Goal: Transaction & Acquisition: Purchase product/service

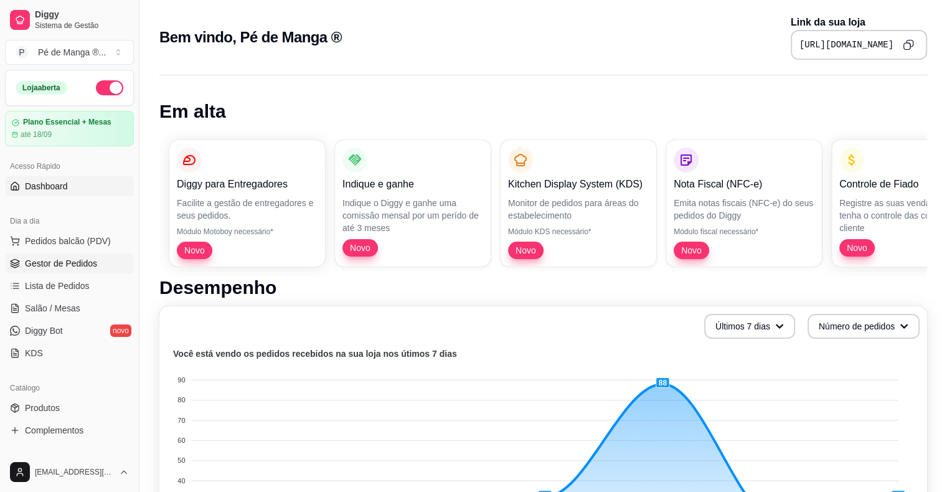
click at [80, 263] on span "Gestor de Pedidos" at bounding box center [61, 263] width 72 height 12
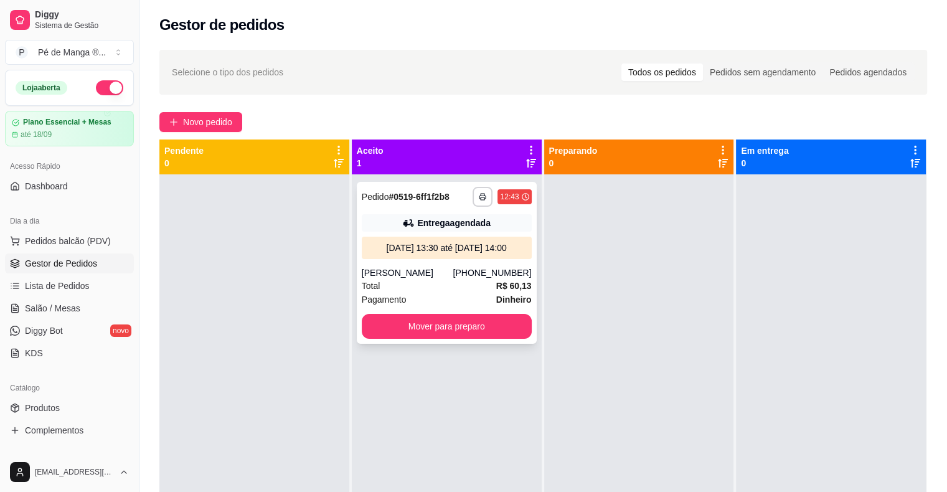
click at [466, 281] on div "Total R$ 60,13" at bounding box center [447, 286] width 170 height 14
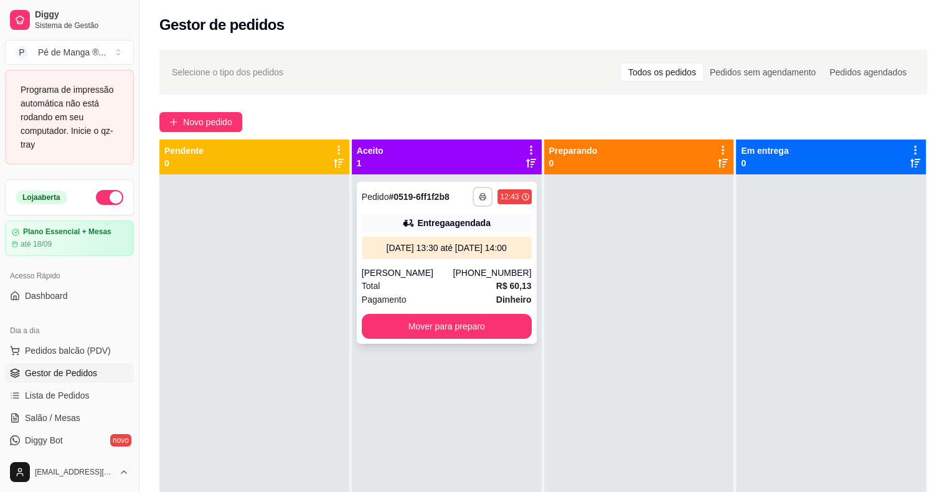
click at [480, 195] on icon "button" at bounding box center [482, 196] width 7 height 7
click at [446, 243] on button "IMPRESSORA" at bounding box center [444, 239] width 87 height 19
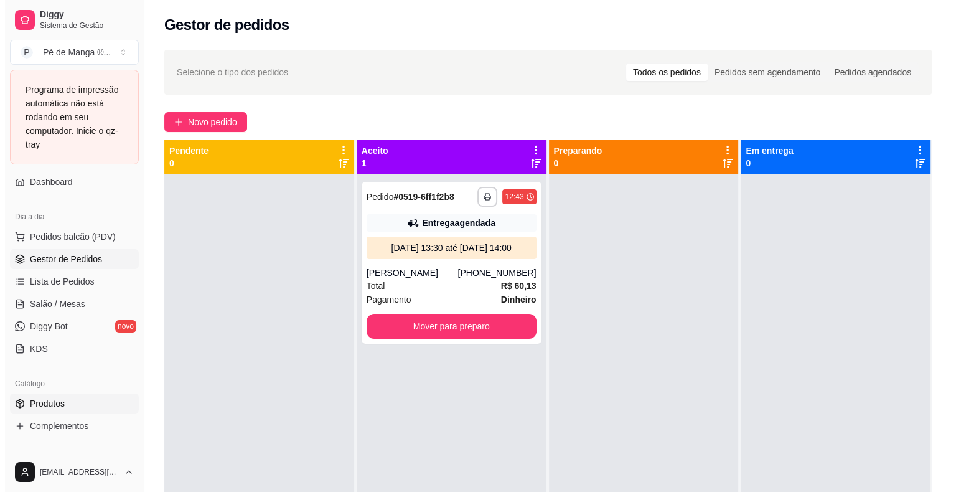
scroll to position [124, 0]
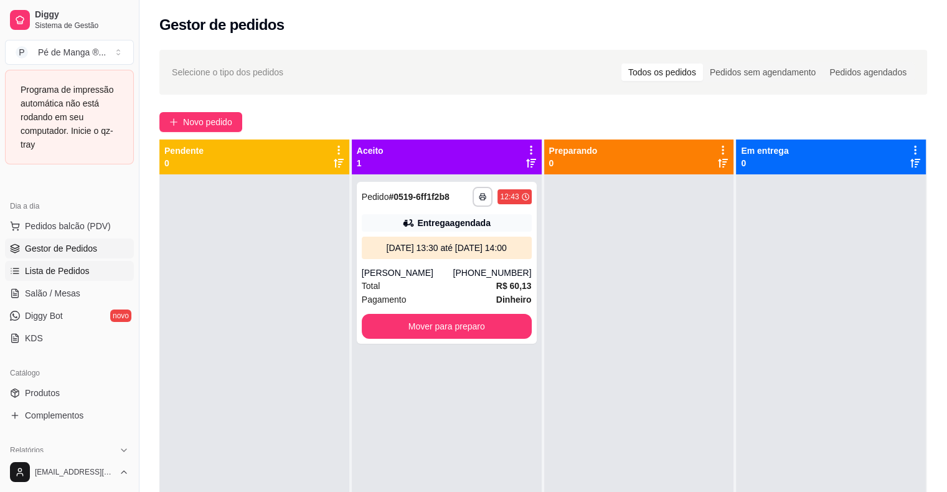
click at [95, 273] on link "Lista de Pedidos" at bounding box center [69, 271] width 129 height 20
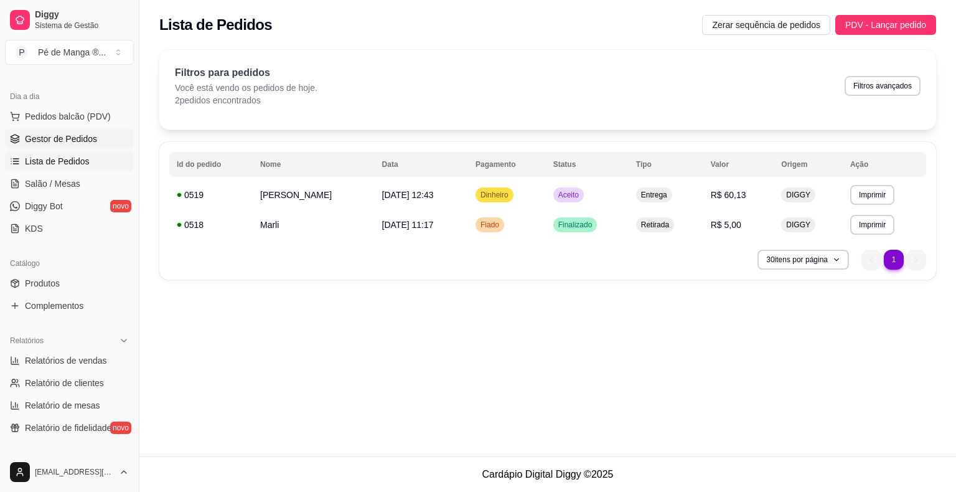
click at [85, 140] on span "Gestor de Pedidos" at bounding box center [61, 139] width 72 height 12
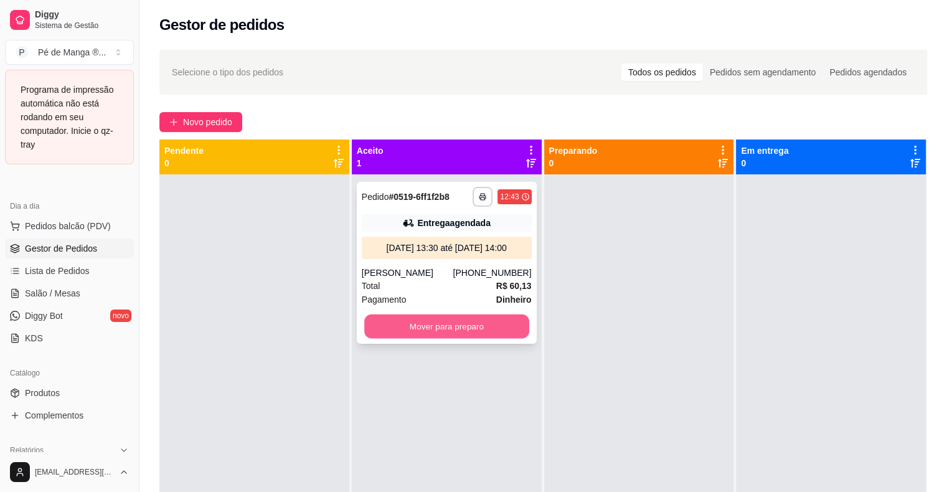
click at [451, 326] on button "Mover para preparo" at bounding box center [446, 326] width 165 height 24
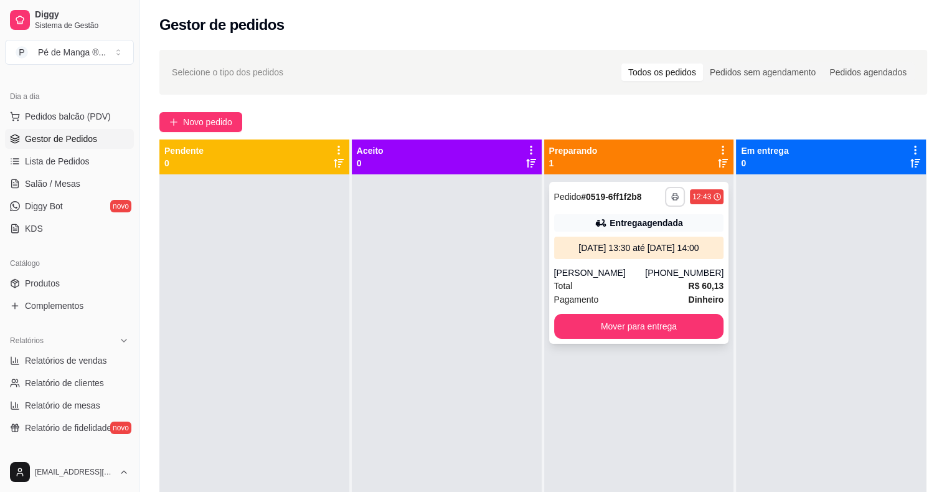
click at [671, 192] on button "button" at bounding box center [675, 197] width 20 height 20
click at [625, 240] on button "IMPRESSORA" at bounding box center [634, 239] width 87 height 19
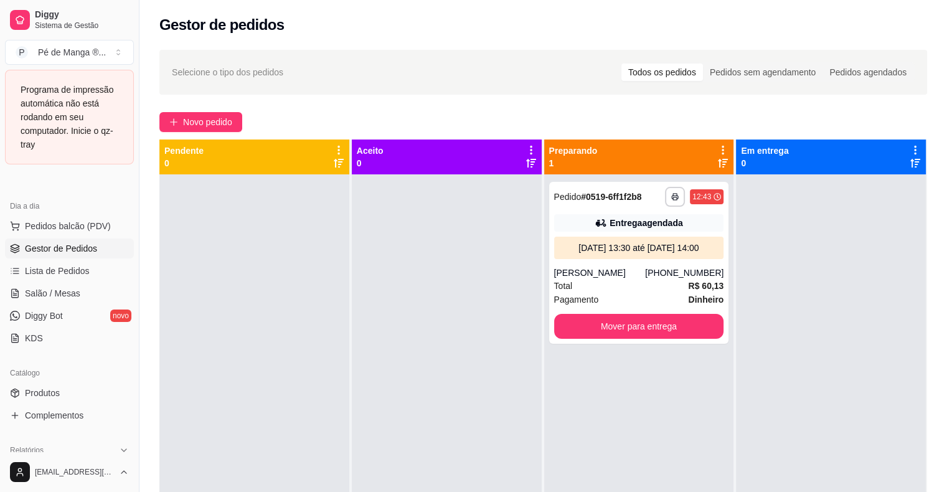
click at [106, 132] on div "Programa de impressão automática não está rodando em seu computador. Inicie o q…" at bounding box center [70, 117] width 98 height 68
click at [667, 290] on div "Total R$ 60,13" at bounding box center [639, 286] width 170 height 14
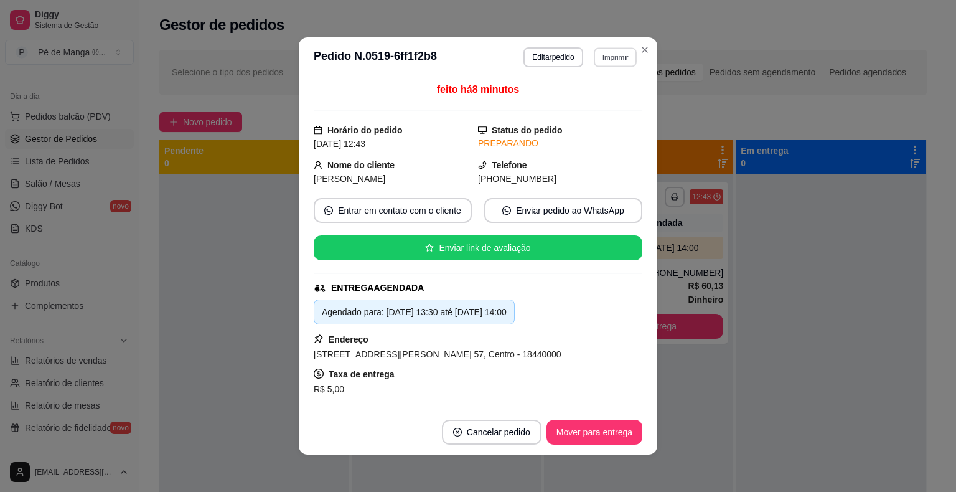
click at [620, 52] on button "Imprimir" at bounding box center [615, 56] width 43 height 19
click at [588, 106] on button "IMPRESSORA" at bounding box center [588, 101] width 90 height 20
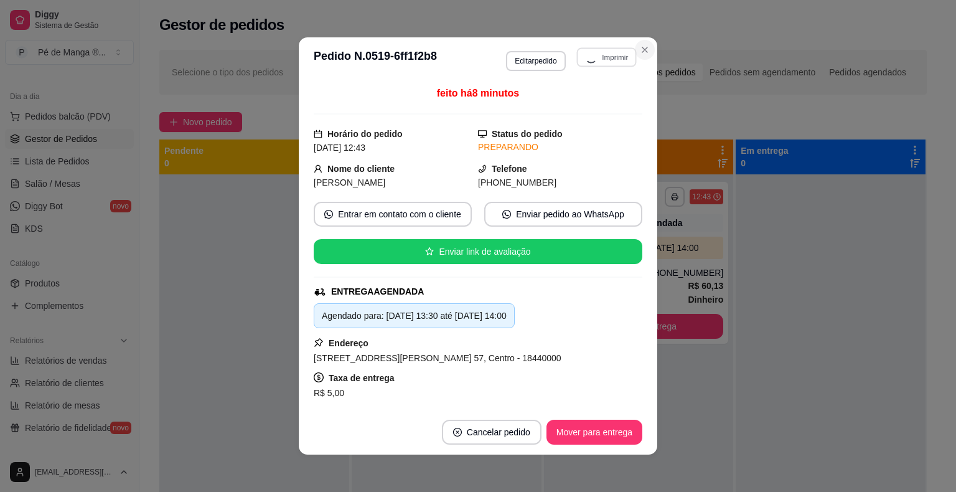
click at [640, 46] on icon "Close" at bounding box center [645, 50] width 10 height 10
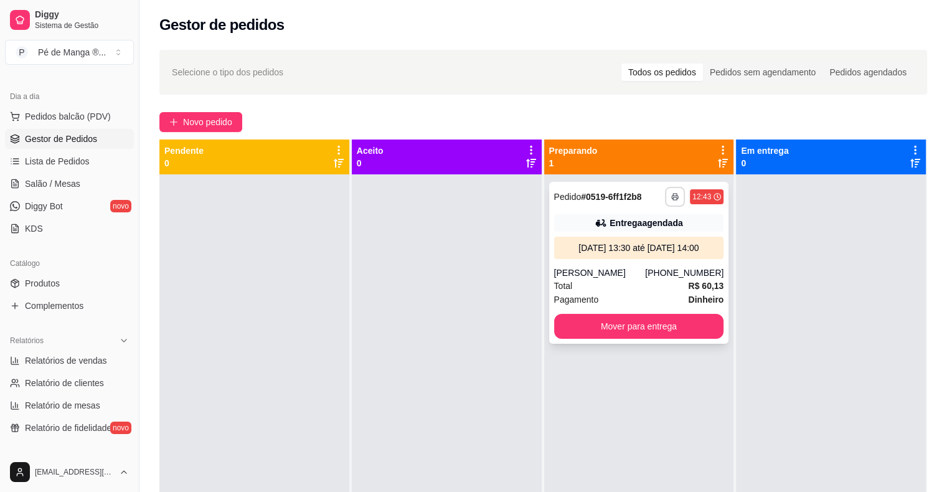
click at [670, 200] on button "button" at bounding box center [675, 197] width 20 height 20
click at [639, 245] on button "IMPRESSORA" at bounding box center [635, 240] width 90 height 20
click at [187, 127] on span "Novo pedido" at bounding box center [207, 122] width 49 height 14
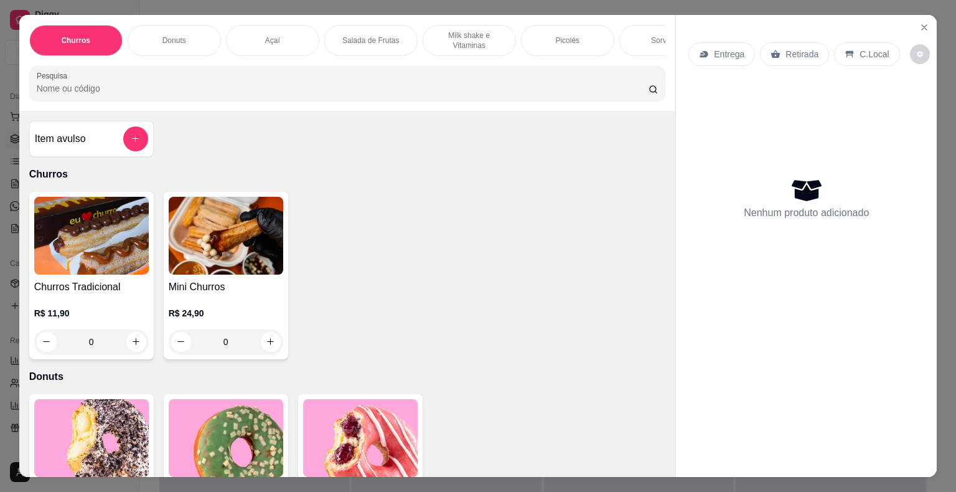
click at [283, 44] on div "Açaí" at bounding box center [272, 40] width 93 height 31
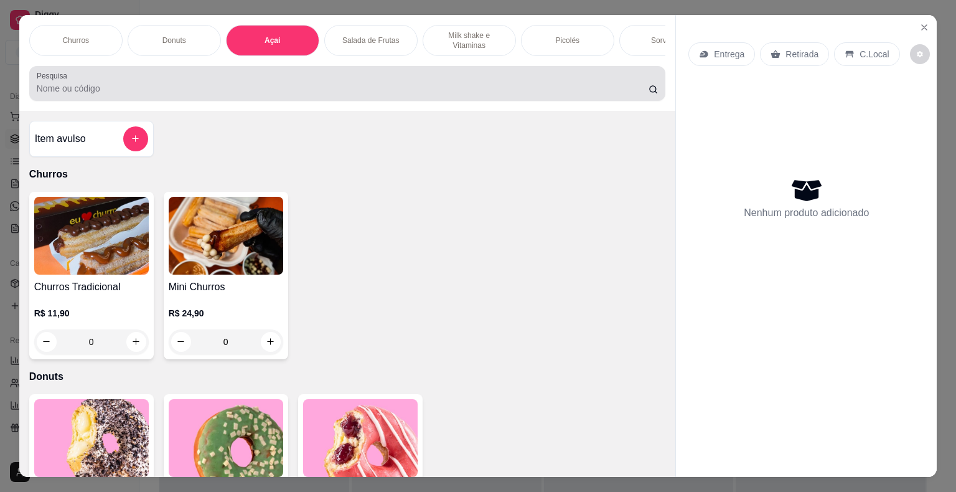
scroll to position [30, 0]
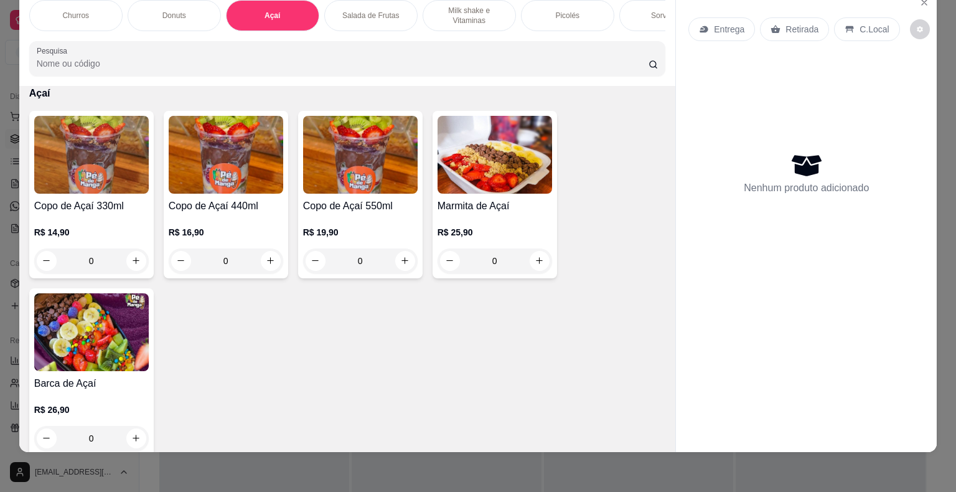
click at [361, 225] on div "R$ 19,90 0" at bounding box center [360, 243] width 115 height 60
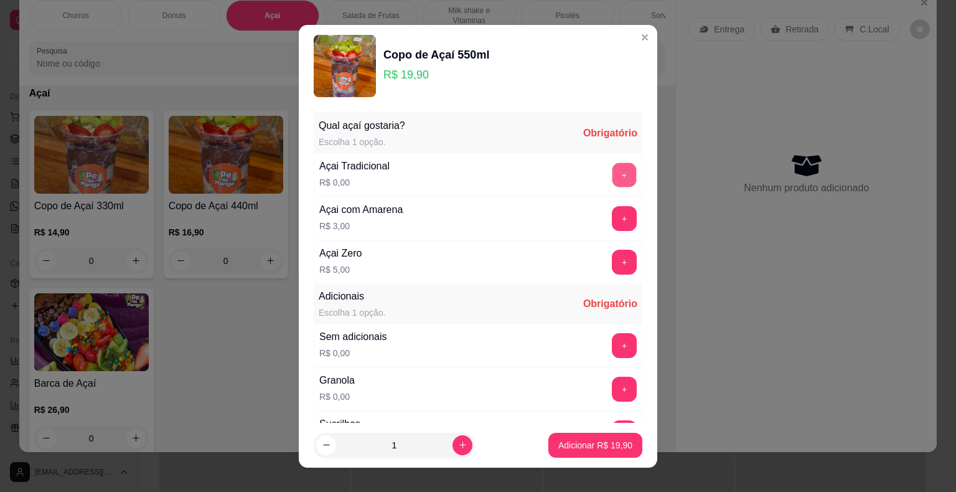
click at [612, 172] on button "+" at bounding box center [624, 174] width 24 height 24
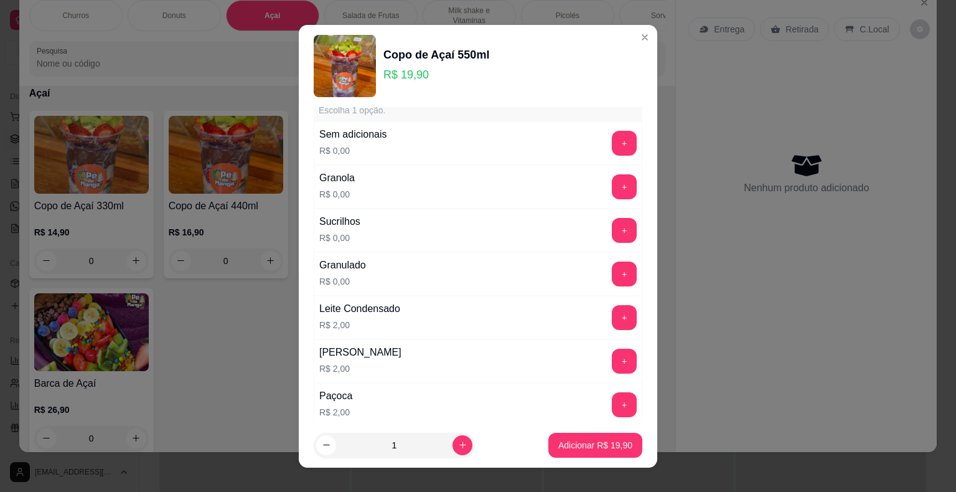
scroll to position [249, 0]
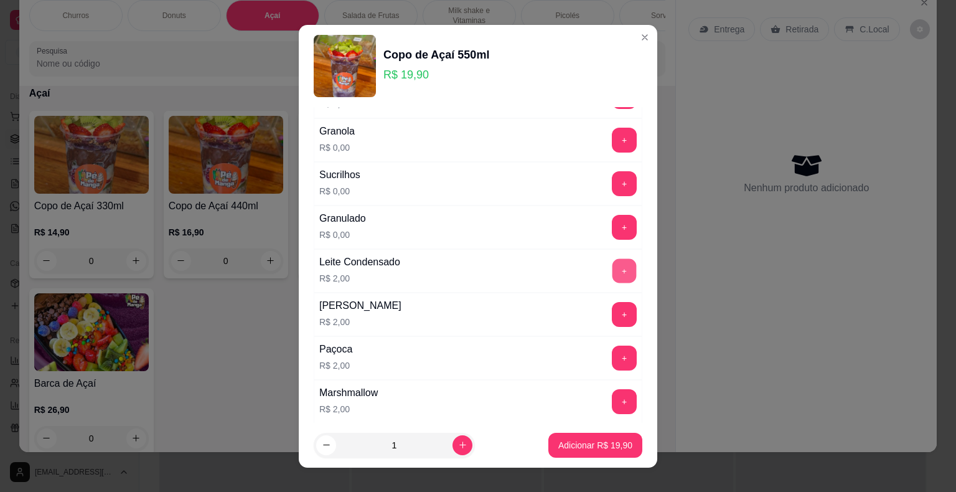
click at [612, 270] on button "+" at bounding box center [624, 270] width 24 height 24
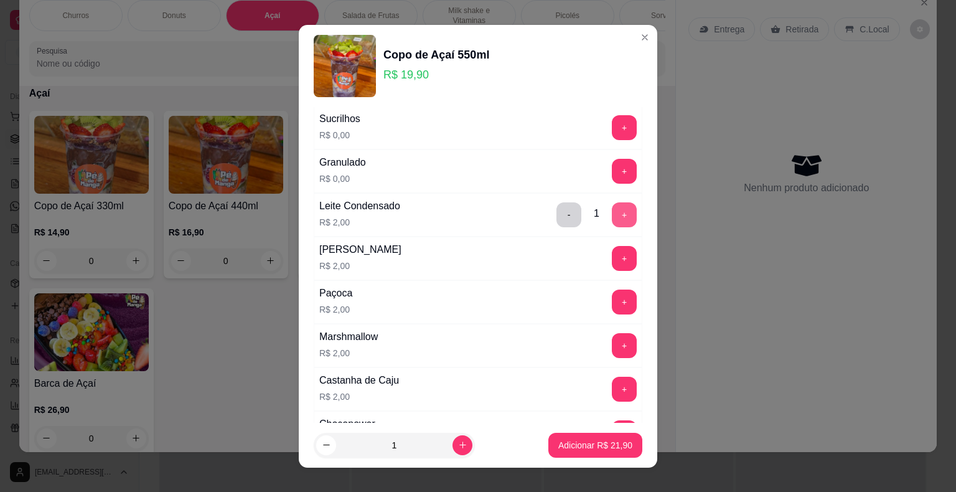
scroll to position [311, 0]
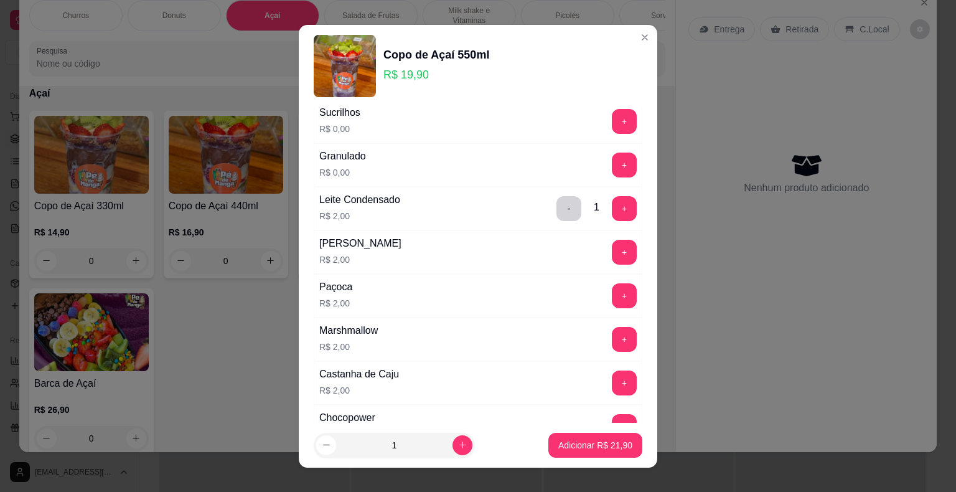
click at [612, 288] on button "+" at bounding box center [624, 295] width 25 height 25
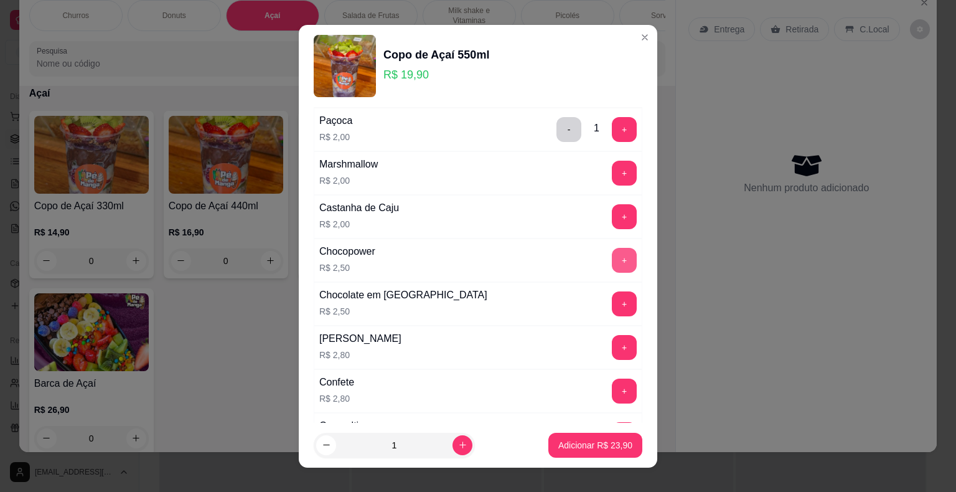
scroll to position [498, 0]
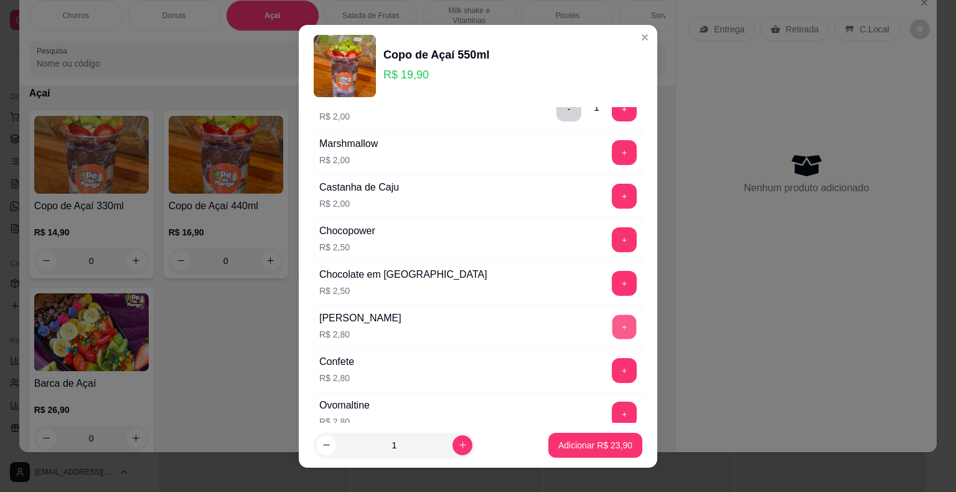
click at [612, 325] on button "+" at bounding box center [624, 326] width 24 height 24
click at [578, 447] on p "Adicionar R$ 26,70" at bounding box center [596, 445] width 72 height 12
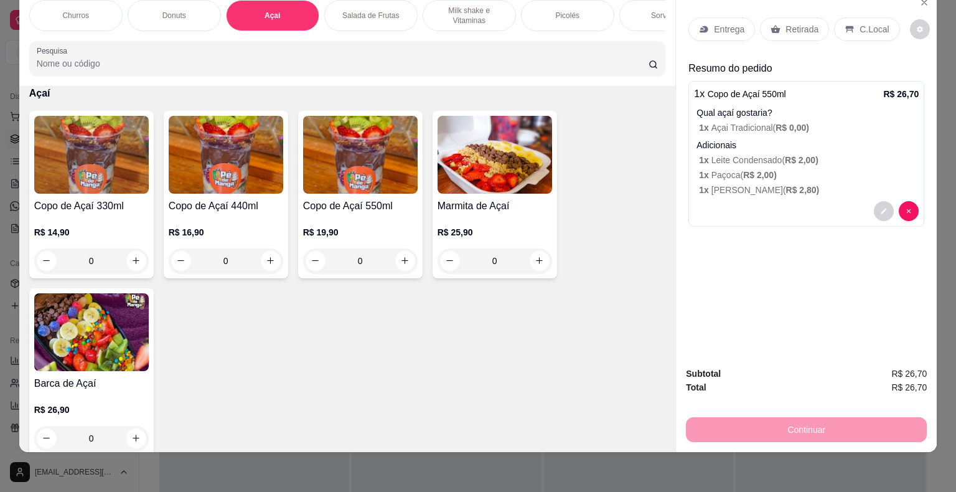
click at [704, 30] on div "Entrega" at bounding box center [721, 29] width 67 height 24
click at [740, 19] on div "Entrega" at bounding box center [721, 29] width 67 height 24
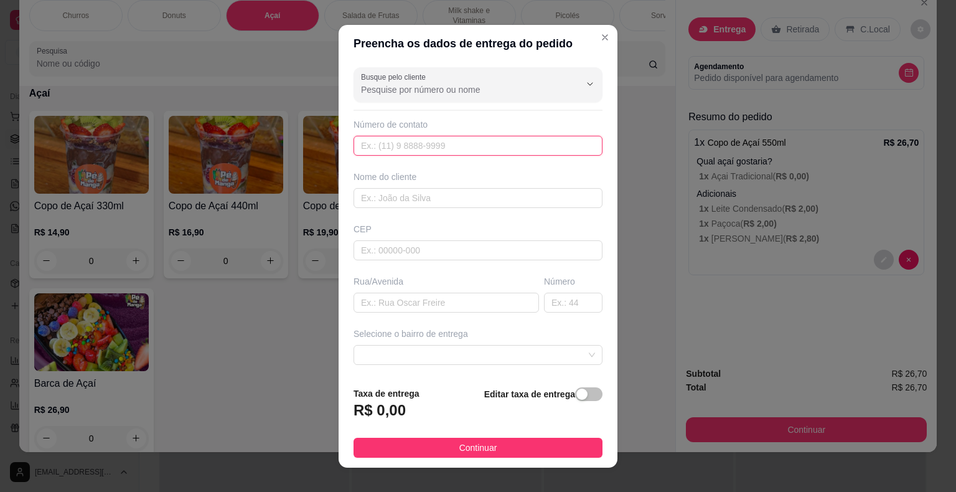
click at [499, 152] on input "text" at bounding box center [478, 146] width 249 height 20
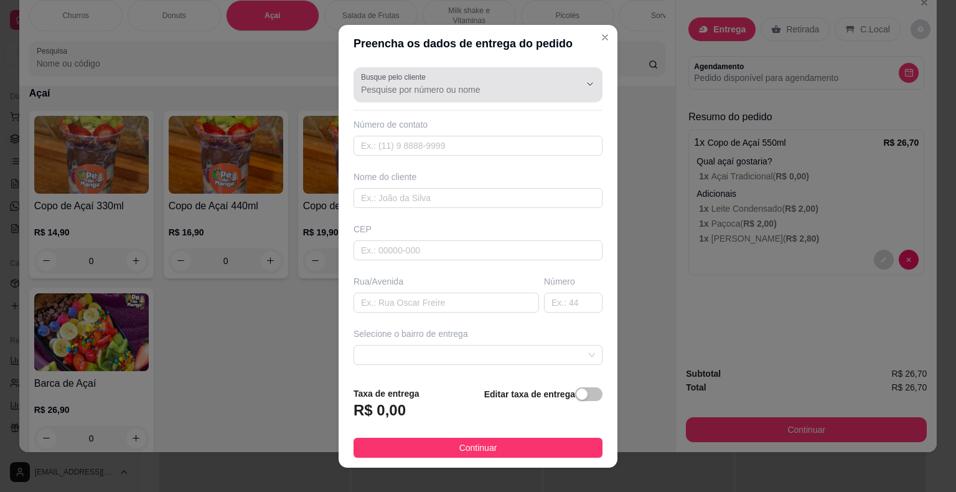
click at [443, 85] on input "Busque pelo cliente" at bounding box center [460, 89] width 199 height 12
type input "1599819077"
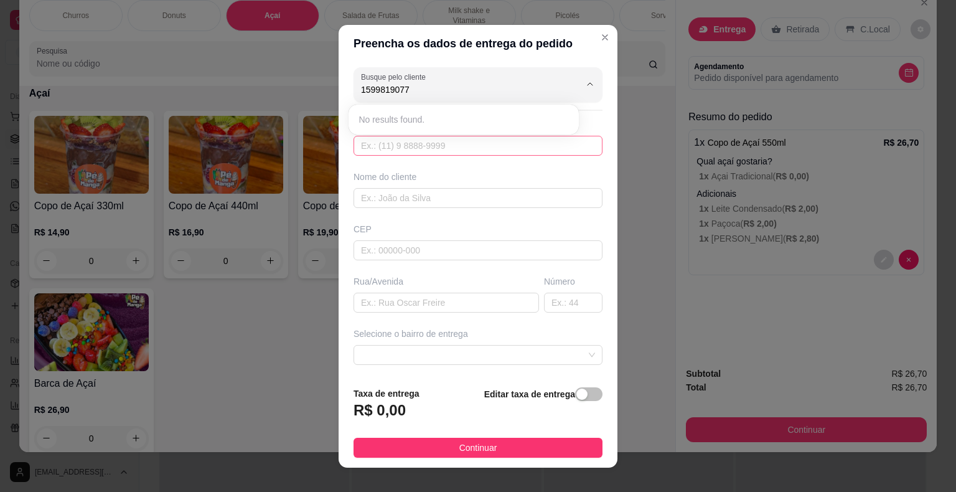
click at [438, 144] on input "text" at bounding box center [478, 146] width 249 height 20
click at [438, 146] on input "text" at bounding box center [478, 146] width 249 height 20
type input "[PHONE_NUMBER]"
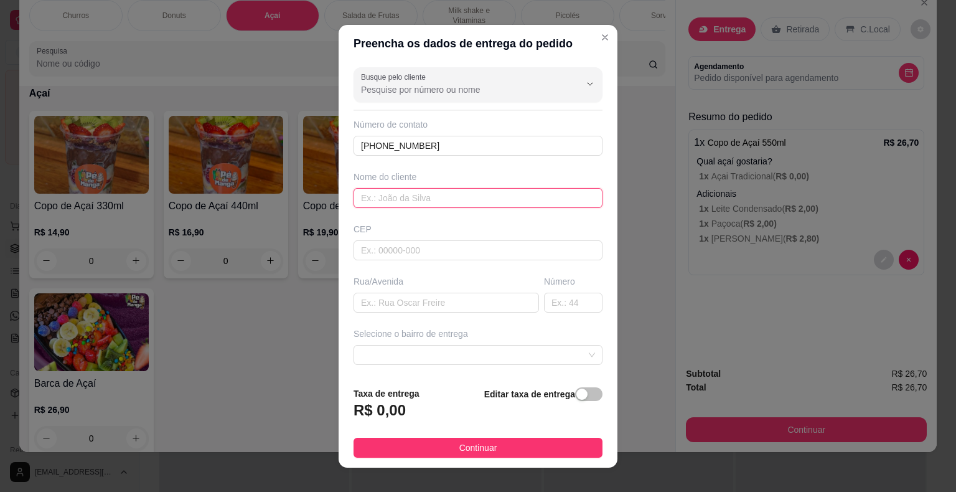
click at [461, 200] on input "text" at bounding box center [478, 198] width 249 height 20
type input "[PERSON_NAME]"
click at [442, 260] on div "Busque pelo cliente Número de contato [PHONE_NUMBER] Nome do cliente [PERSON_NA…" at bounding box center [478, 219] width 279 height 314
click at [444, 250] on input "text" at bounding box center [478, 250] width 249 height 20
type input "18440000"
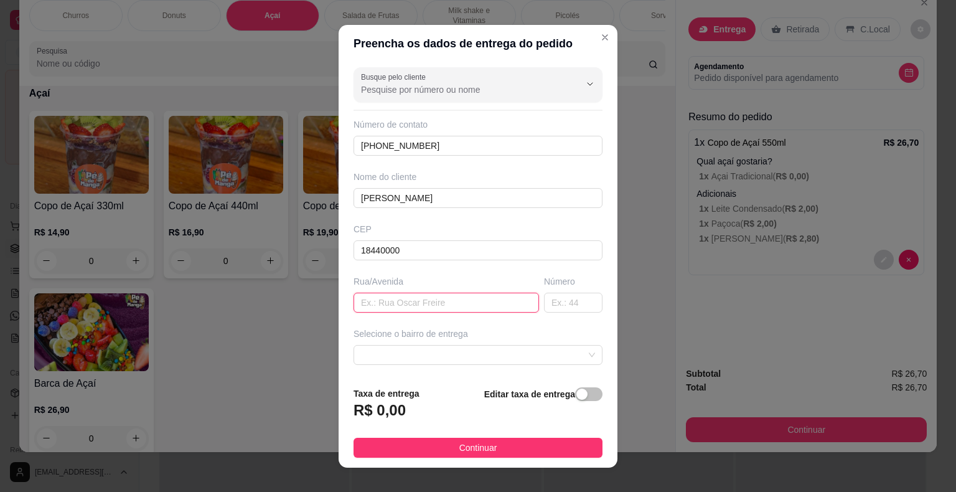
click at [453, 302] on input "text" at bounding box center [446, 303] width 185 height 20
type input "[PERSON_NAME]"
click at [550, 297] on input "text" at bounding box center [573, 303] width 59 height 20
click at [482, 350] on span at bounding box center [478, 354] width 234 height 19
type input "37"
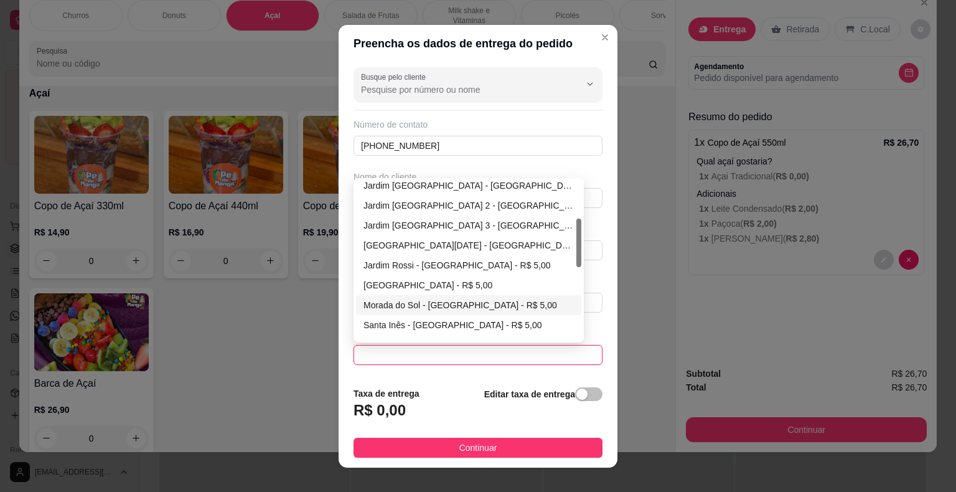
scroll to position [187, 0]
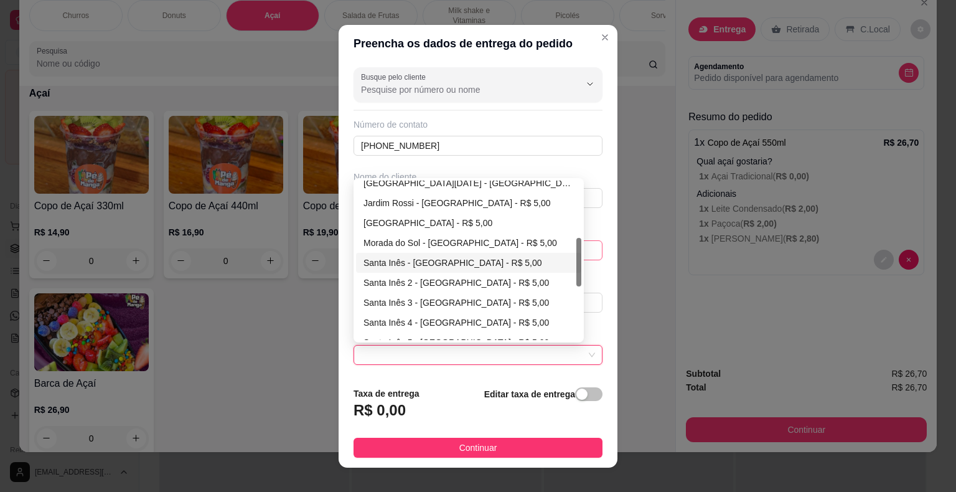
click at [467, 256] on div "Santa Inês - [GEOGRAPHIC_DATA] - R$ 5,00" at bounding box center [468, 263] width 210 height 14
type input "Itaberá"
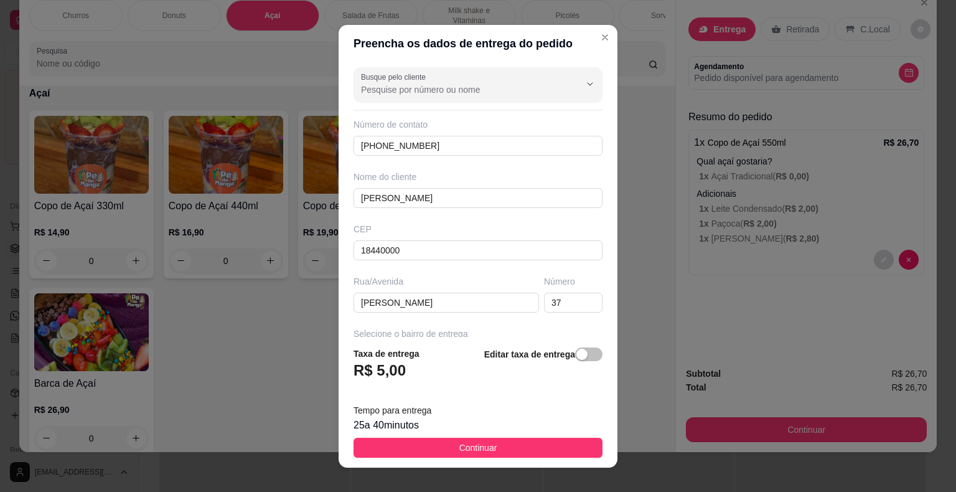
scroll to position [15, 0]
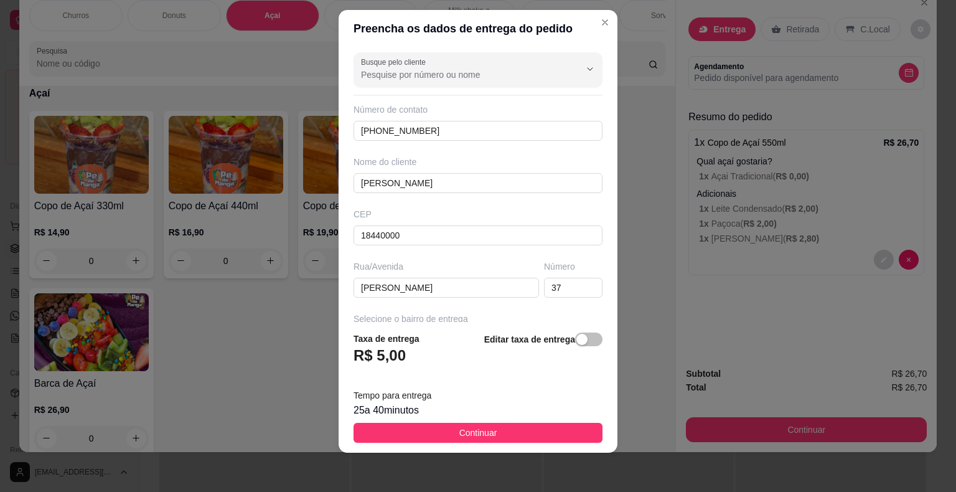
click at [526, 426] on button "Continuar" at bounding box center [478, 433] width 249 height 20
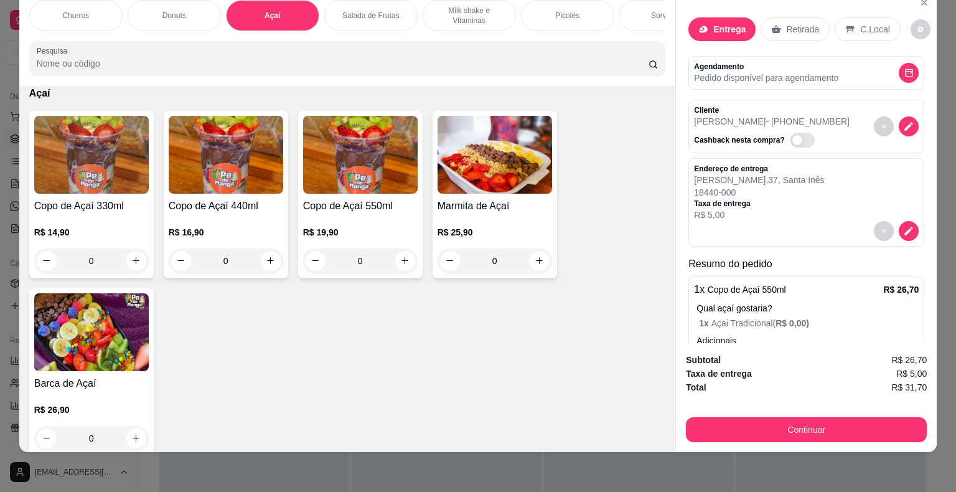
drag, startPoint x: 802, startPoint y: 93, endPoint x: 789, endPoint y: 81, distance: 17.6
click at [780, 425] on button "Continuar" at bounding box center [806, 429] width 241 height 25
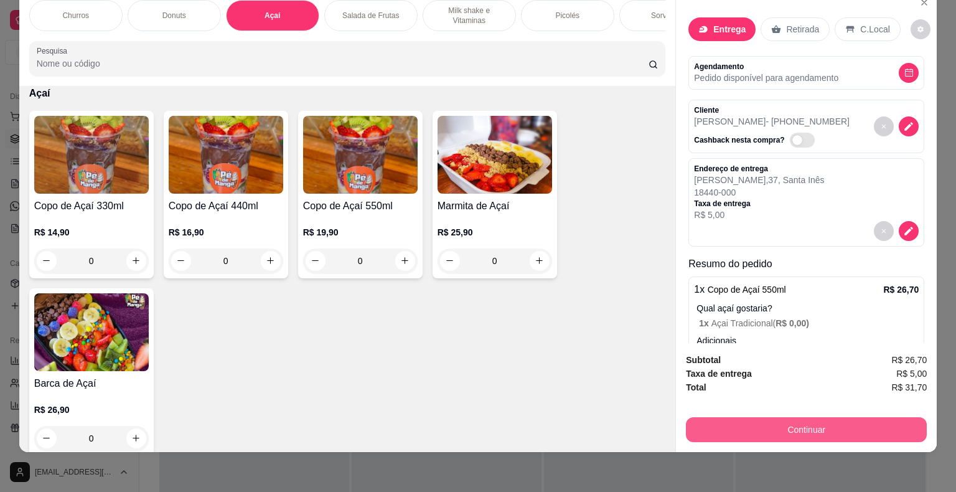
click at [779, 418] on button "Continuar" at bounding box center [806, 429] width 241 height 25
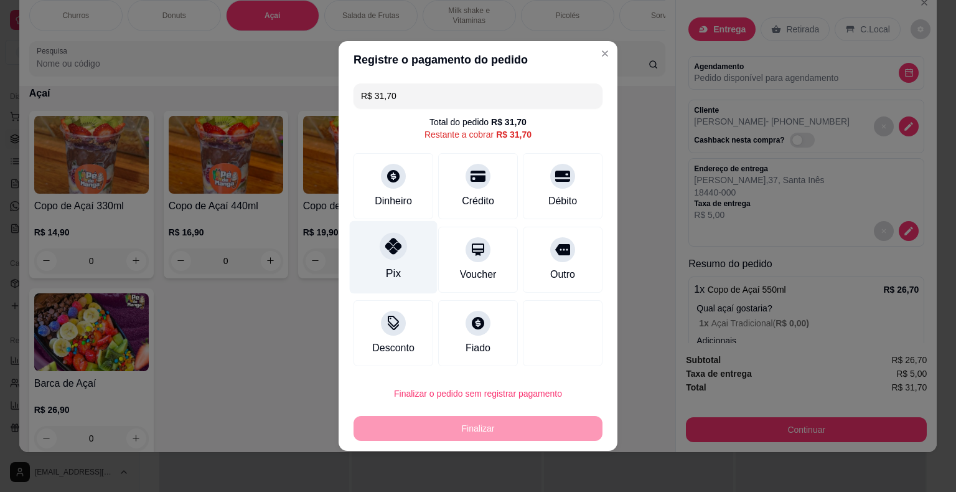
click at [400, 245] on icon at bounding box center [393, 246] width 16 height 16
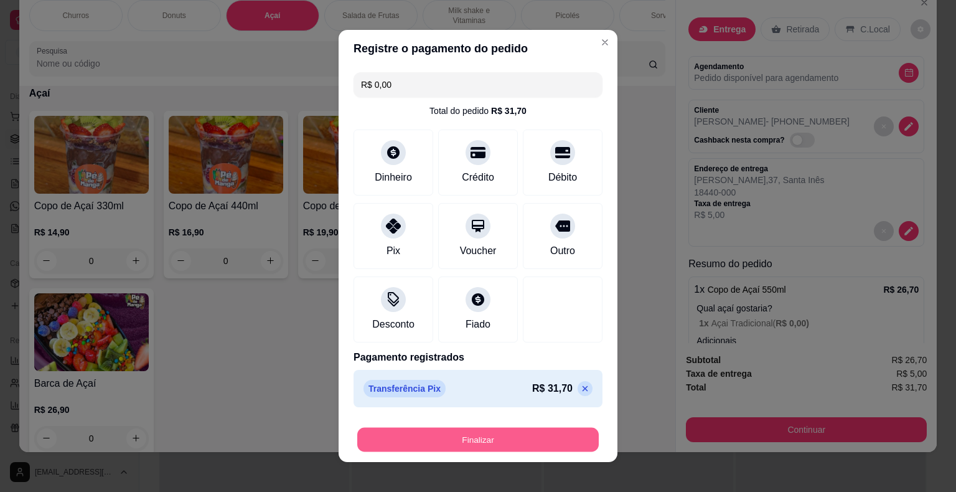
click at [468, 436] on button "Finalizar" at bounding box center [477, 440] width 241 height 24
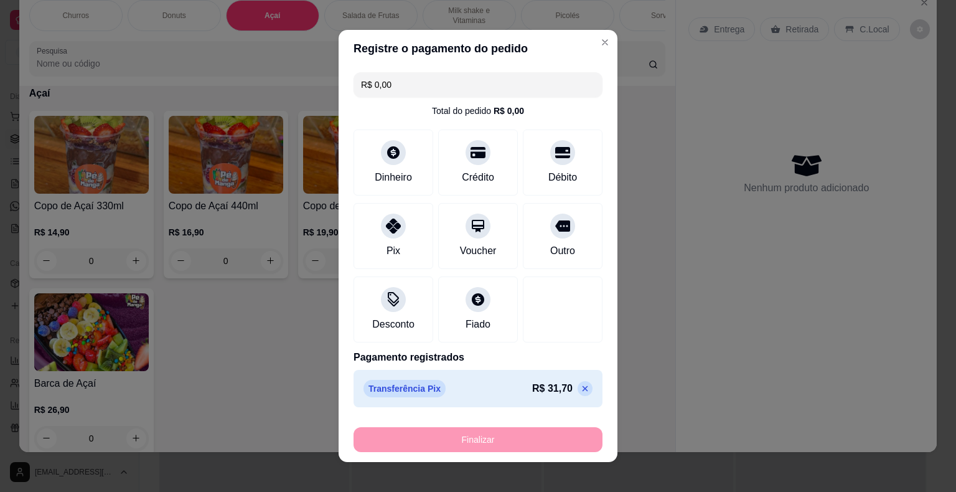
type input "-R$ 31,70"
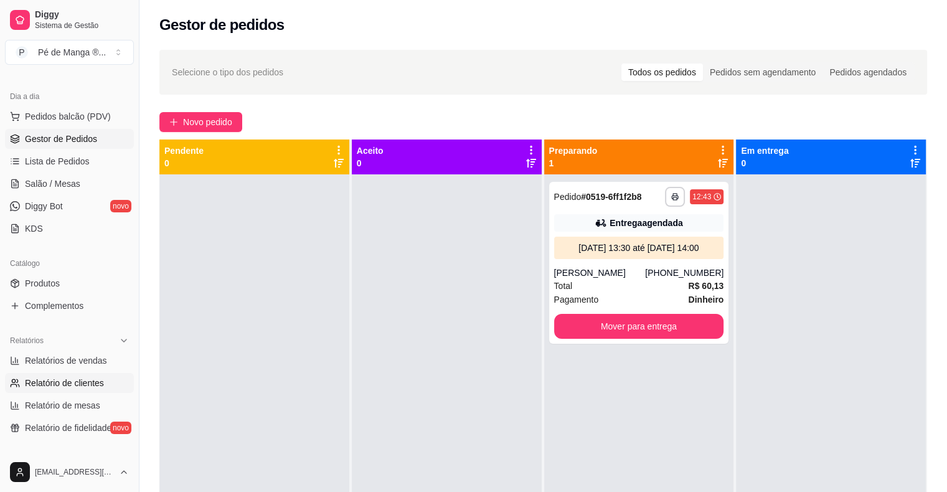
click at [80, 390] on link "Relatório de clientes" at bounding box center [69, 383] width 129 height 20
select select "30"
select select "HIGHEST_TOTAL_SPENT_WITH_ORDERS"
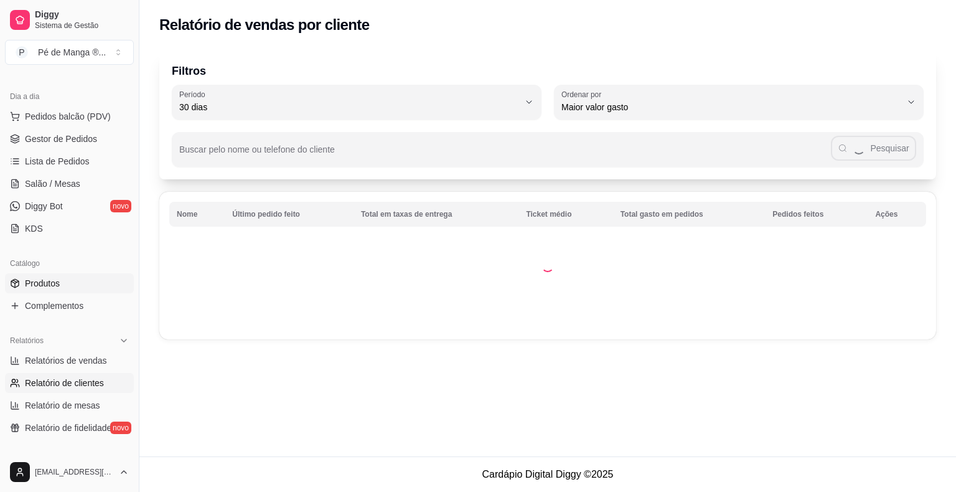
click at [78, 283] on link "Produtos" at bounding box center [69, 283] width 129 height 20
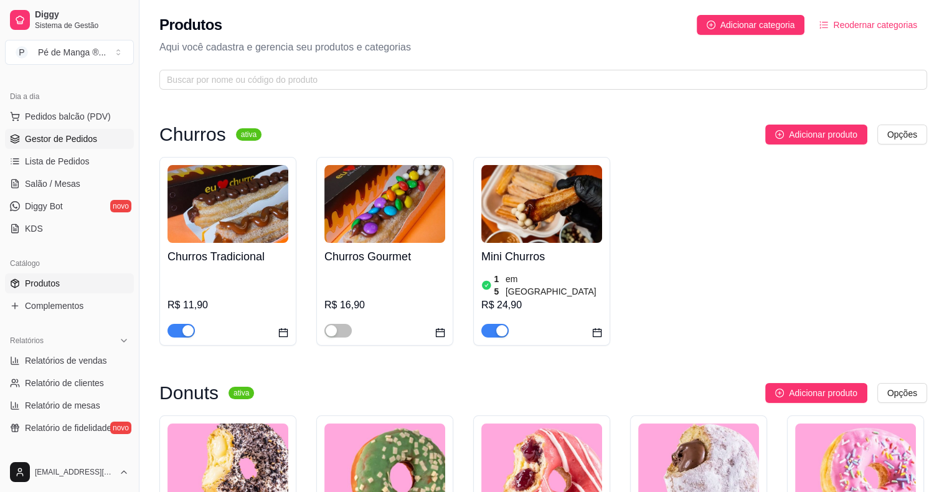
click at [73, 143] on span "Gestor de Pedidos" at bounding box center [61, 139] width 72 height 12
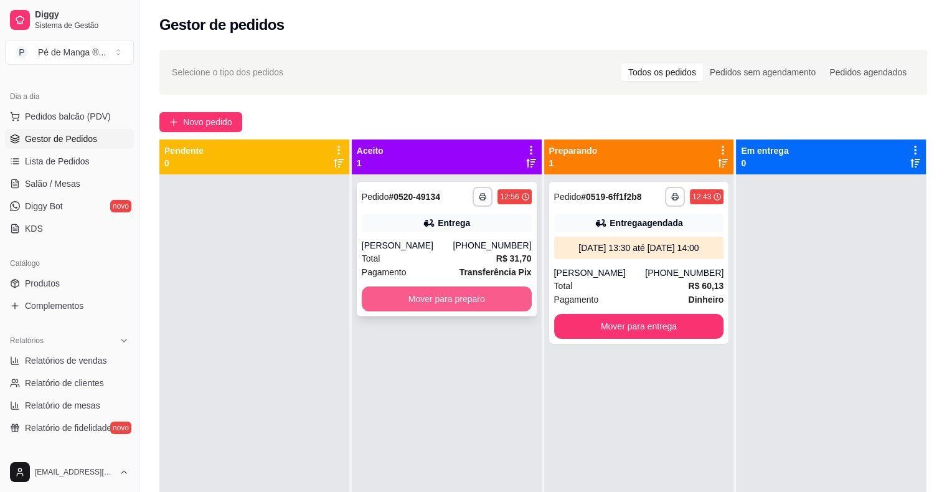
click at [495, 299] on button "Mover para preparo" at bounding box center [447, 298] width 170 height 25
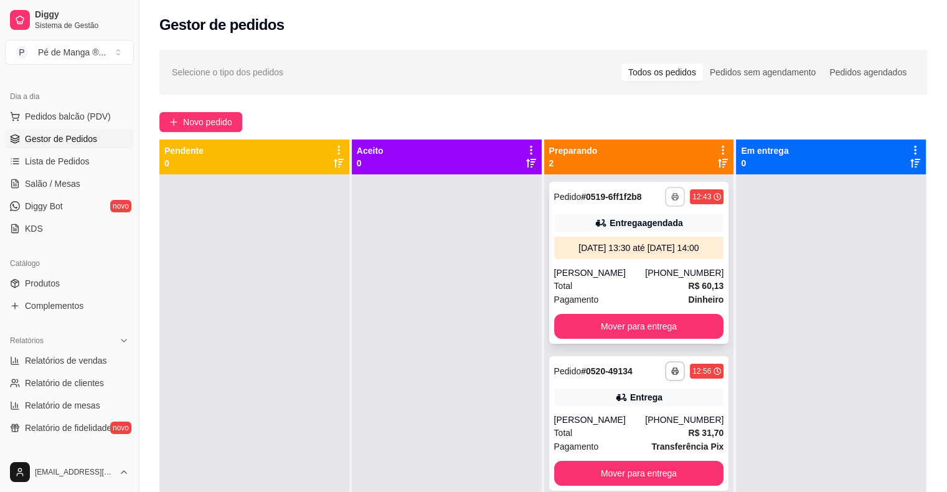
click at [671, 195] on icon "button" at bounding box center [674, 196] width 7 height 7
click at [634, 240] on button "IMPRESSORA" at bounding box center [634, 239] width 87 height 19
click at [606, 272] on div "[PERSON_NAME]" at bounding box center [599, 272] width 91 height 12
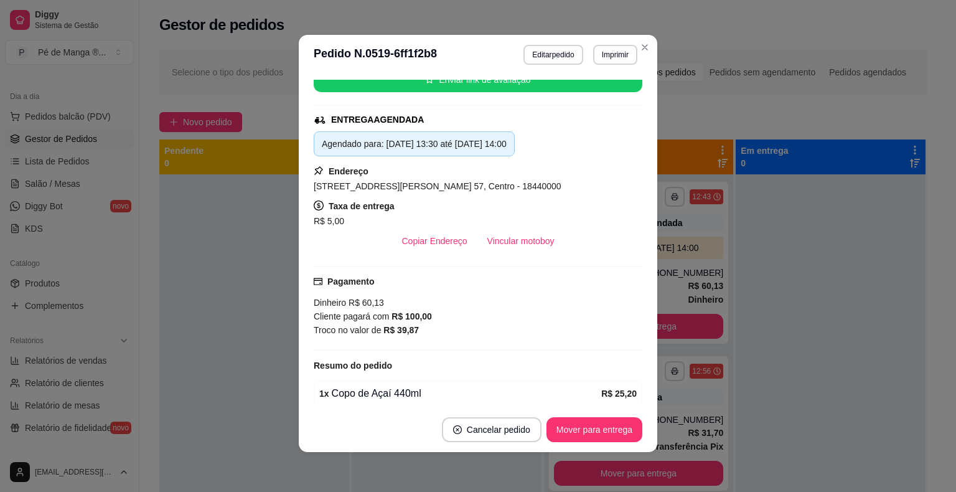
scroll to position [49, 0]
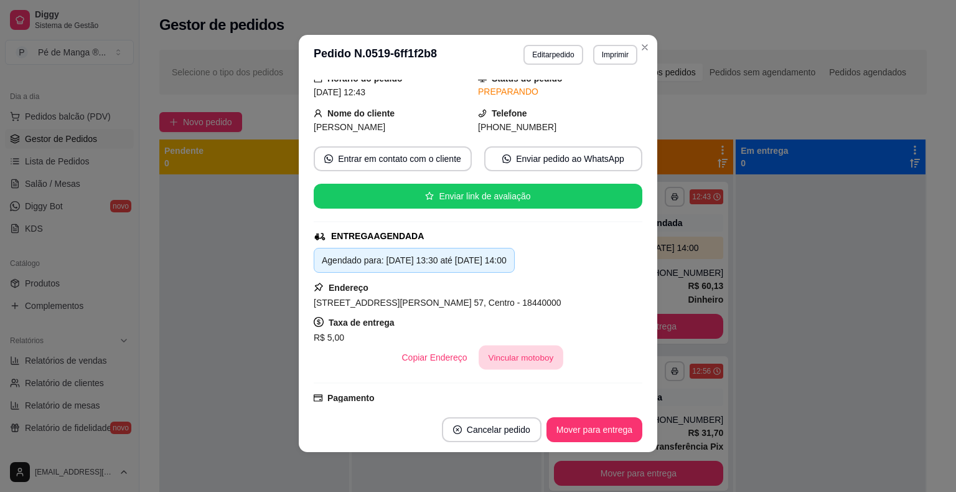
click at [516, 359] on button "Vincular motoboy" at bounding box center [521, 357] width 85 height 24
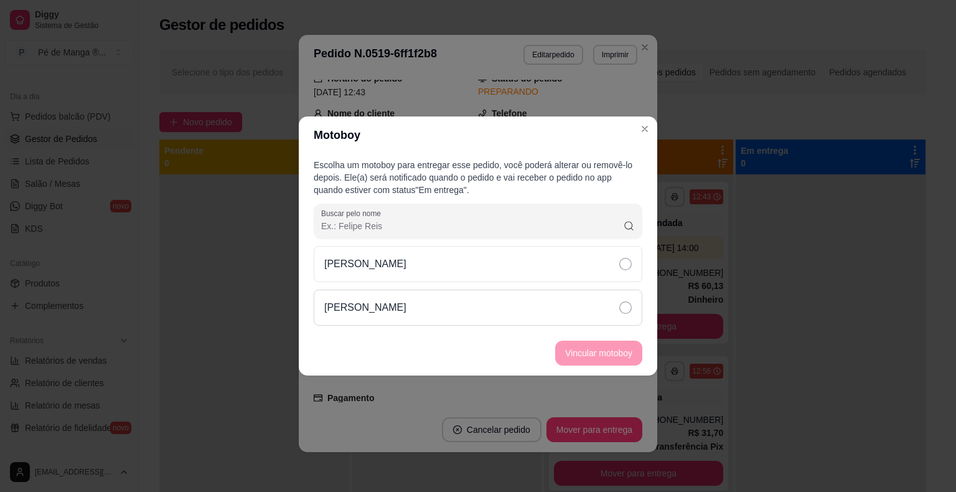
click at [534, 295] on div "[PERSON_NAME]" at bounding box center [478, 307] width 329 height 36
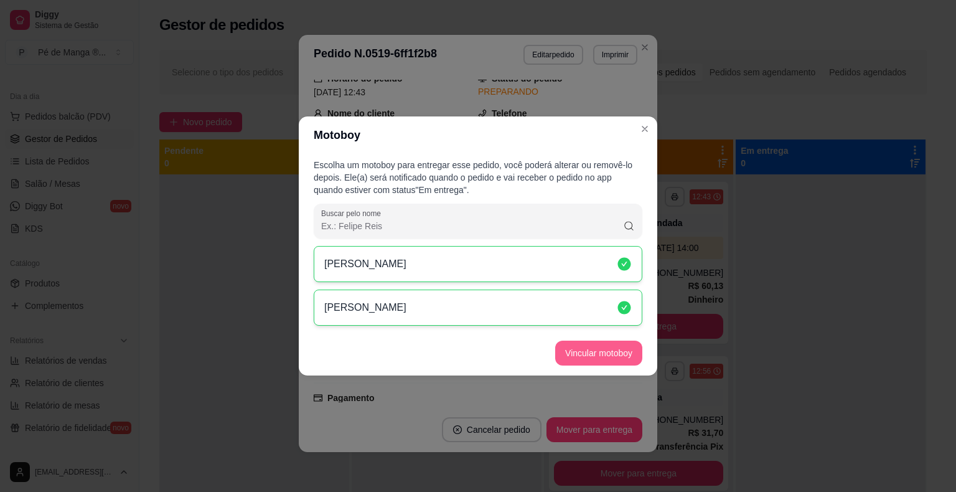
click at [581, 352] on button "Vincular motoboy" at bounding box center [598, 352] width 87 height 25
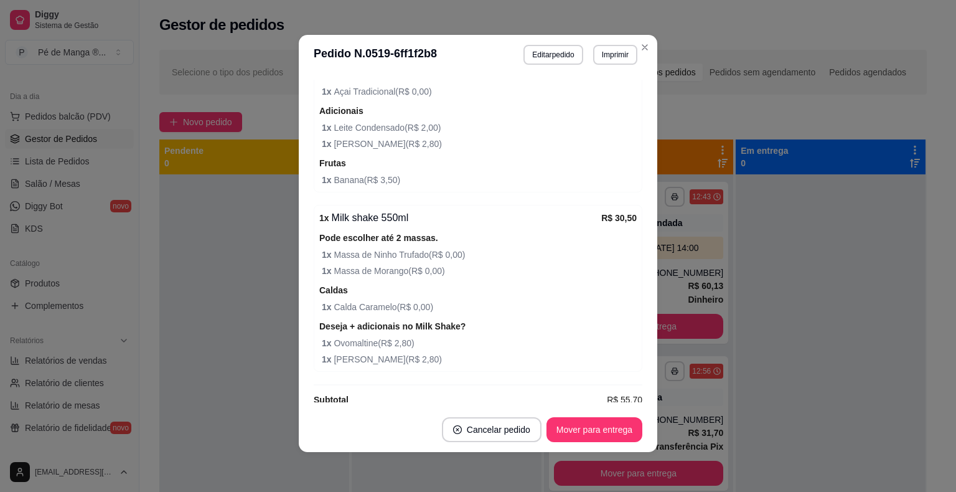
scroll to position [581, 0]
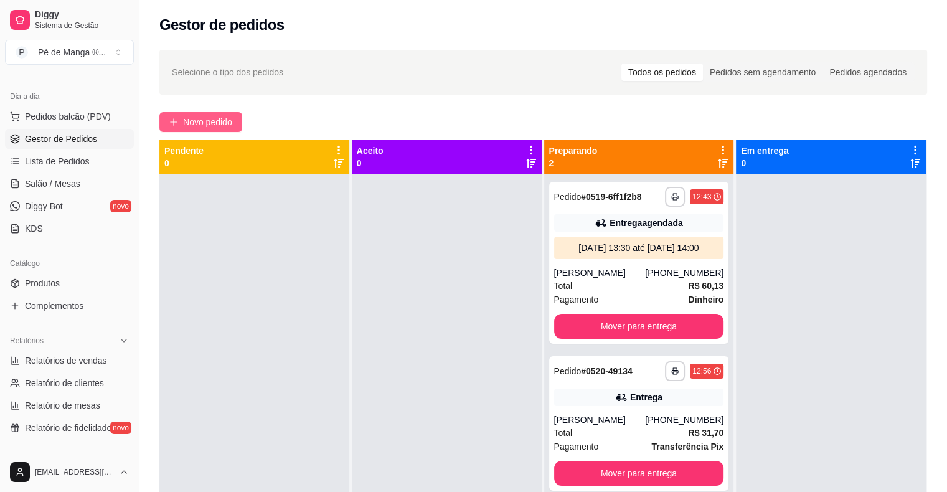
click at [193, 123] on span "Novo pedido" at bounding box center [207, 122] width 49 height 14
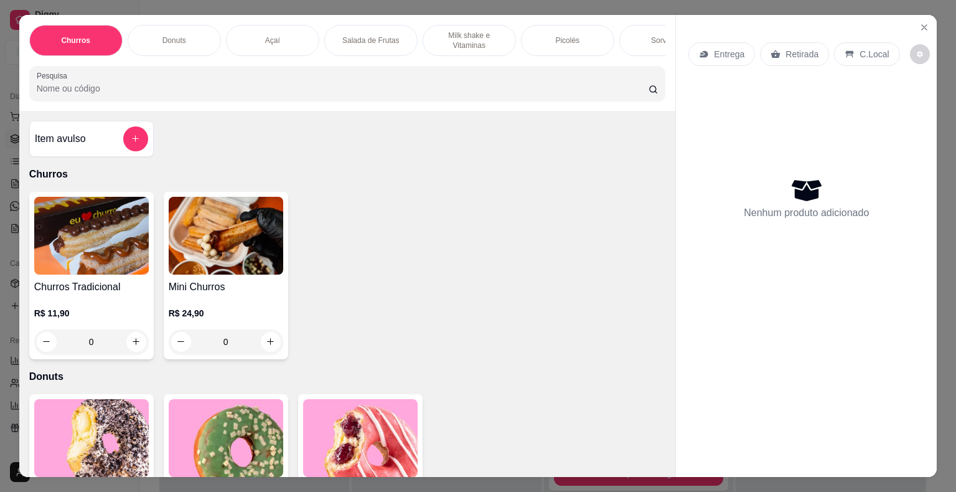
click at [283, 43] on div "Açaí" at bounding box center [272, 40] width 93 height 31
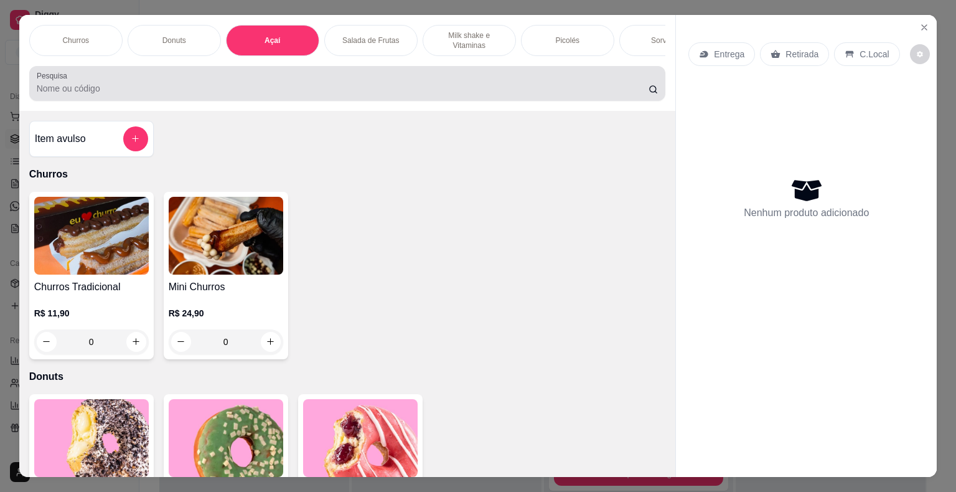
scroll to position [30, 0]
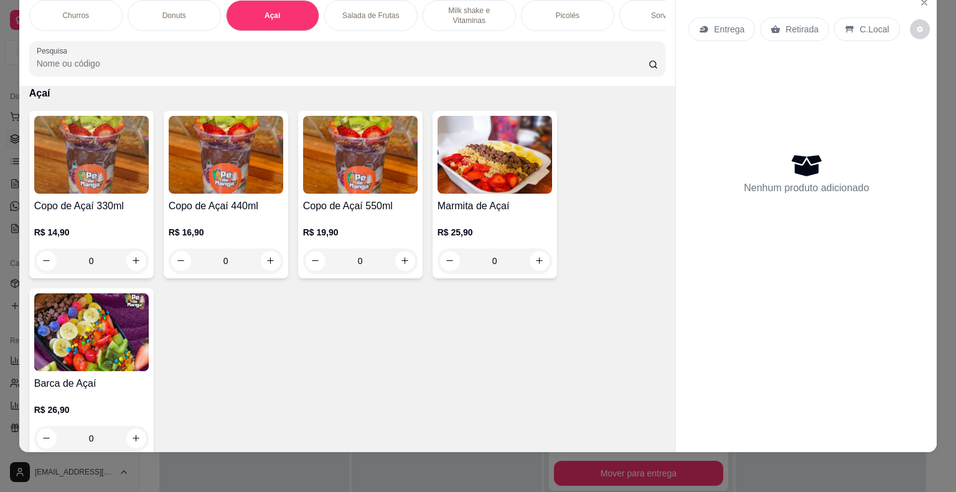
click at [401, 184] on img at bounding box center [360, 155] width 115 height 78
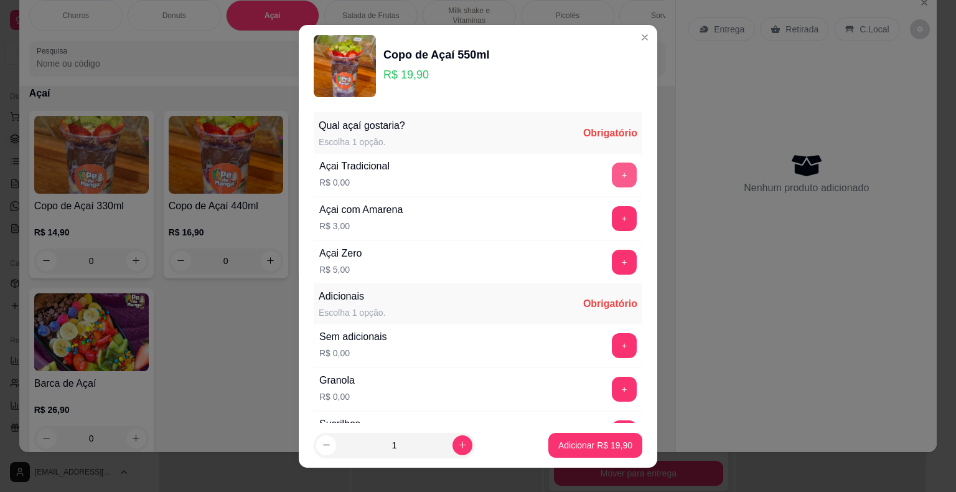
click at [612, 180] on button "+" at bounding box center [624, 174] width 25 height 25
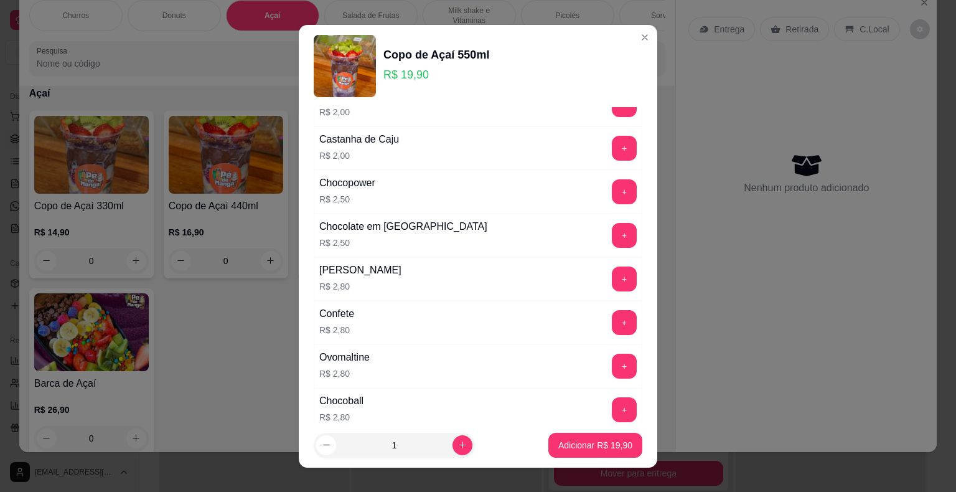
scroll to position [560, 0]
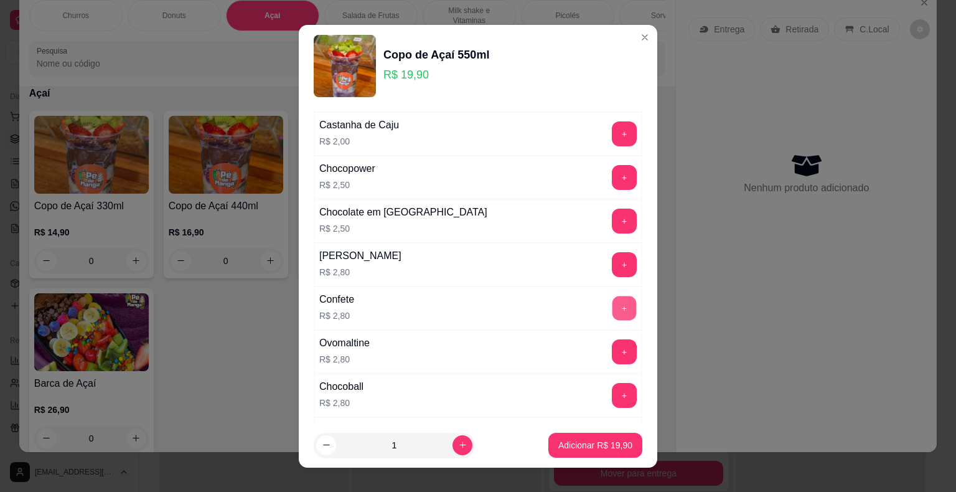
click at [612, 307] on button "+" at bounding box center [624, 308] width 24 height 24
click at [612, 265] on button "+" at bounding box center [624, 264] width 25 height 25
click at [612, 173] on button "+" at bounding box center [624, 177] width 25 height 25
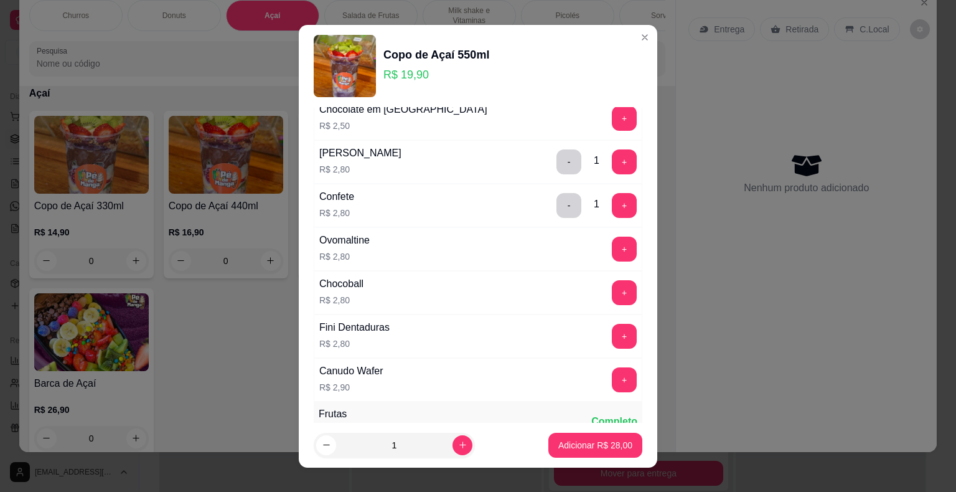
scroll to position [747, 0]
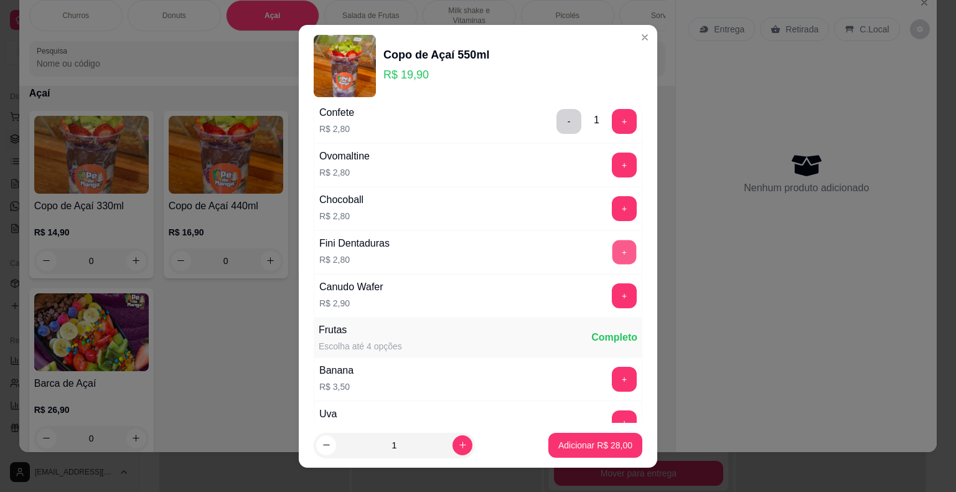
click at [612, 250] on button "+" at bounding box center [624, 252] width 24 height 24
click at [612, 295] on button "+" at bounding box center [624, 295] width 25 height 25
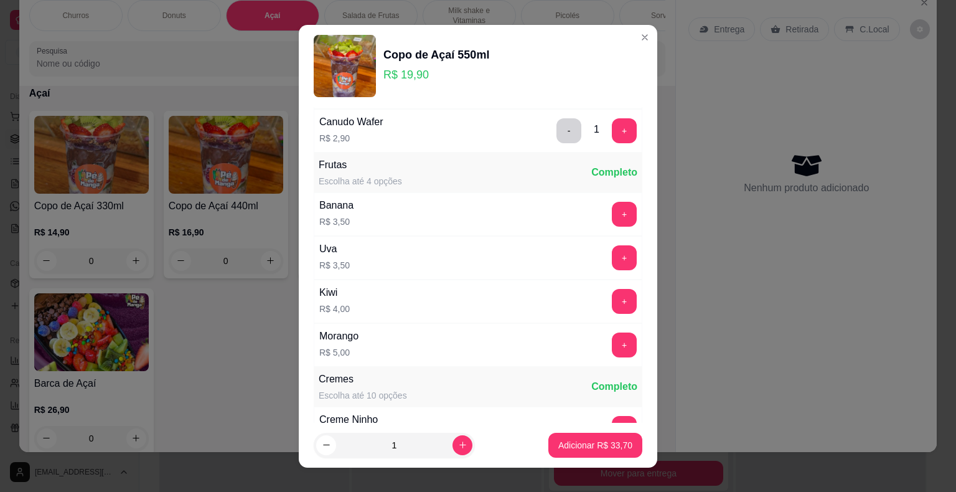
scroll to position [934, 0]
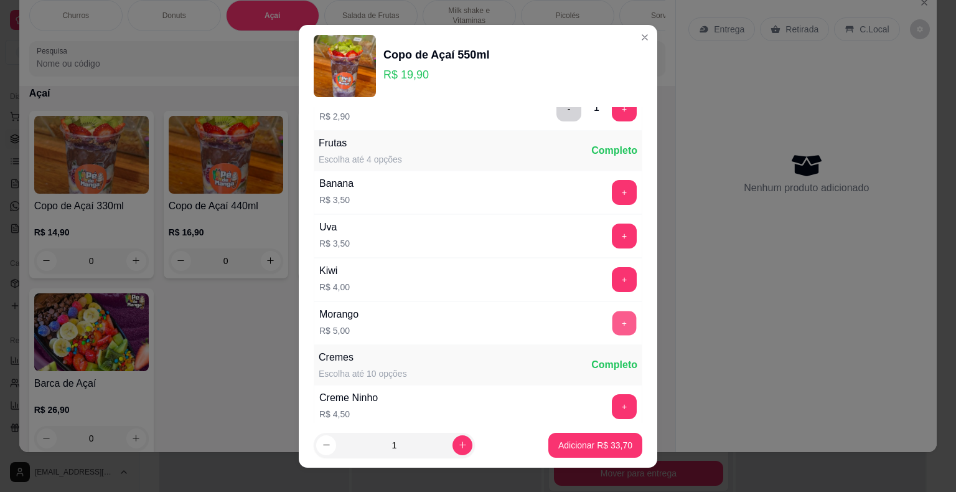
click at [612, 316] on button "+" at bounding box center [624, 323] width 24 height 24
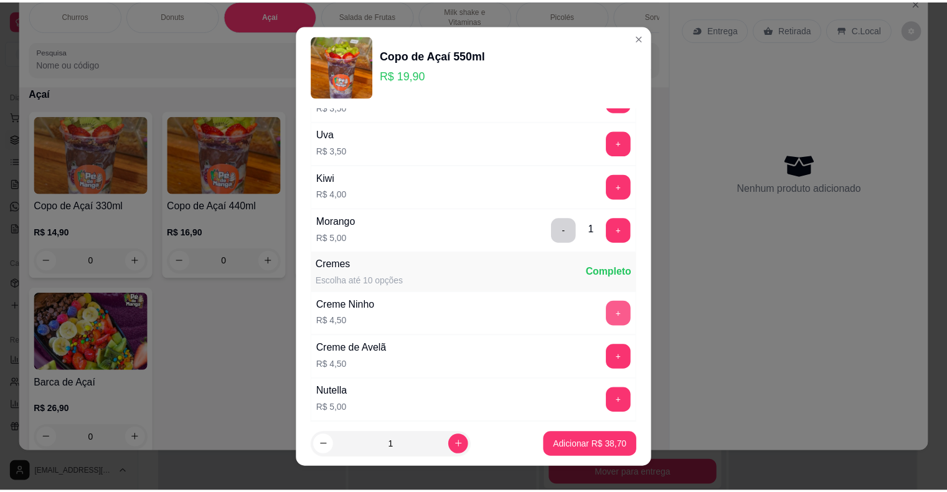
scroll to position [1058, 0]
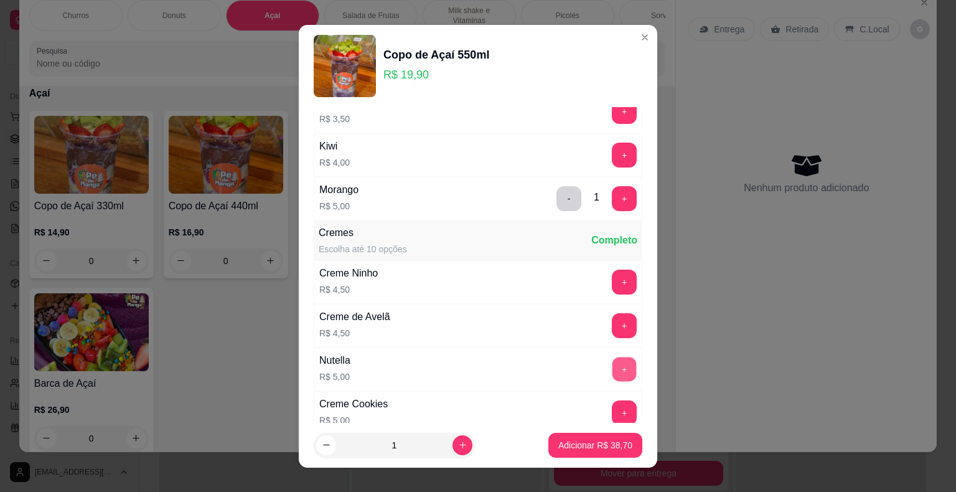
click at [612, 365] on button "+" at bounding box center [624, 369] width 24 height 24
click at [589, 439] on p "Adicionar R$ 43,70" at bounding box center [596, 445] width 72 height 12
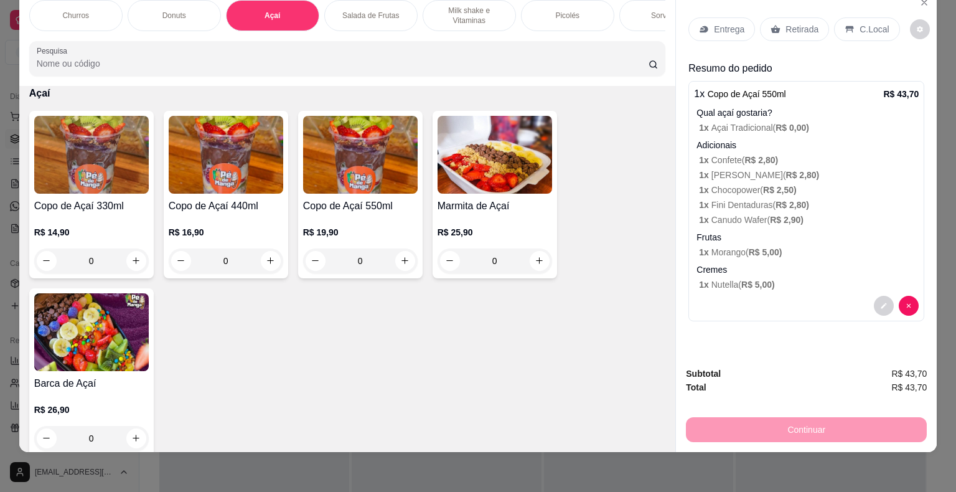
click at [774, 25] on div "Retirada" at bounding box center [794, 29] width 69 height 24
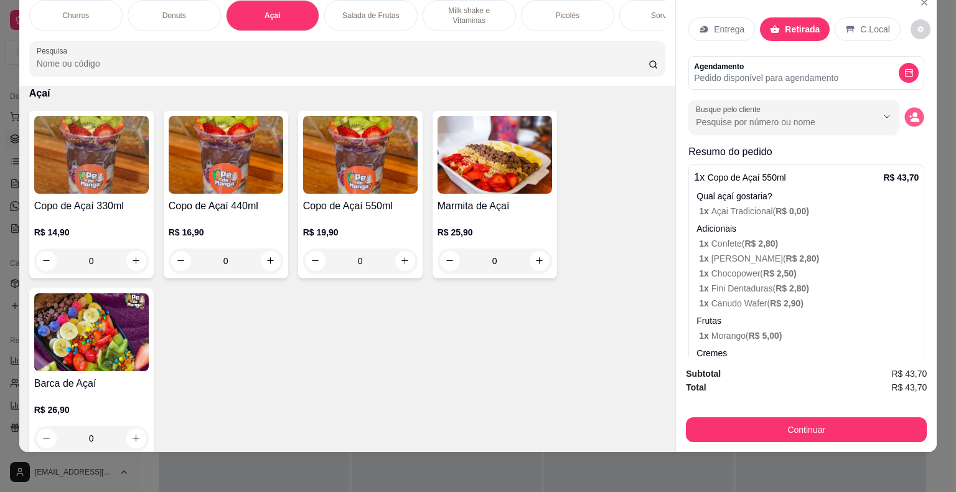
click at [905, 112] on button "decrease-product-quantity" at bounding box center [914, 116] width 19 height 19
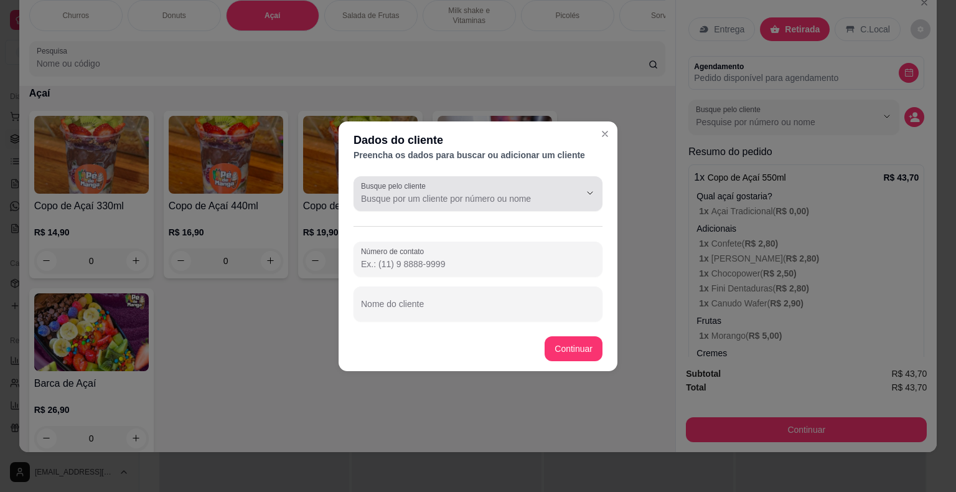
click at [502, 203] on input "Busque pelo cliente" at bounding box center [460, 198] width 199 height 12
type input "15997094005"
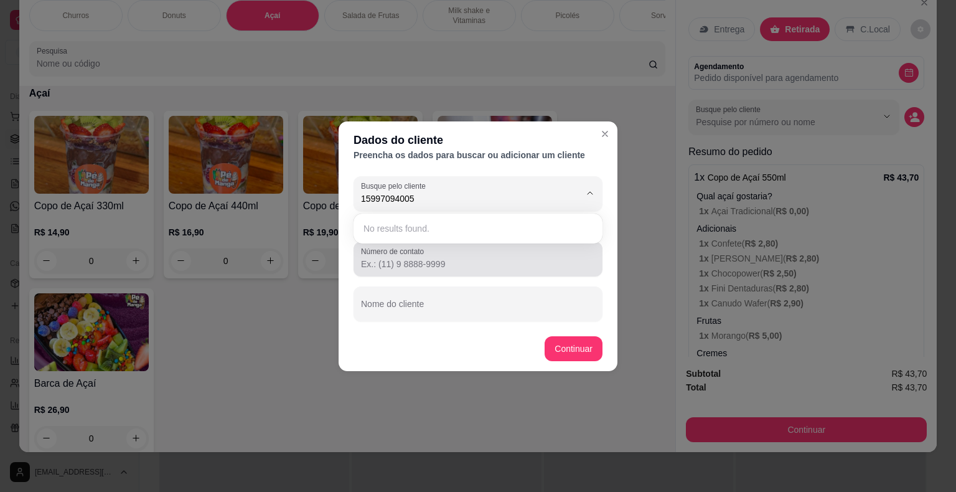
click at [503, 269] on input "Número de contato" at bounding box center [478, 264] width 234 height 12
click at [479, 254] on div at bounding box center [478, 258] width 234 height 25
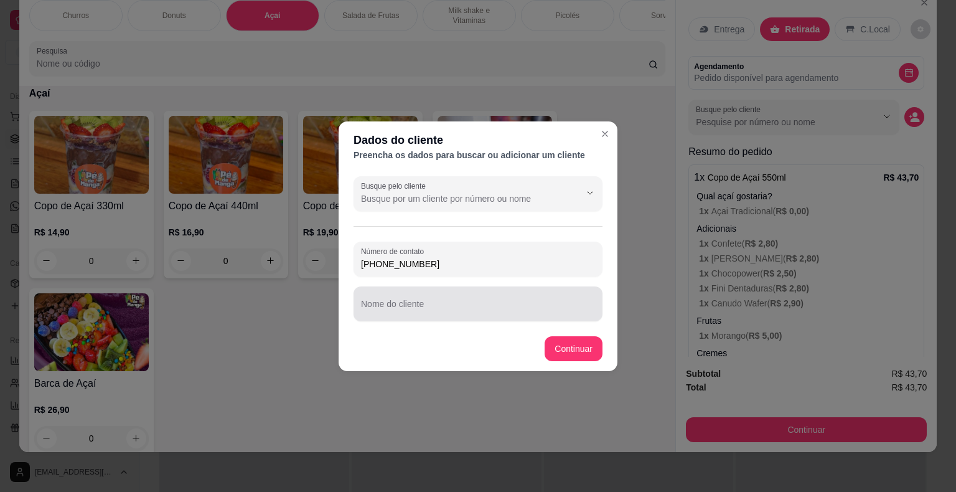
type input "[PHONE_NUMBER]"
click at [453, 310] on input "Nome do cliente" at bounding box center [478, 308] width 234 height 12
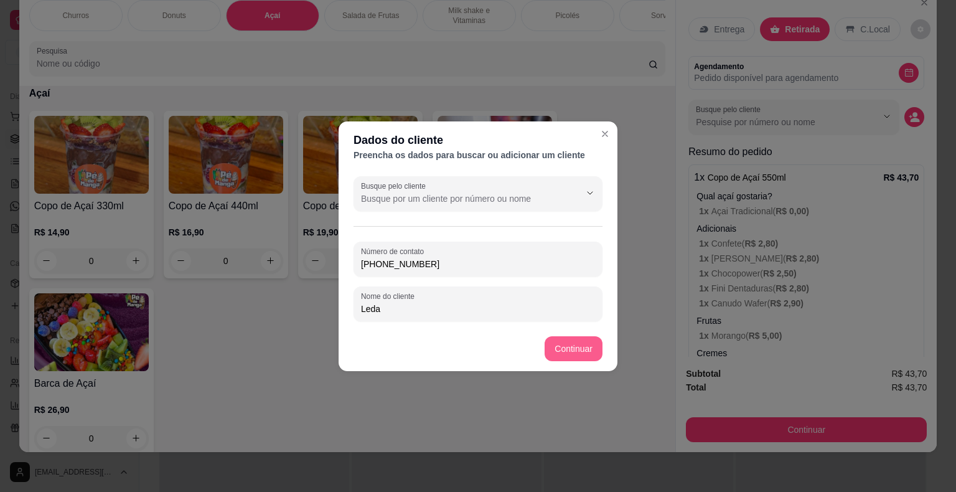
type input "Leda"
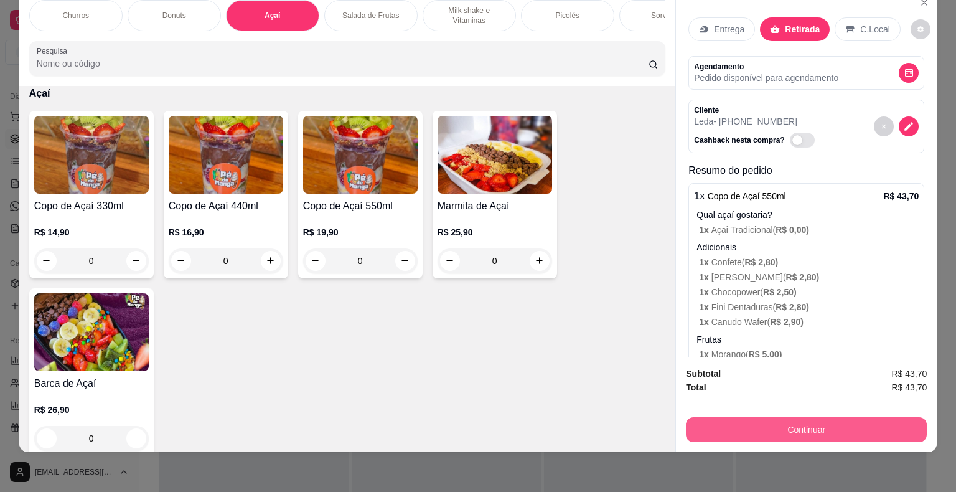
click at [746, 424] on button "Continuar" at bounding box center [806, 429] width 241 height 25
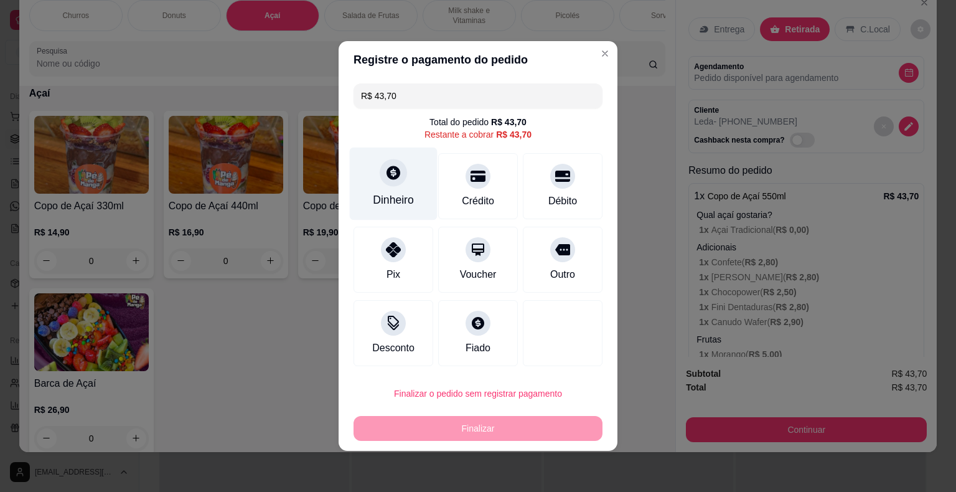
click at [395, 205] on div "Dinheiro" at bounding box center [393, 200] width 41 height 16
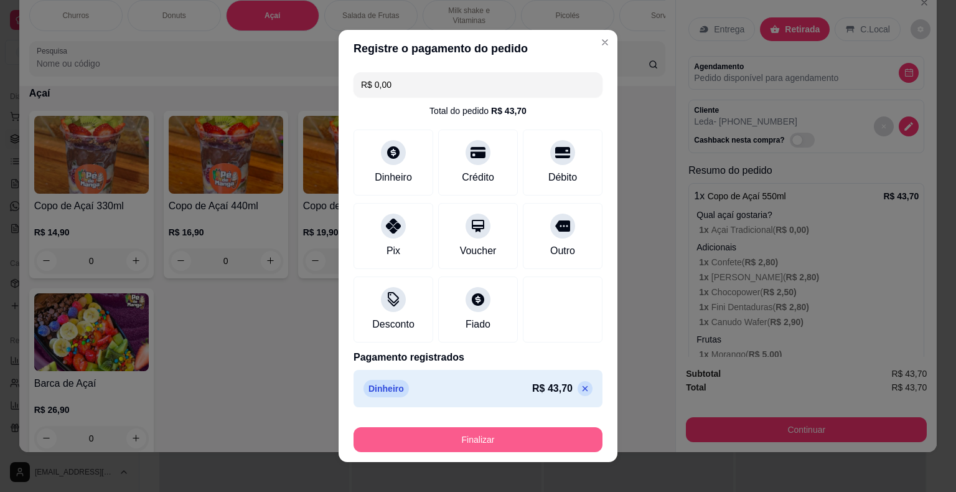
click at [543, 428] on button "Finalizar" at bounding box center [478, 439] width 249 height 25
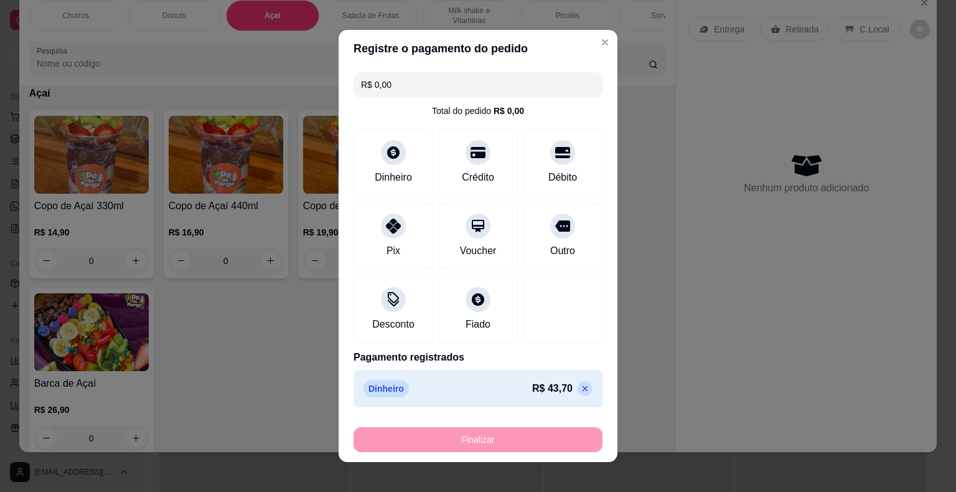
type input "-R$ 43,70"
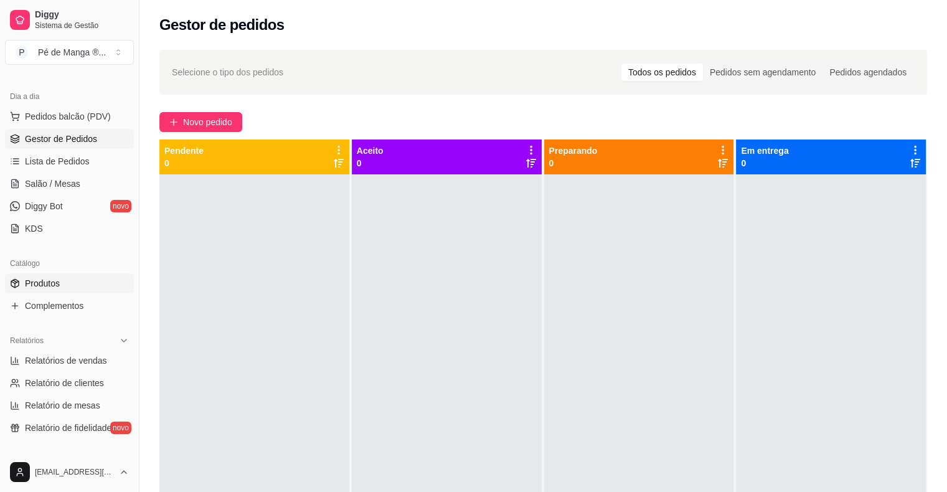
click at [88, 284] on link "Produtos" at bounding box center [69, 283] width 129 height 20
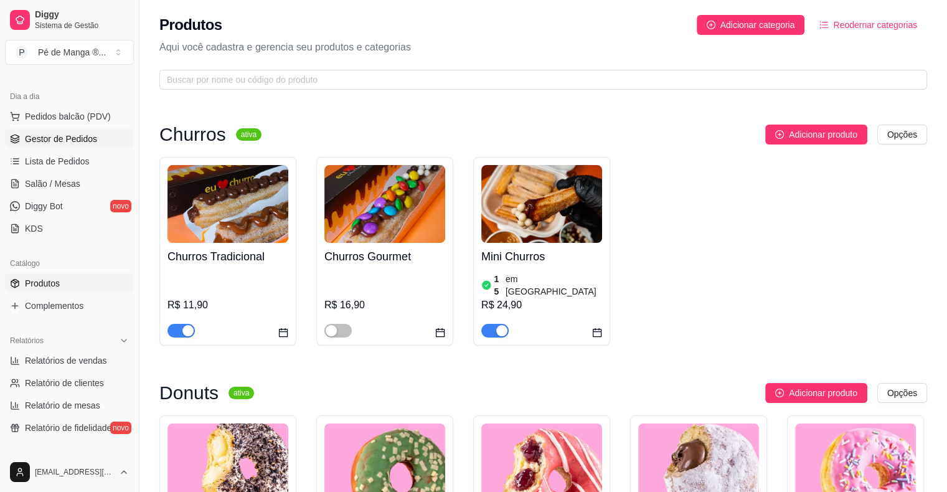
click at [81, 144] on link "Gestor de Pedidos" at bounding box center [69, 139] width 129 height 20
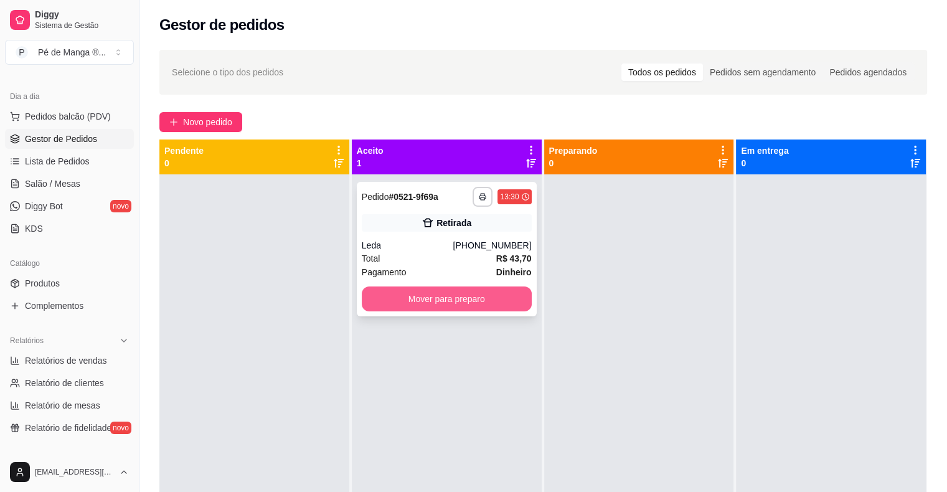
click at [410, 301] on button "Mover para preparo" at bounding box center [447, 298] width 170 height 25
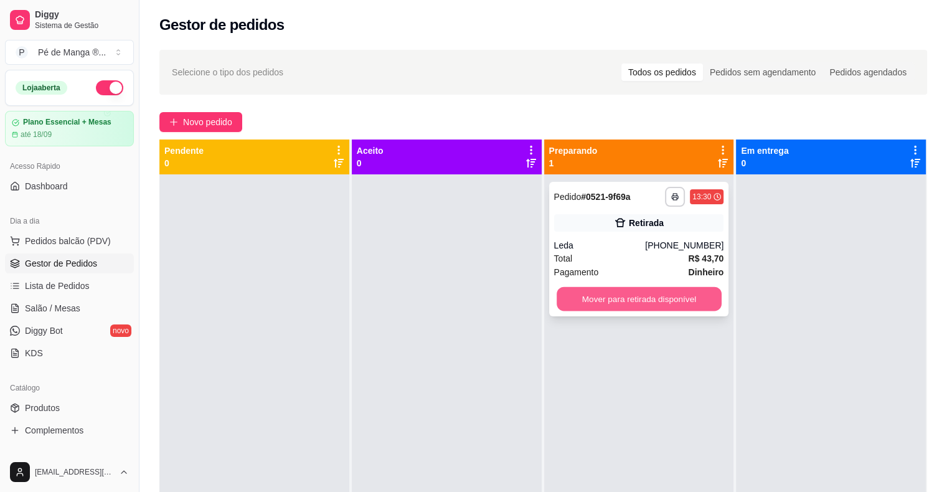
click at [657, 289] on button "Mover para retirada disponível" at bounding box center [638, 299] width 165 height 24
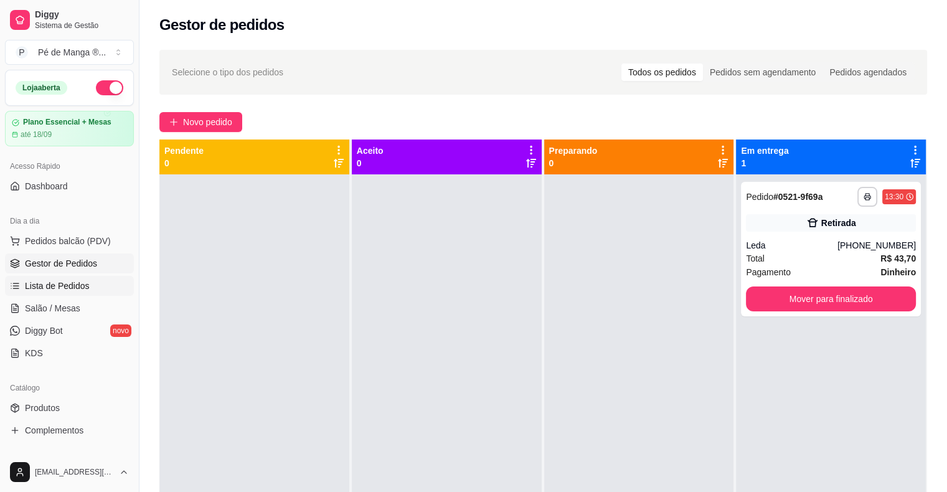
drag, startPoint x: 66, startPoint y: 273, endPoint x: 66, endPoint y: 279, distance: 6.8
click at [66, 273] on ul "Pedidos balcão (PDV) Gestor de Pedidos Lista de Pedidos Salão / Mesas Diggy Bot…" at bounding box center [69, 297] width 129 height 132
click at [67, 284] on span "Lista de Pedidos" at bounding box center [57, 285] width 65 height 12
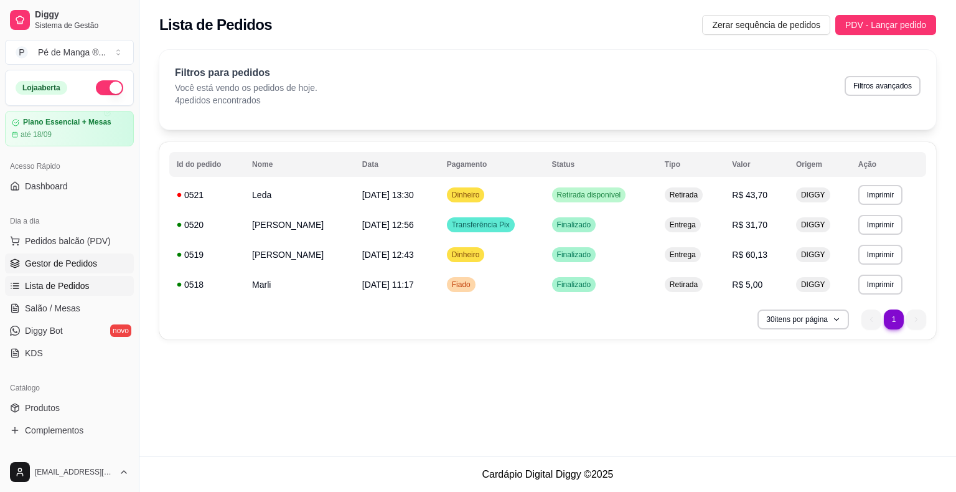
click at [87, 262] on span "Gestor de Pedidos" at bounding box center [61, 263] width 72 height 12
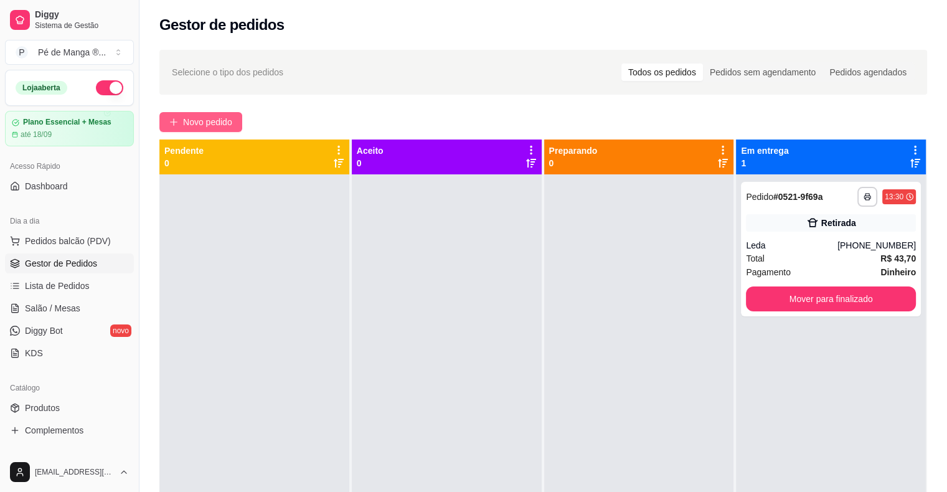
click at [207, 123] on span "Novo pedido" at bounding box center [207, 122] width 49 height 14
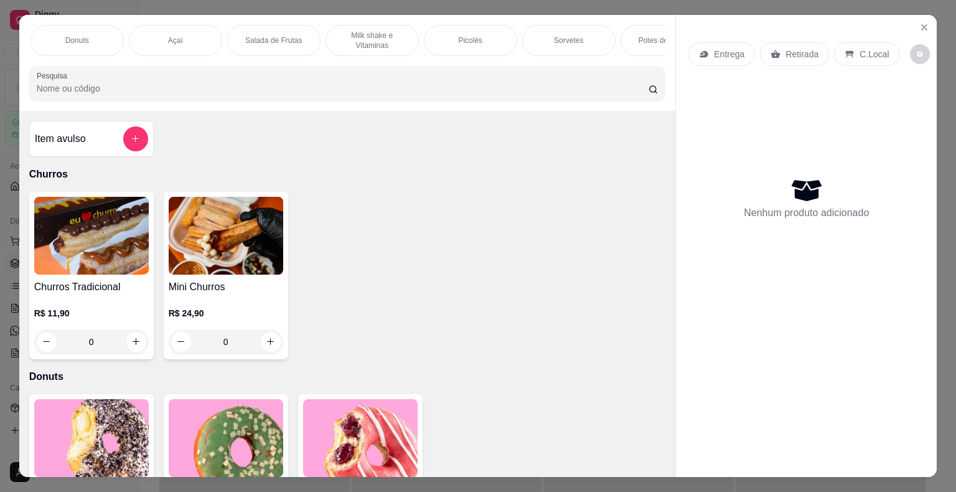
scroll to position [0, 243]
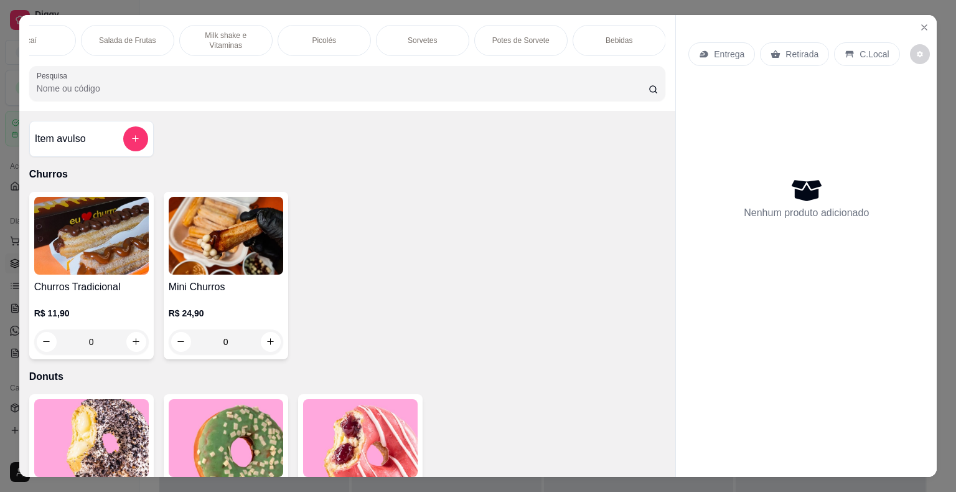
click at [624, 39] on p "Bebidas" at bounding box center [619, 40] width 27 height 10
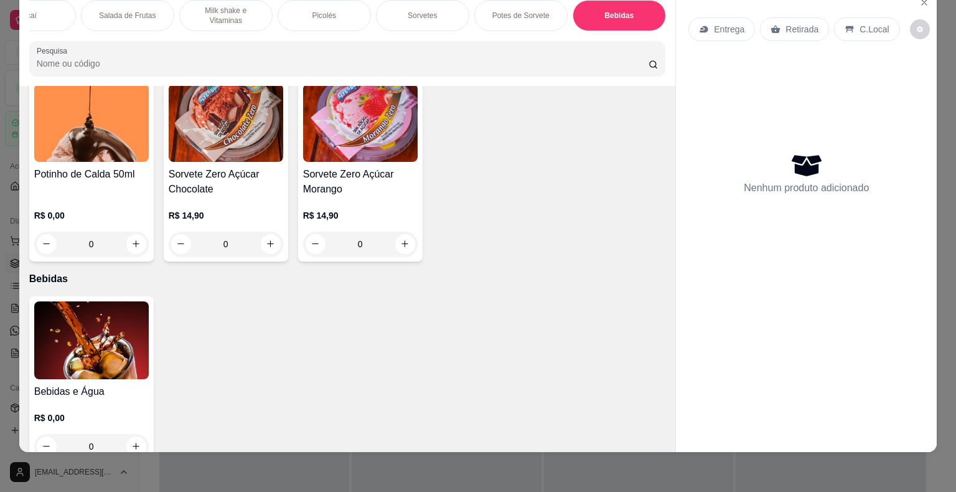
click at [70, 384] on h4 "Bebidas e Água" at bounding box center [91, 391] width 115 height 15
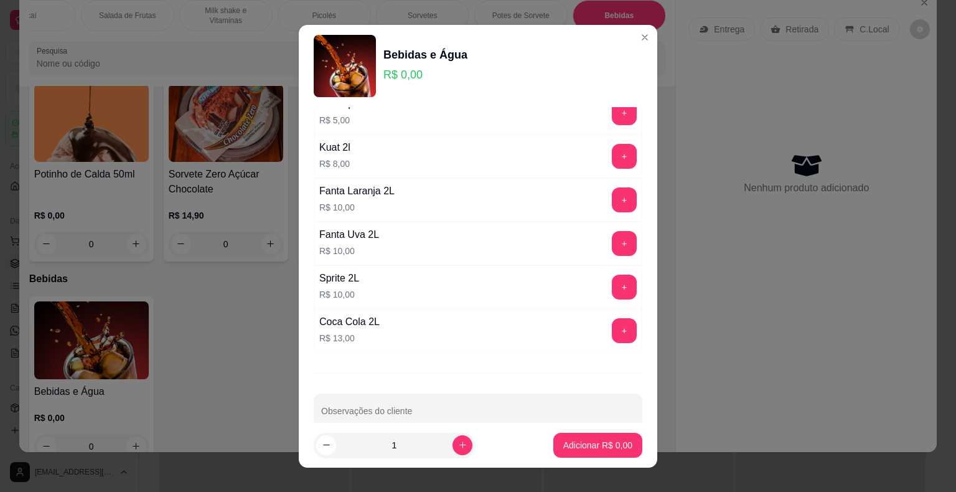
scroll to position [342, 0]
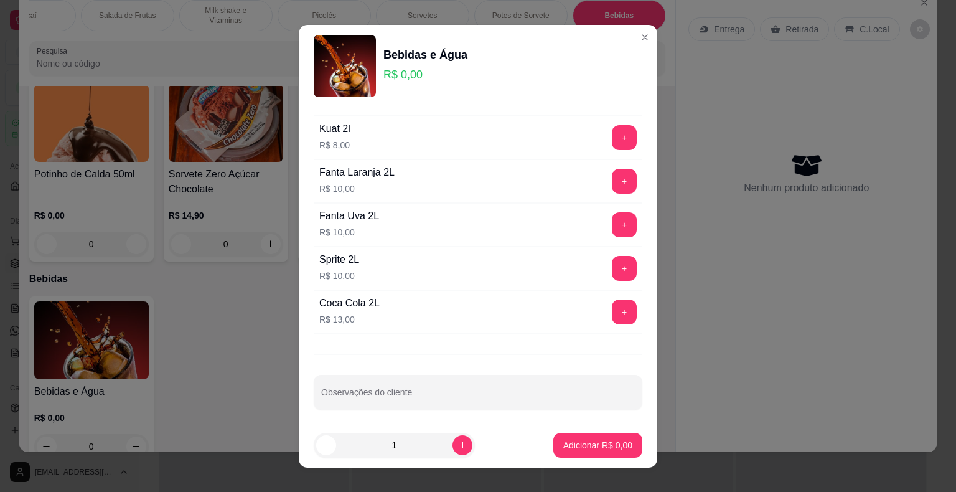
click at [612, 314] on button "+" at bounding box center [624, 311] width 25 height 25
click at [586, 449] on p "Adicionar R$ 13,00" at bounding box center [595, 445] width 74 height 12
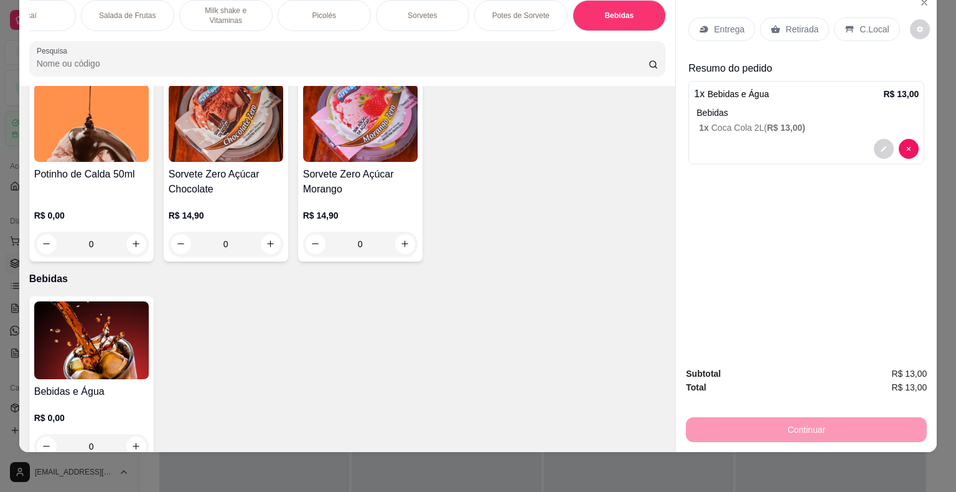
click at [785, 23] on p "Retirada" at bounding box center [801, 29] width 33 height 12
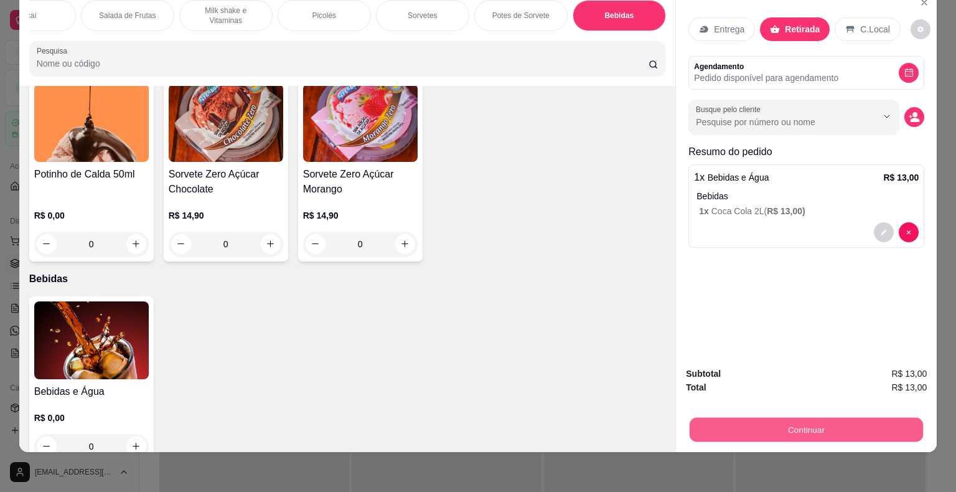
click at [747, 418] on button "Continuar" at bounding box center [806, 430] width 233 height 24
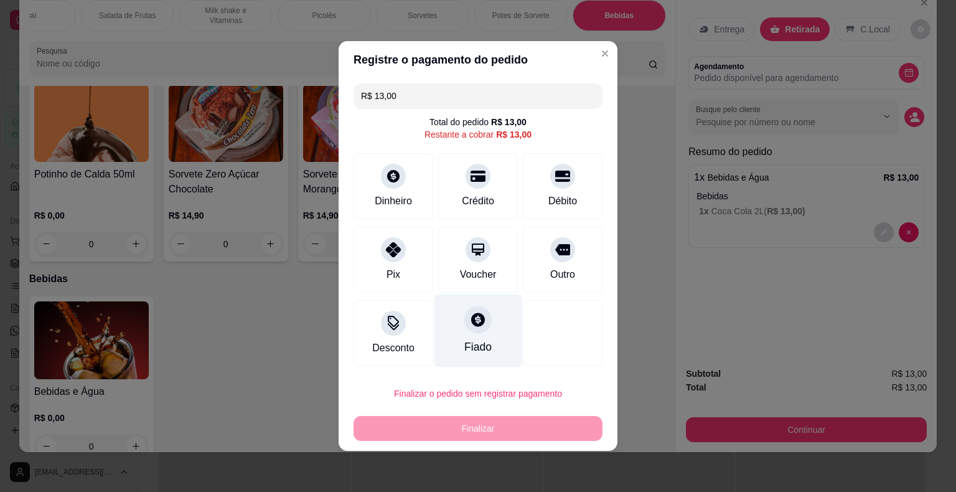
click at [495, 327] on div "Fiado" at bounding box center [478, 330] width 88 height 73
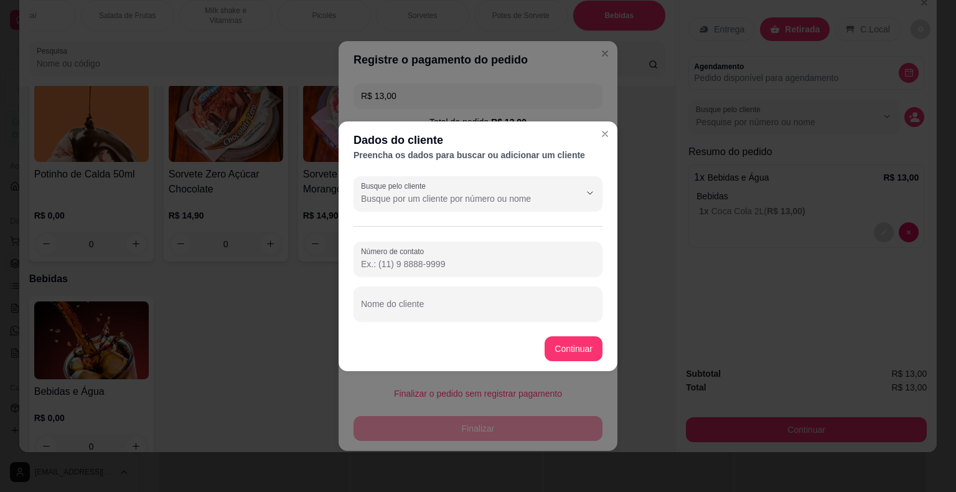
click at [505, 205] on div at bounding box center [478, 193] width 234 height 25
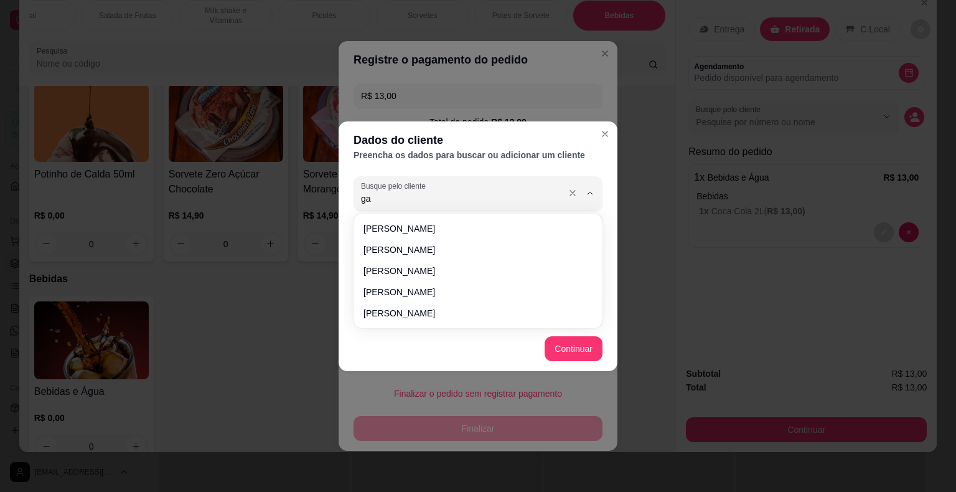
type input "g"
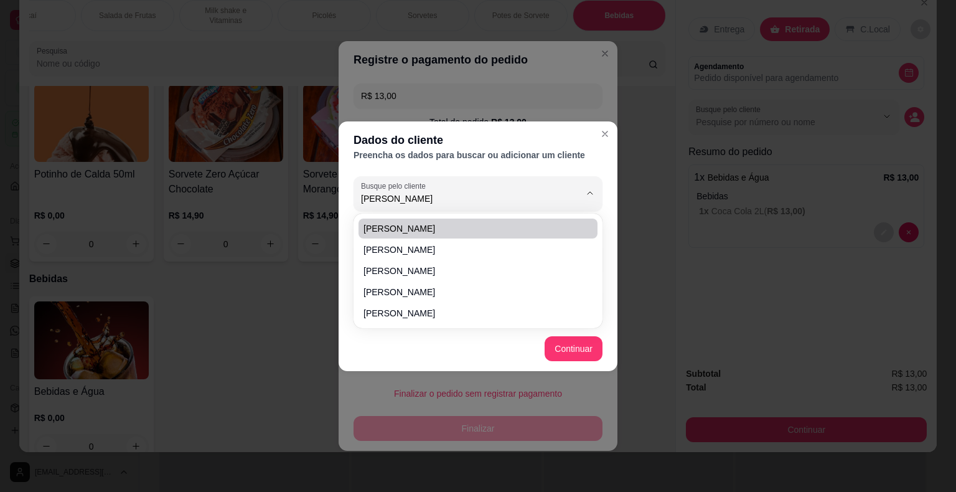
drag, startPoint x: 423, startPoint y: 216, endPoint x: 368, endPoint y: 233, distance: 57.3
click at [368, 233] on div "[PERSON_NAME] [PERSON_NAME]" at bounding box center [478, 271] width 244 height 110
type input "[PERSON_NAME]"
type input "[PHONE_NUMBER]"
type input "[PERSON_NAME]"
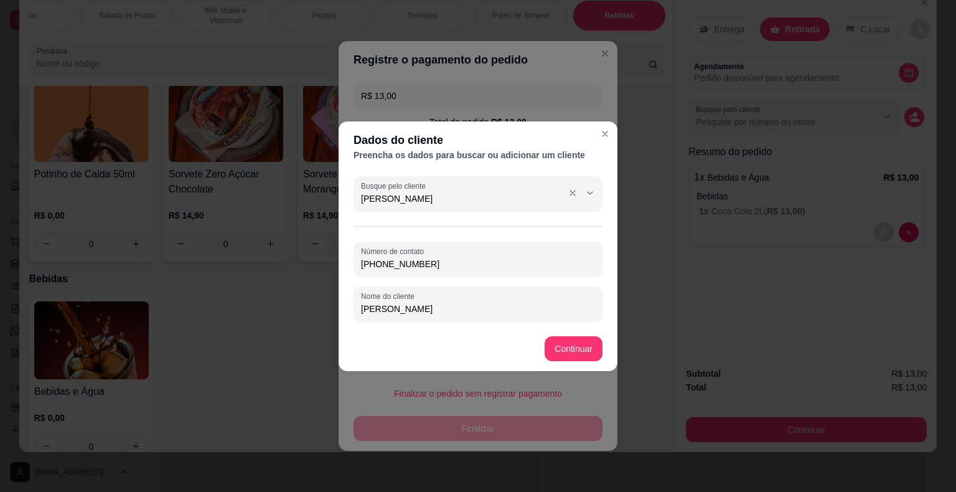
drag, startPoint x: 436, startPoint y: 195, endPoint x: 261, endPoint y: 240, distance: 181.0
click at [261, 238] on div "Dados do cliente Preencha os dados para buscar ou adicionar um cliente Busque p…" at bounding box center [478, 246] width 956 height 492
type input "1"
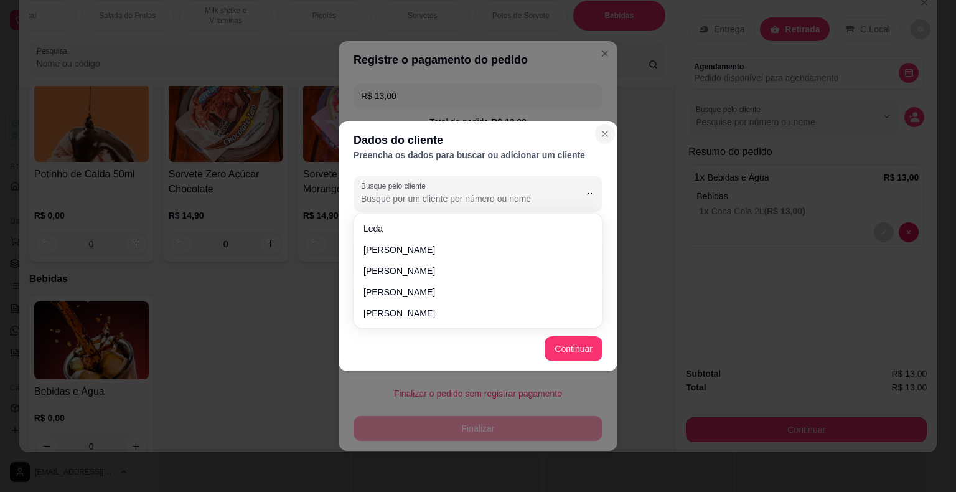
click at [605, 131] on icon "Close" at bounding box center [605, 134] width 10 height 10
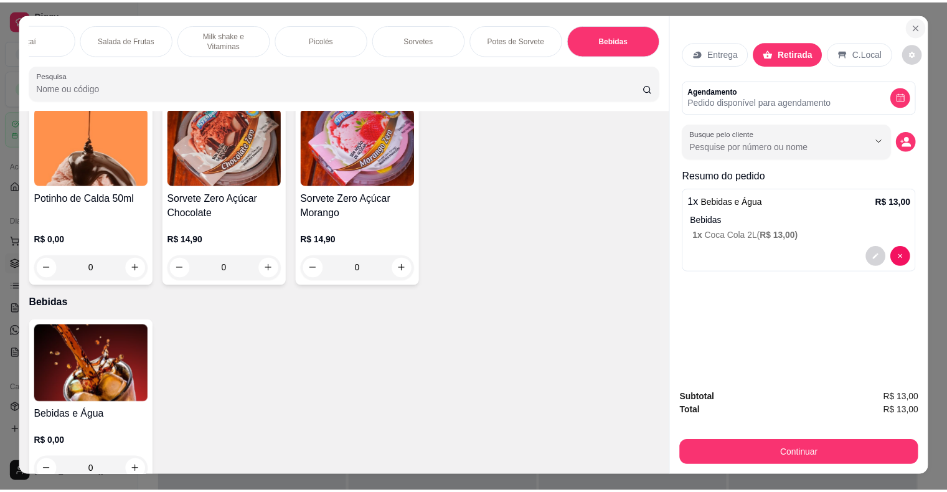
scroll to position [0, 0]
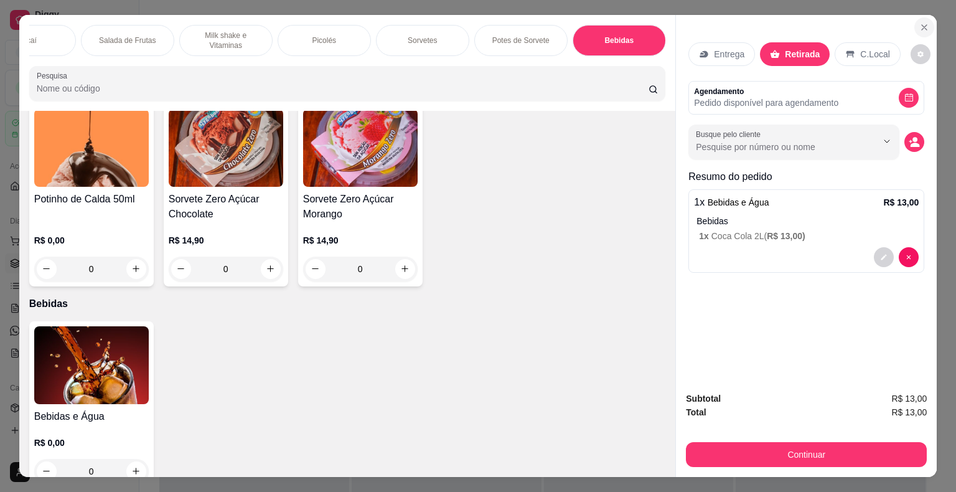
click at [917, 17] on button "Close" at bounding box center [924, 27] width 20 height 20
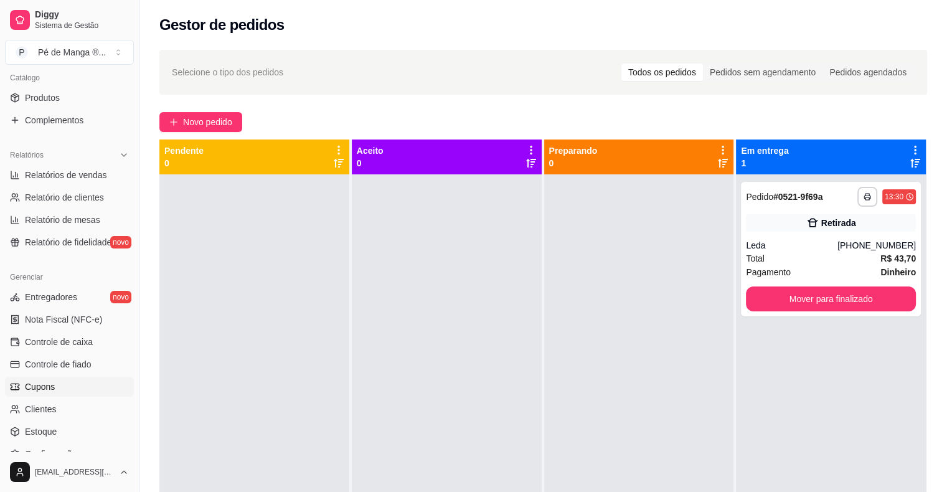
scroll to position [311, 0]
click at [93, 365] on link "Controle de fiado" at bounding box center [69, 363] width 129 height 20
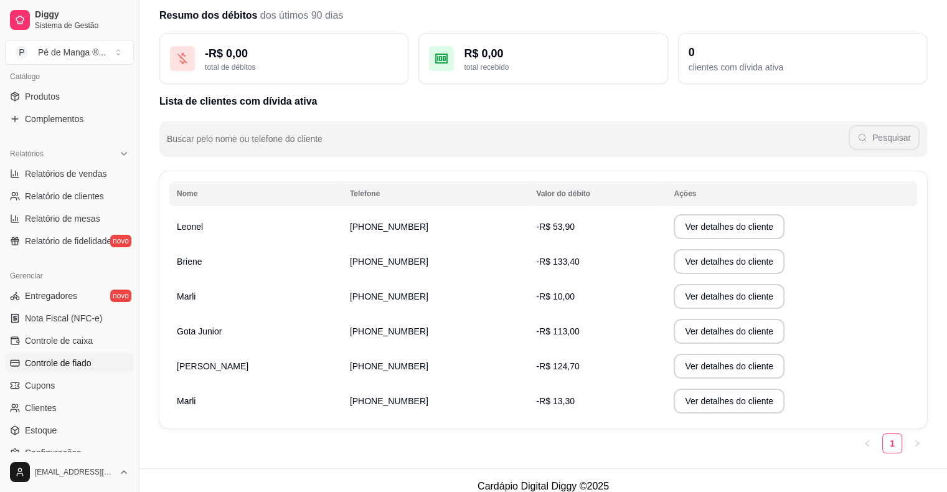
scroll to position [57, 0]
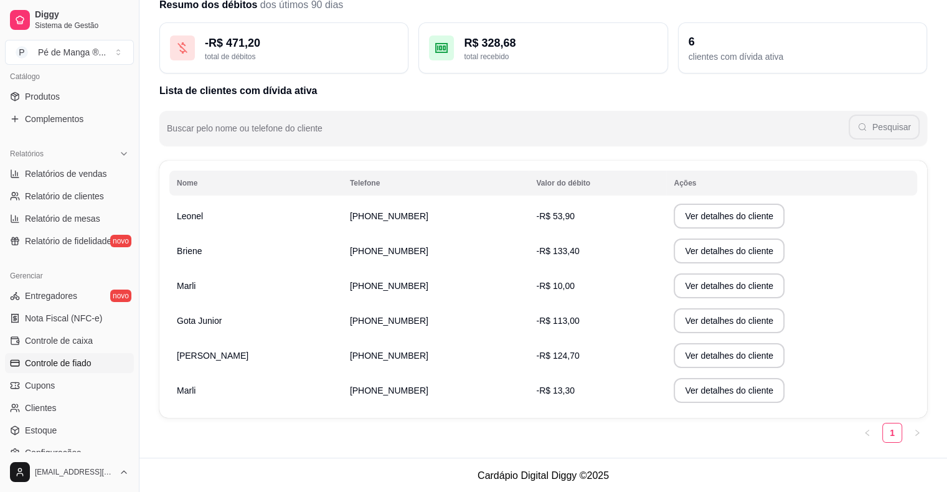
click at [443, 371] on td "[PHONE_NUMBER]" at bounding box center [435, 355] width 187 height 35
click at [673, 358] on button "Ver detalhes do cliente" at bounding box center [728, 355] width 111 height 25
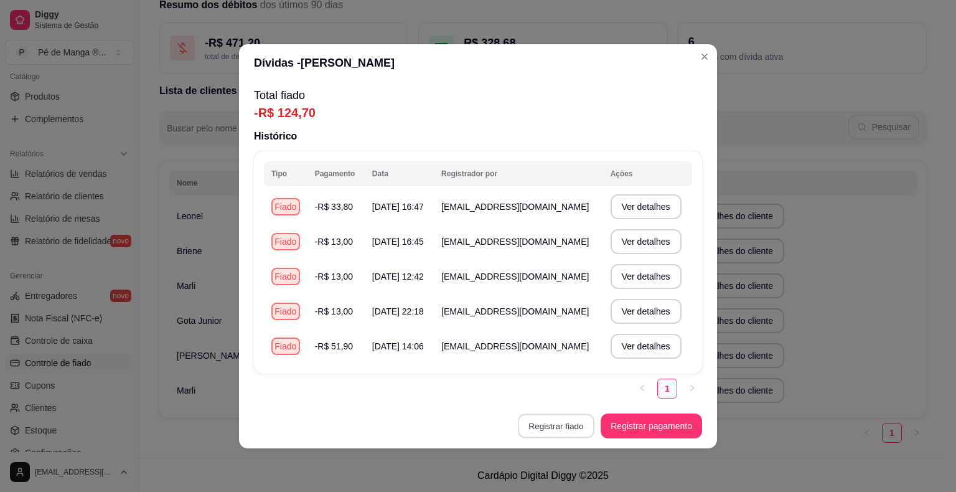
click at [576, 418] on button "Registrar fiado" at bounding box center [556, 425] width 77 height 24
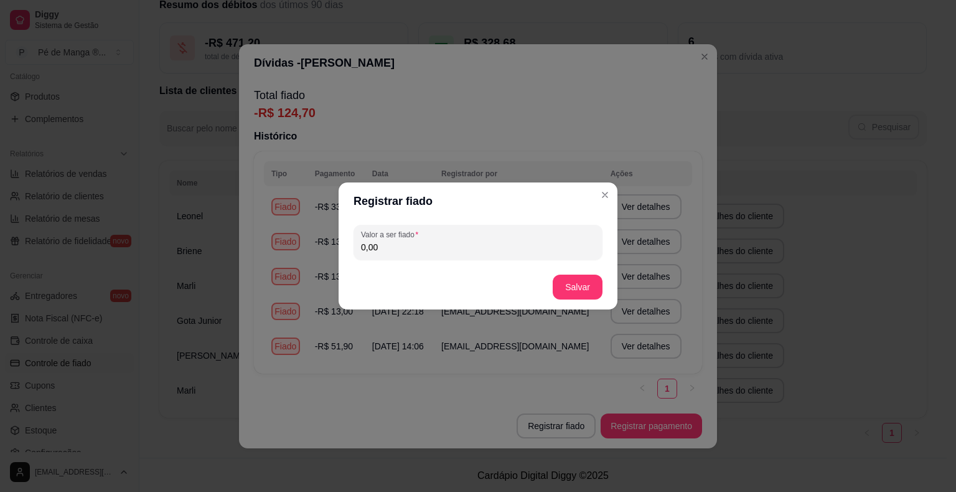
click at [457, 246] on input "0,00" at bounding box center [478, 247] width 234 height 12
type input "13,00"
click at [579, 294] on button "Salvar" at bounding box center [578, 286] width 50 height 25
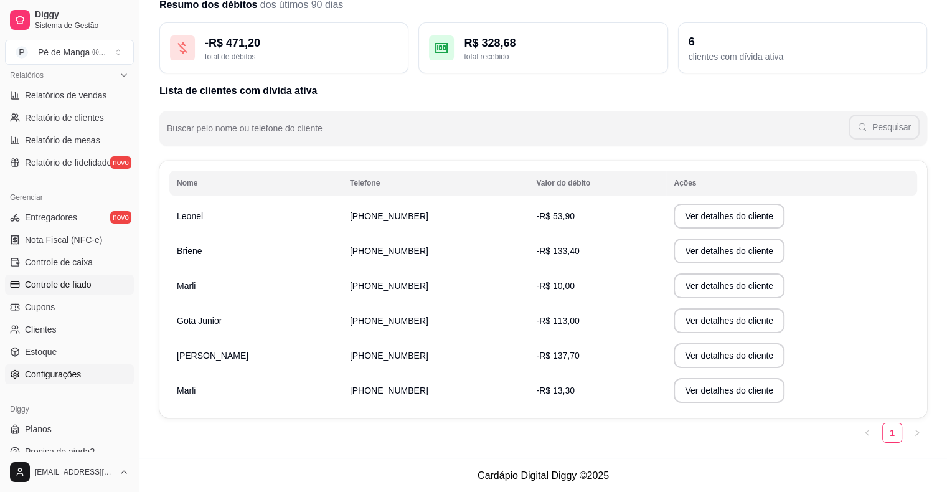
scroll to position [403, 0]
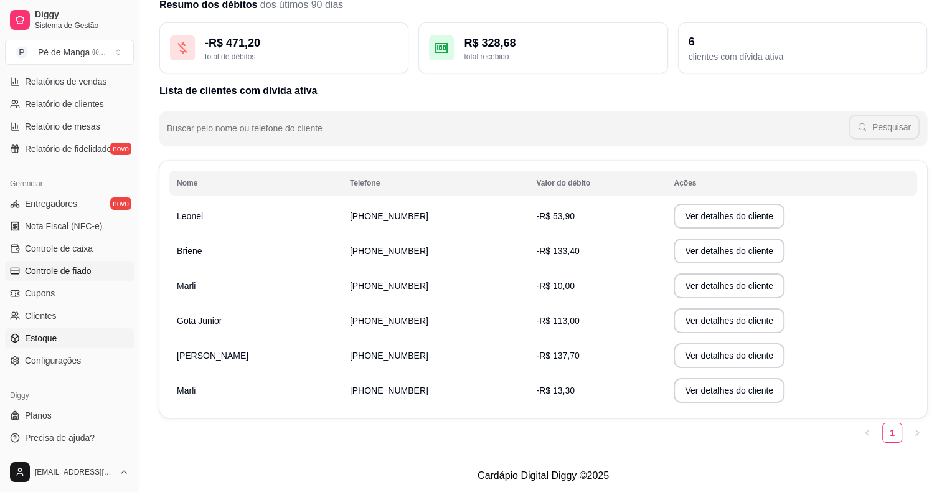
click at [70, 336] on link "Estoque" at bounding box center [69, 338] width 129 height 20
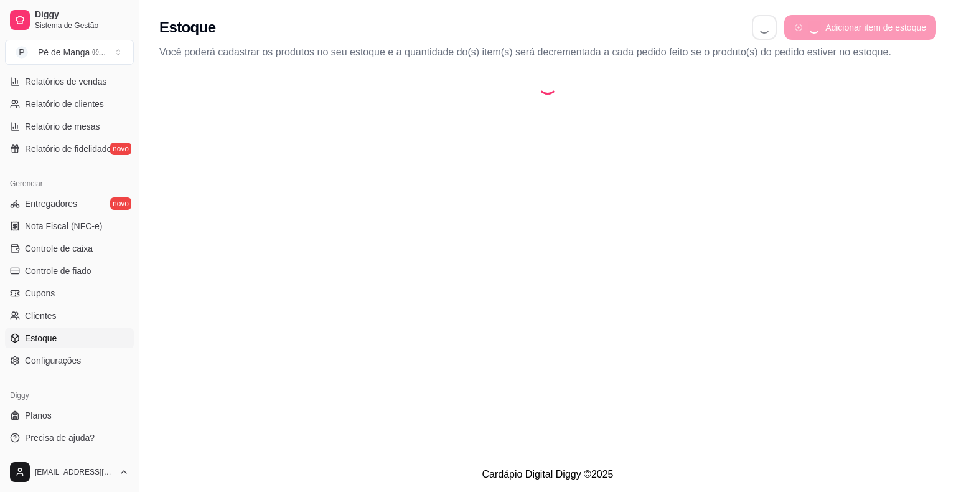
select select "QUANTITY_ORDER"
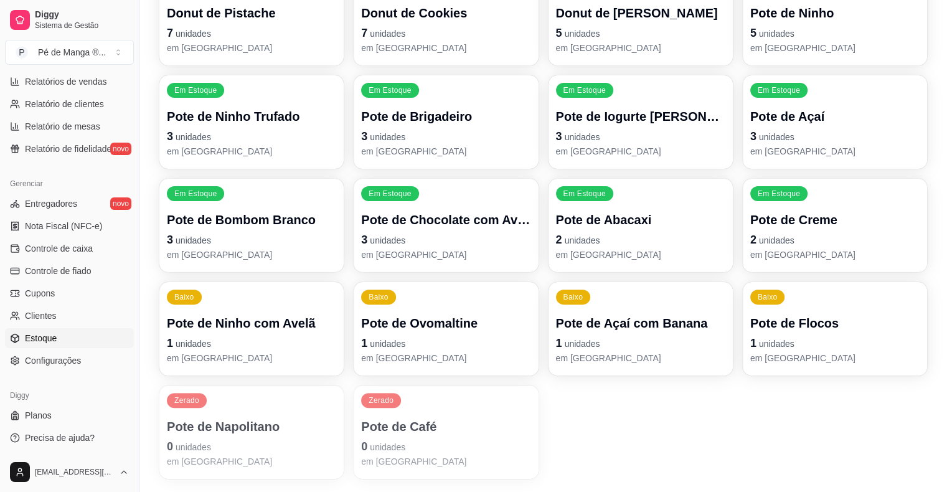
scroll to position [311, 0]
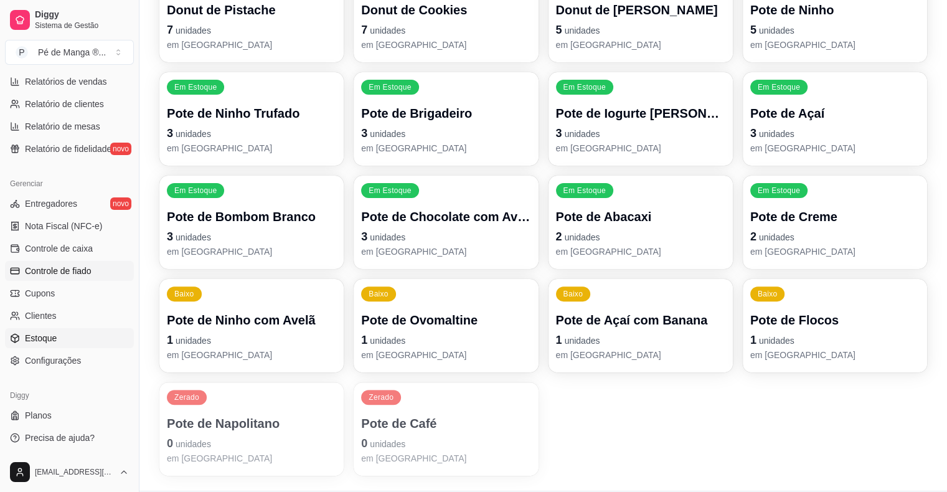
click at [84, 275] on span "Controle de fiado" at bounding box center [58, 271] width 67 height 12
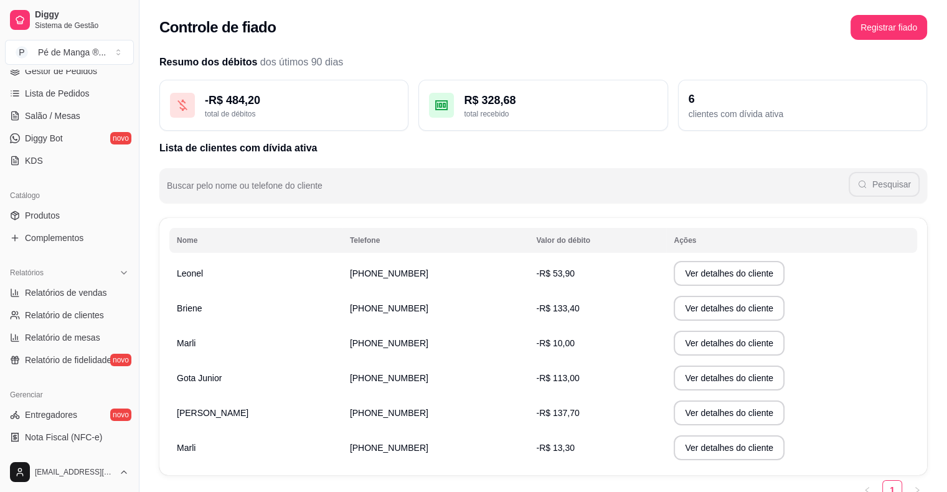
scroll to position [30, 0]
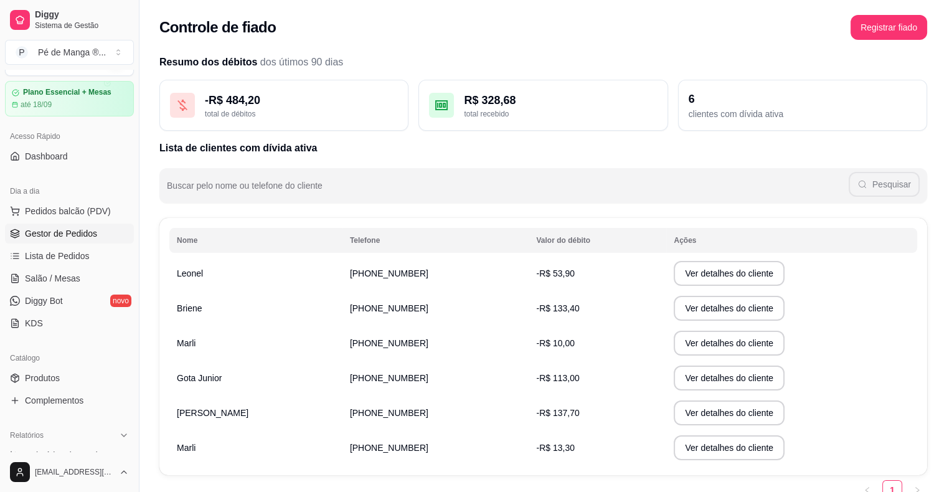
click at [93, 237] on span "Gestor de Pedidos" at bounding box center [61, 233] width 72 height 12
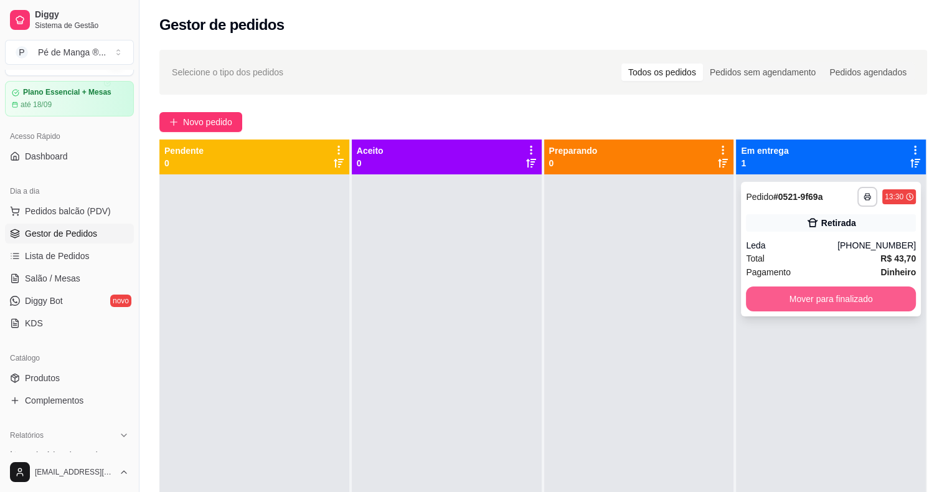
click at [845, 295] on button "Mover para finalizado" at bounding box center [831, 298] width 170 height 25
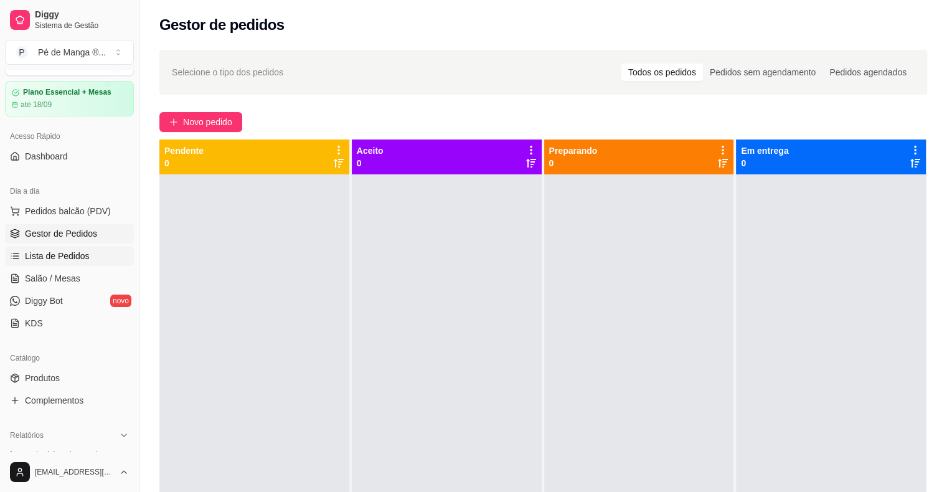
click at [79, 258] on span "Lista de Pedidos" at bounding box center [57, 256] width 65 height 12
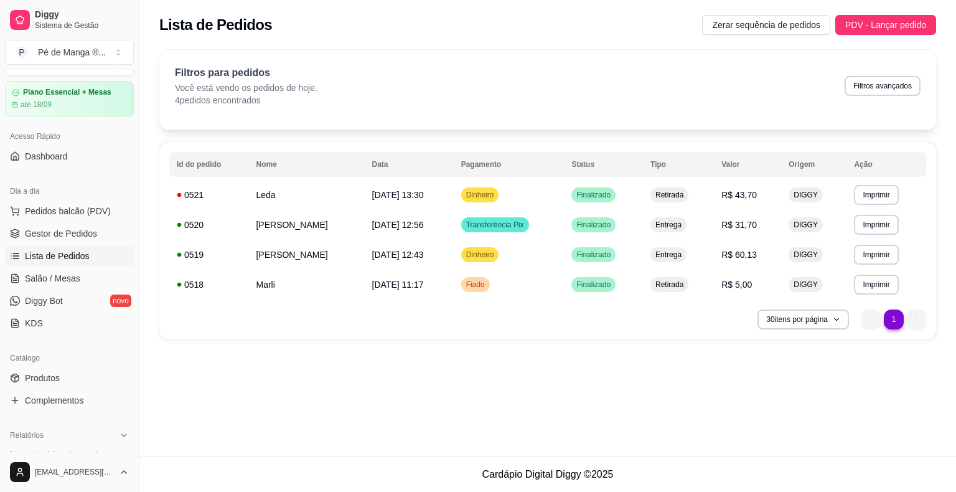
click at [5, 246] on link "Lista de Pedidos" at bounding box center [69, 256] width 129 height 20
click at [73, 233] on span "Gestor de Pedidos" at bounding box center [61, 233] width 72 height 12
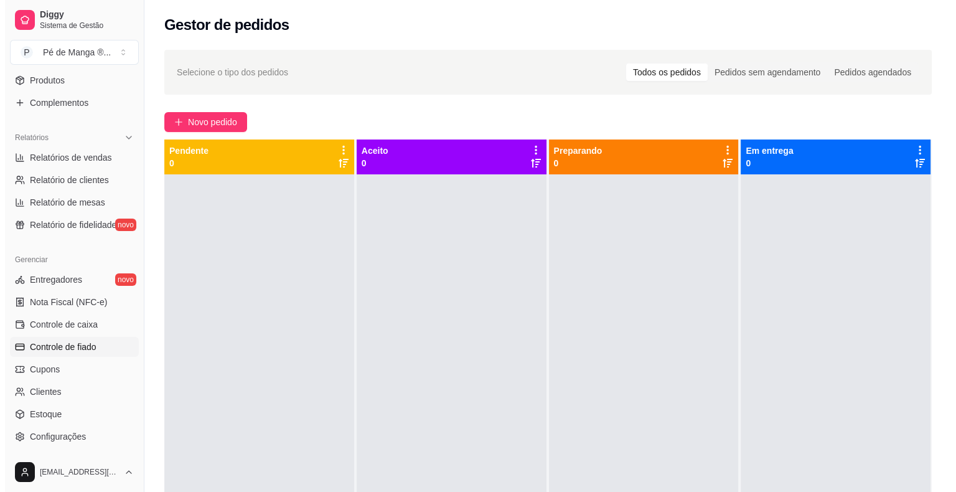
scroll to position [403, 0]
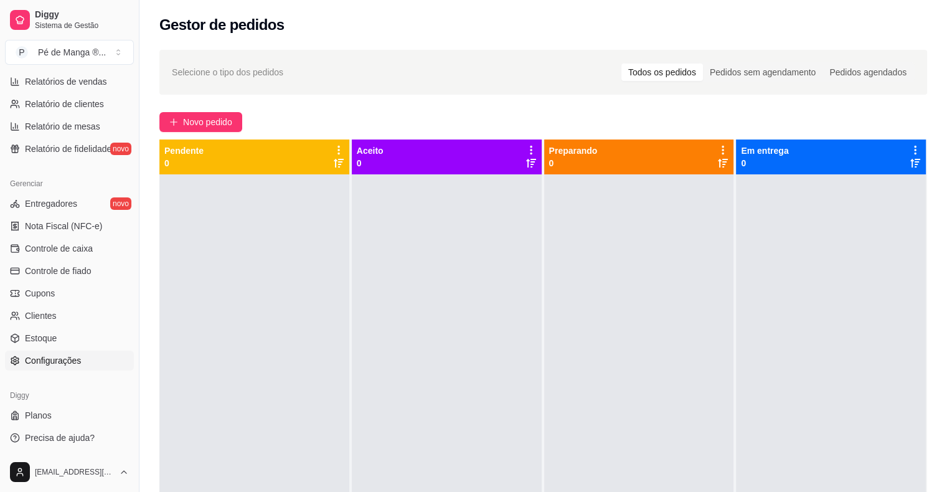
click at [76, 367] on link "Configurações" at bounding box center [69, 360] width 129 height 20
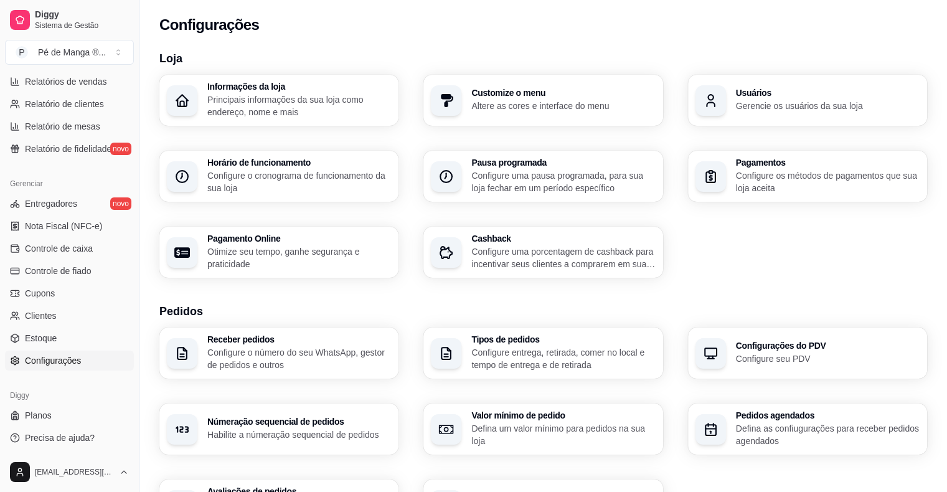
click at [386, 174] on p "Configure o cronograma de funcionamento da sua loja" at bounding box center [299, 181] width 184 height 25
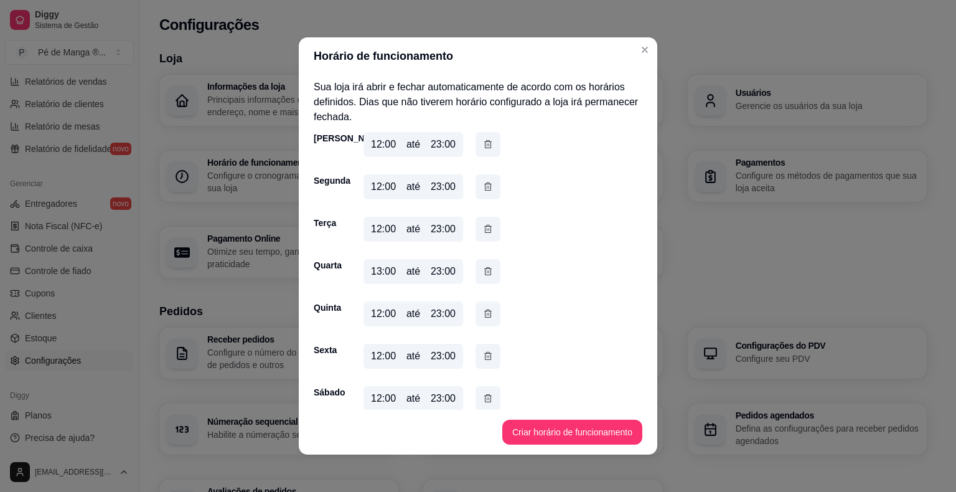
click at [378, 321] on div "12:00 até 23:00" at bounding box center [413, 313] width 100 height 25
click at [375, 314] on div "12:00" at bounding box center [383, 313] width 25 height 15
click at [489, 271] on button "button" at bounding box center [487, 271] width 25 height 25
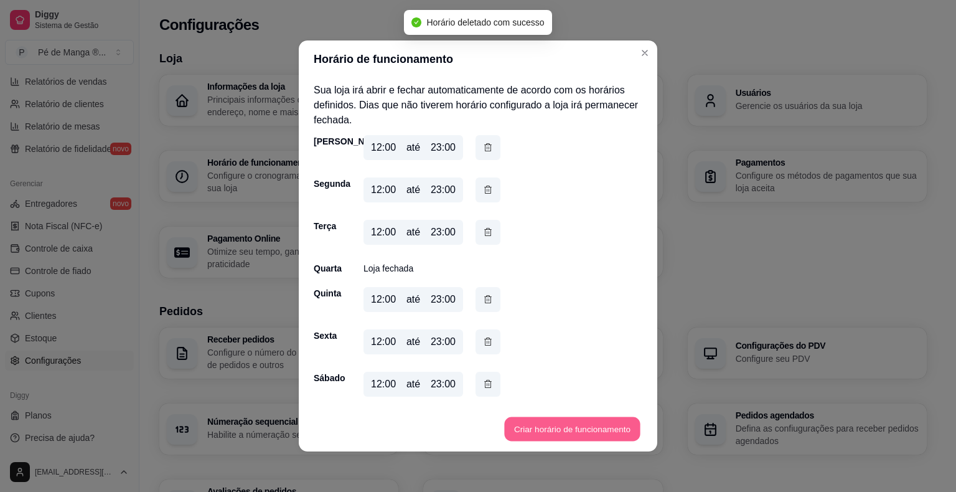
click at [533, 430] on button "Criar horário de funcionamento" at bounding box center [572, 429] width 136 height 24
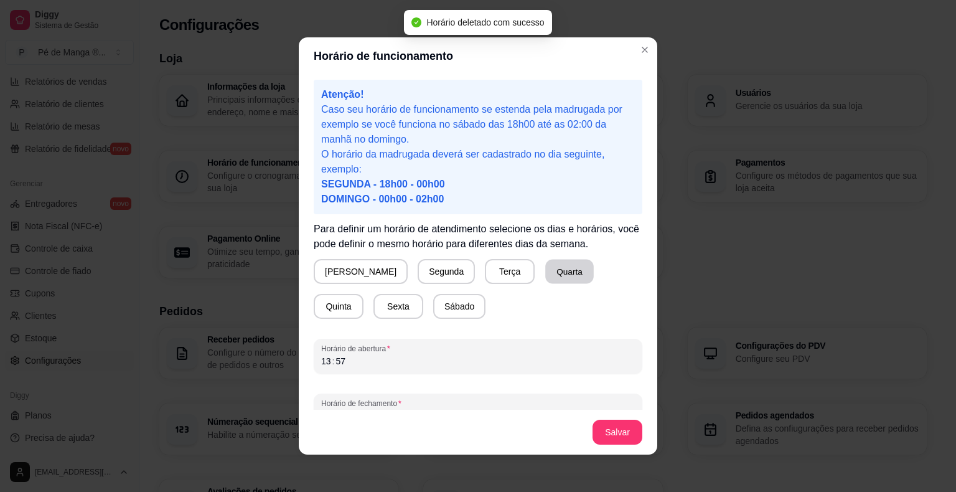
click at [545, 271] on button "Quarta" at bounding box center [569, 272] width 49 height 24
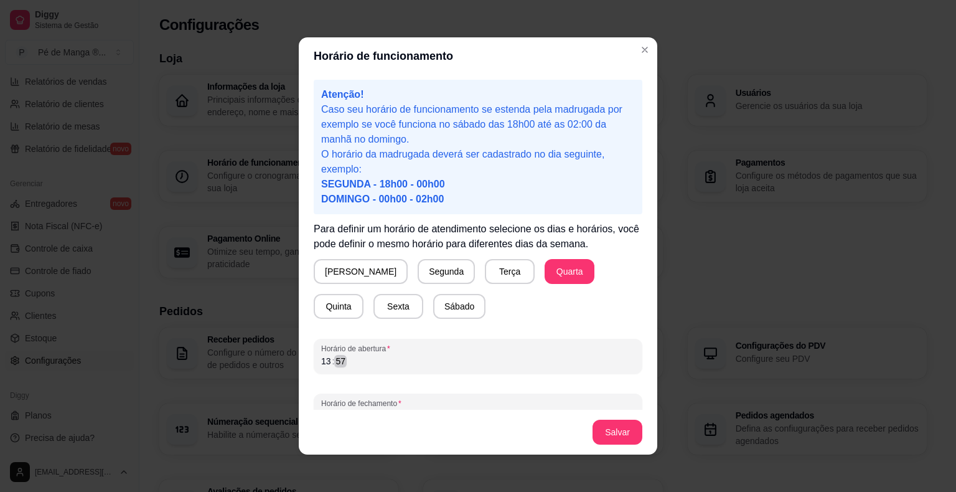
click at [388, 360] on div "13 : 57" at bounding box center [478, 361] width 314 height 15
click at [321, 367] on div "13 : 57" at bounding box center [478, 361] width 314 height 15
click at [320, 365] on div "13" at bounding box center [326, 361] width 12 height 12
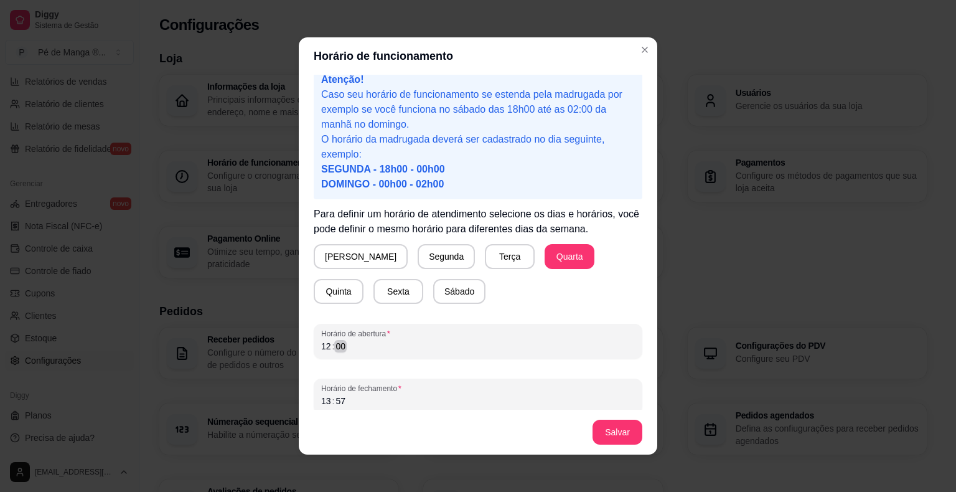
scroll to position [23, 0]
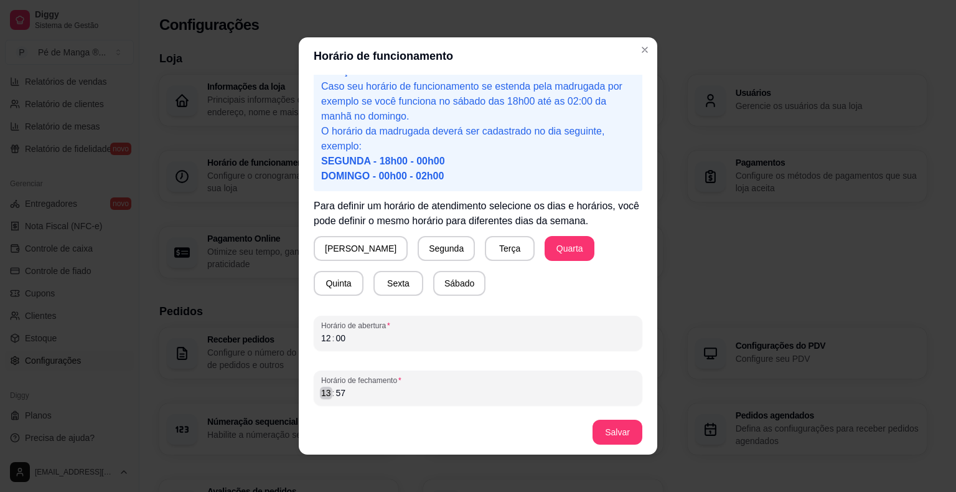
click at [320, 397] on div "13" at bounding box center [326, 392] width 12 height 12
click at [320, 396] on div "05" at bounding box center [326, 392] width 12 height 12
click at [634, 432] on button "Salvar" at bounding box center [617, 431] width 50 height 25
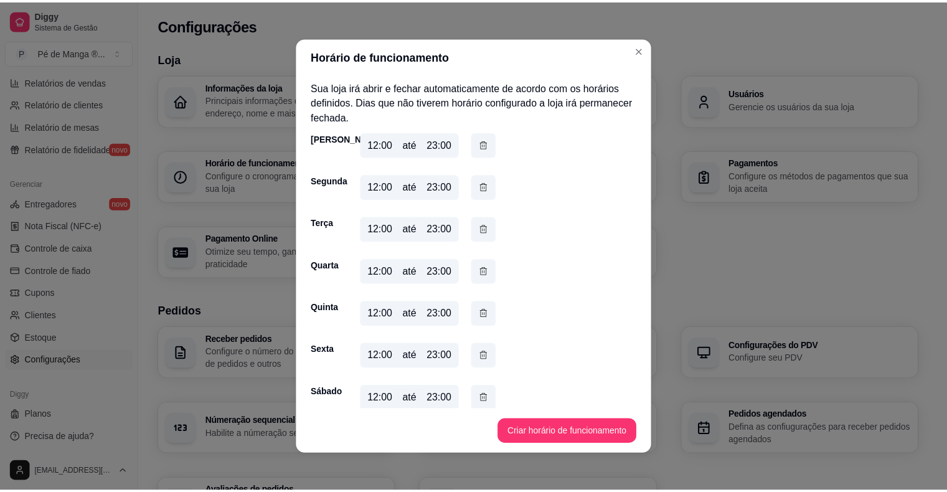
scroll to position [2, 0]
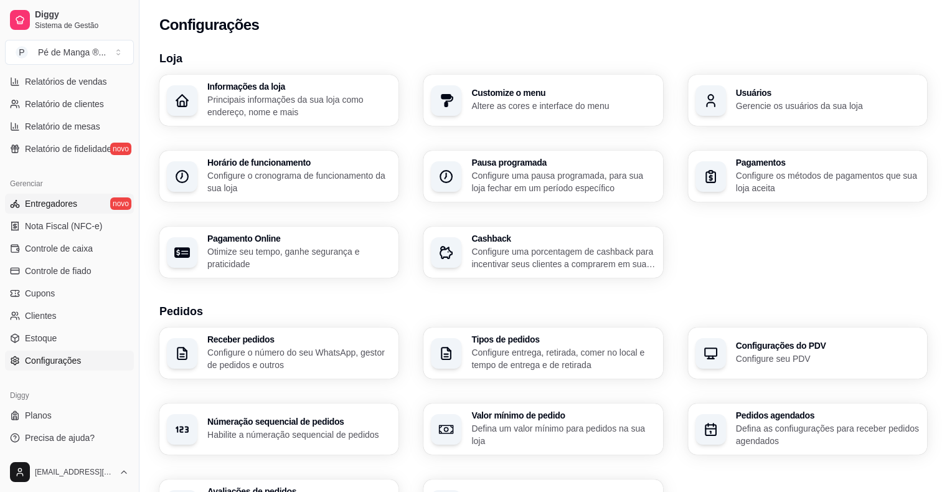
click at [68, 208] on span "Entregadores" at bounding box center [51, 203] width 52 height 12
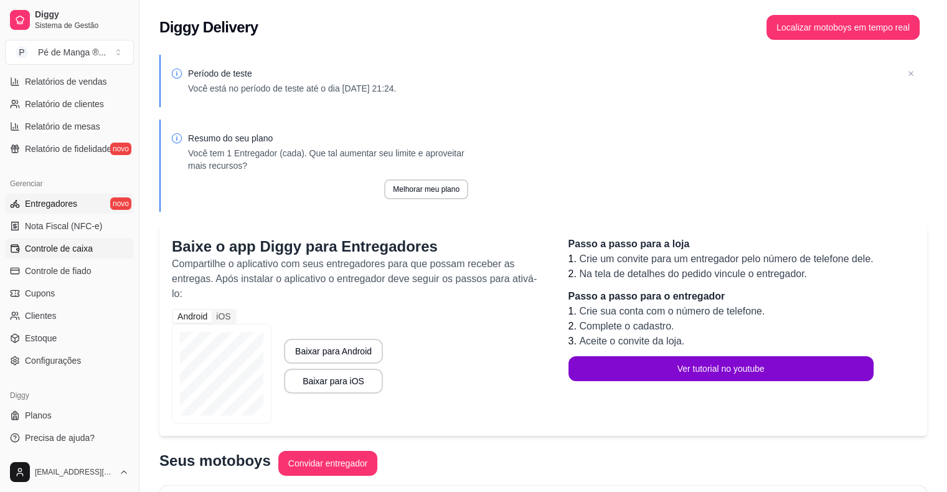
click at [62, 253] on span "Controle de caixa" at bounding box center [59, 248] width 68 height 12
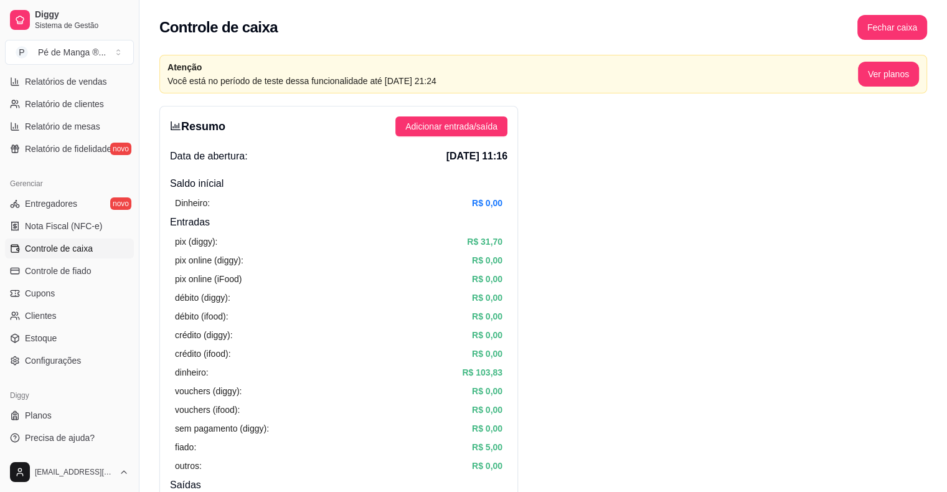
click at [95, 246] on link "Controle de caixa" at bounding box center [69, 248] width 129 height 20
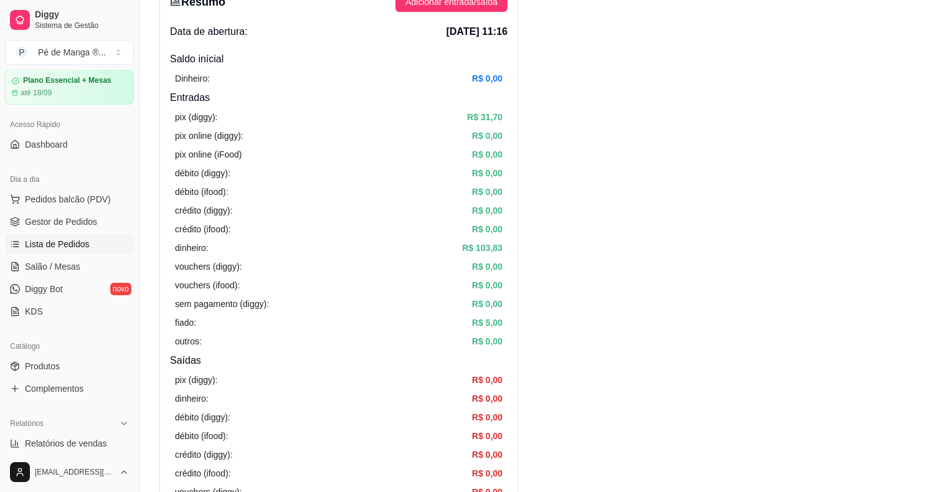
scroll to position [30, 0]
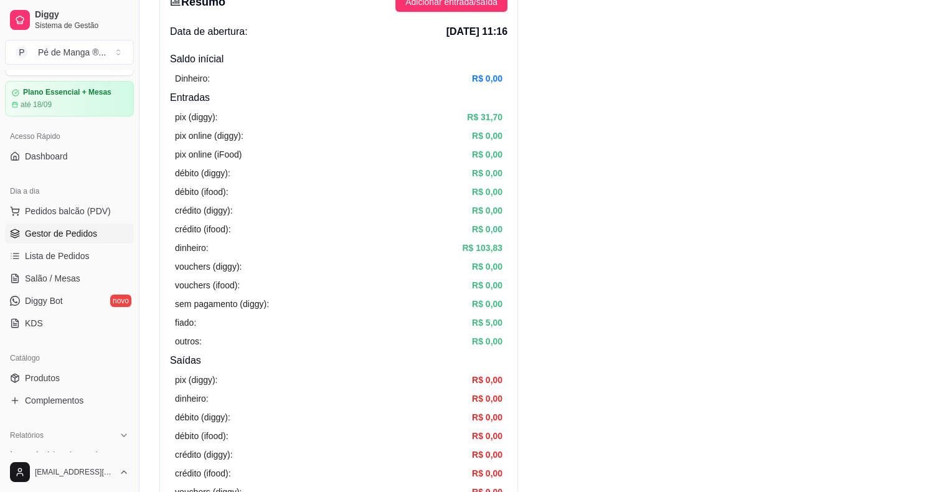
click at [94, 228] on span "Gestor de Pedidos" at bounding box center [61, 233] width 72 height 12
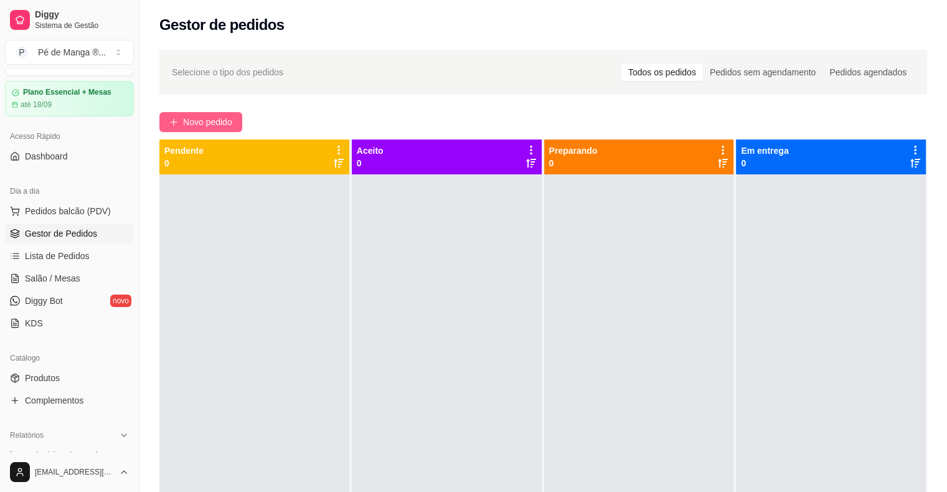
click at [178, 123] on button "Novo pedido" at bounding box center [200, 122] width 83 height 20
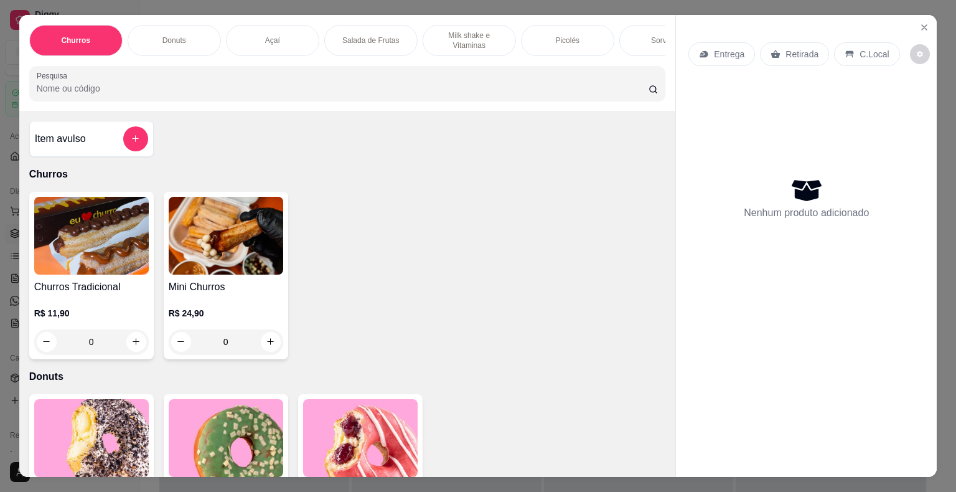
click at [386, 41] on div "Salada de Frutas" at bounding box center [370, 40] width 93 height 31
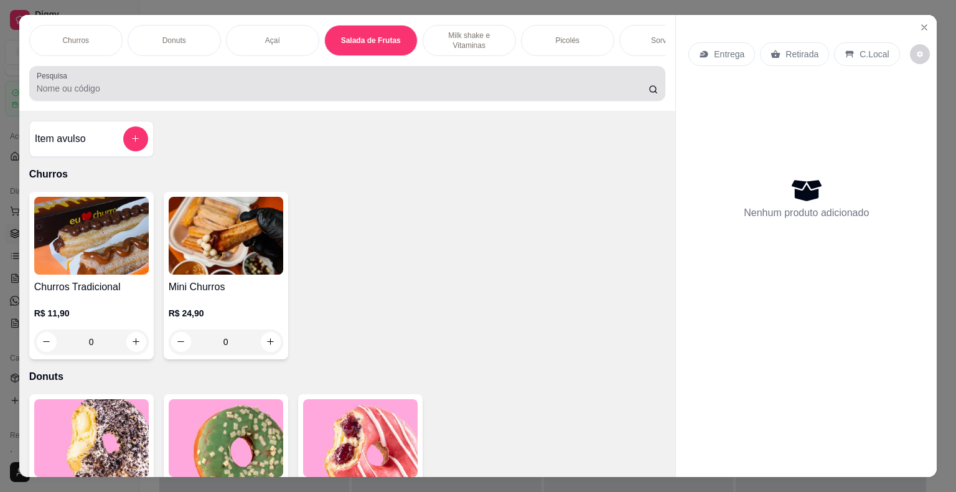
scroll to position [30, 0]
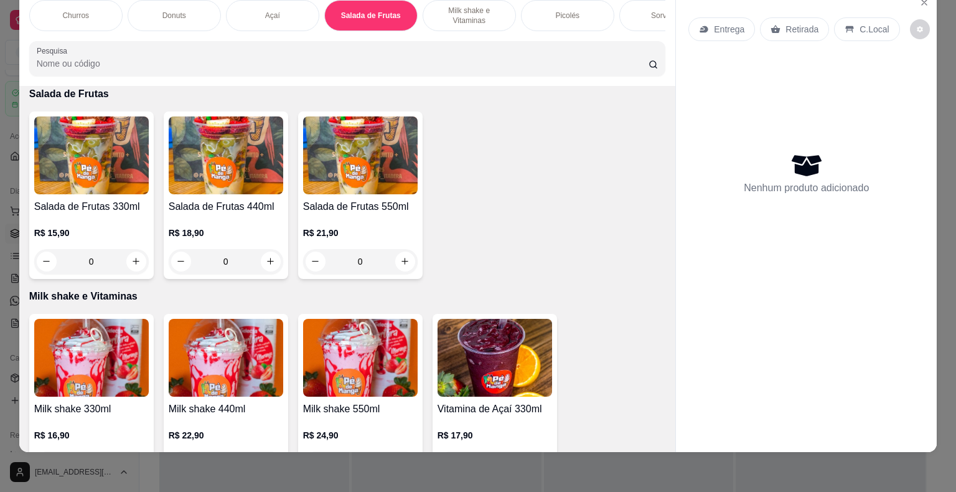
click at [376, 227] on p "R$ 21,90" at bounding box center [360, 233] width 115 height 12
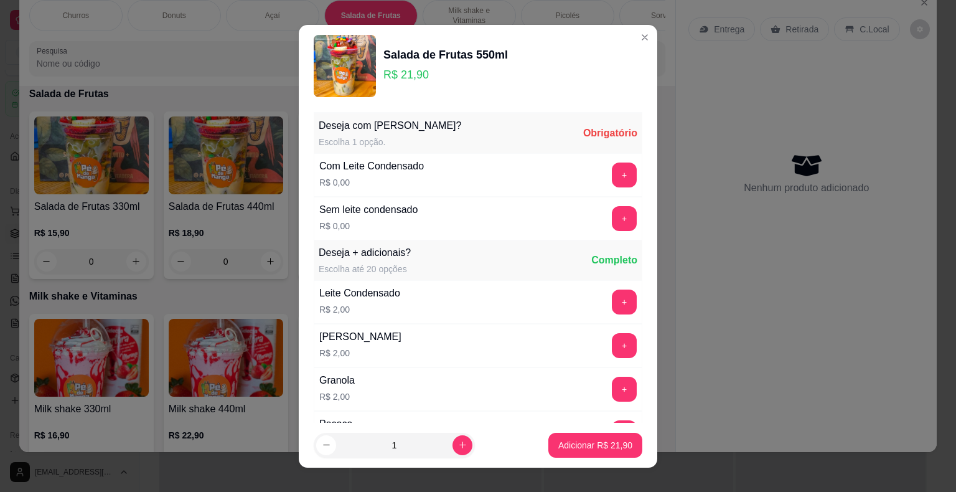
click at [617, 166] on div "+" at bounding box center [624, 174] width 35 height 25
click at [612, 168] on button "+" at bounding box center [624, 174] width 25 height 25
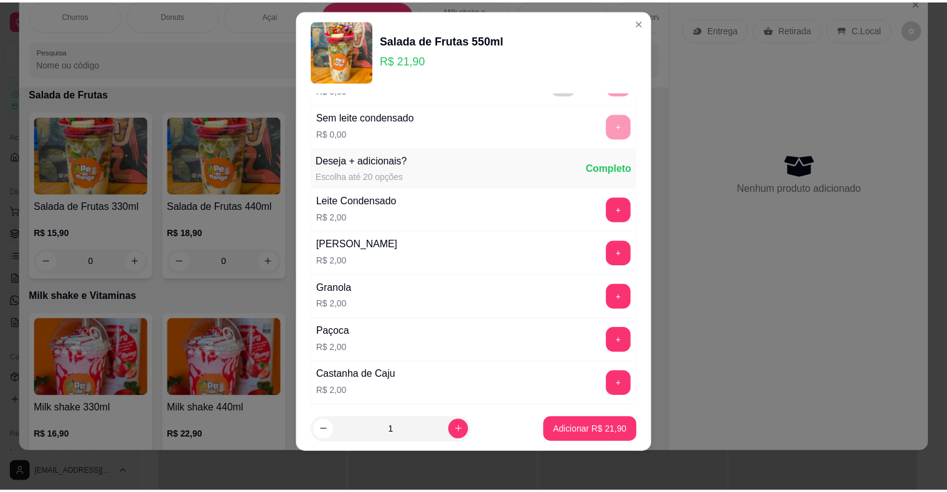
scroll to position [132, 0]
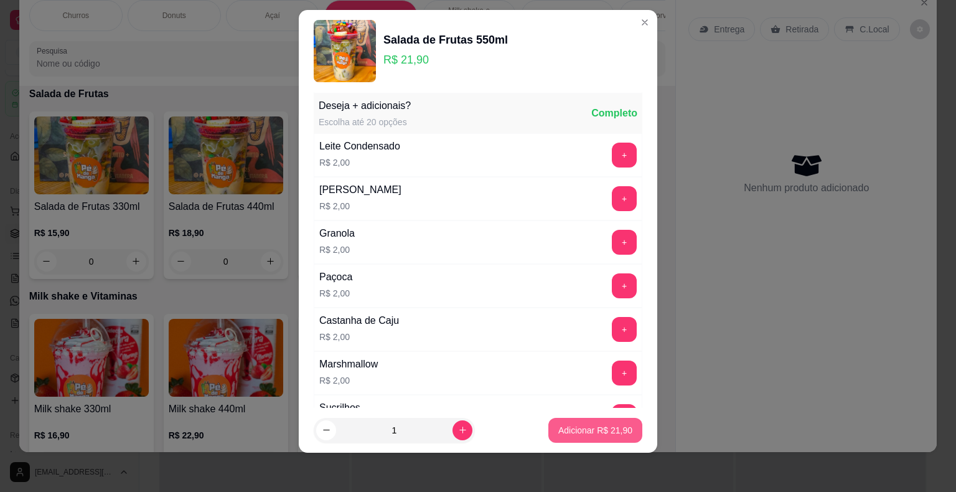
click at [606, 427] on p "Adicionar R$ 21,90" at bounding box center [595, 430] width 74 height 12
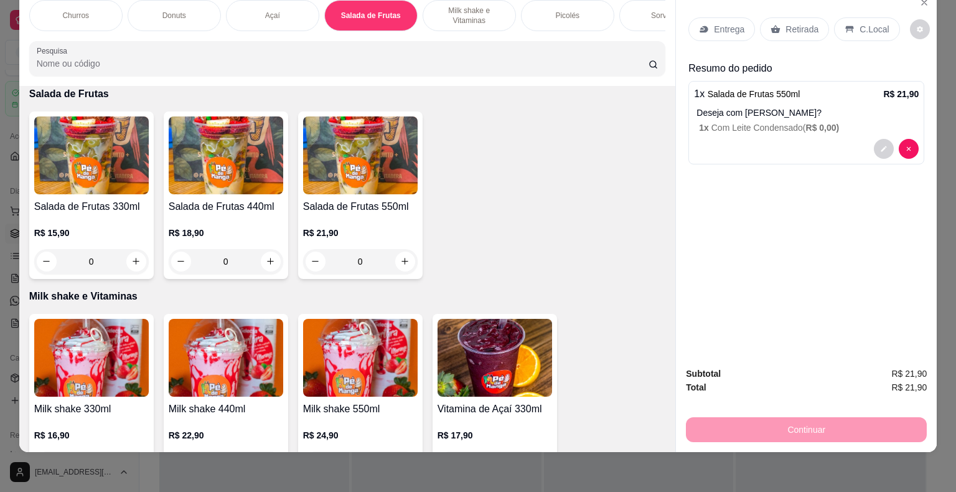
click at [728, 23] on p "Entrega" at bounding box center [729, 29] width 30 height 12
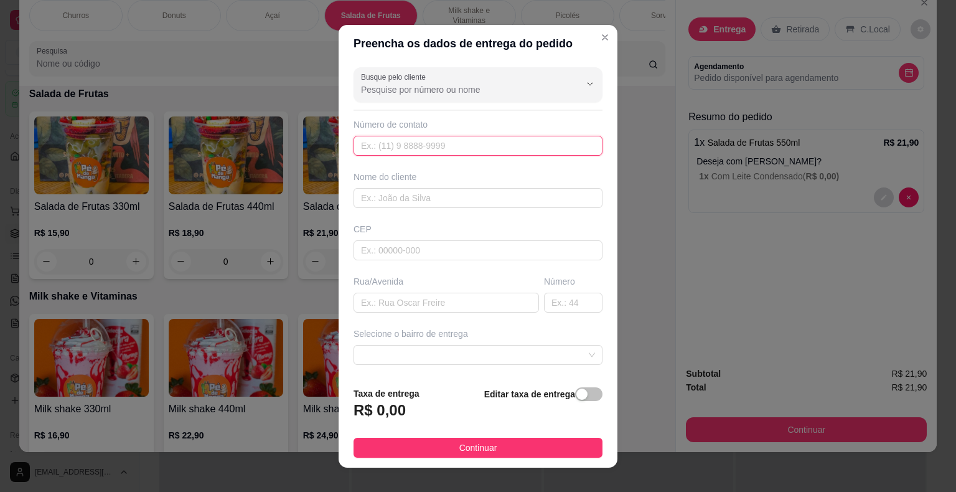
click at [477, 151] on input "text" at bounding box center [478, 146] width 249 height 20
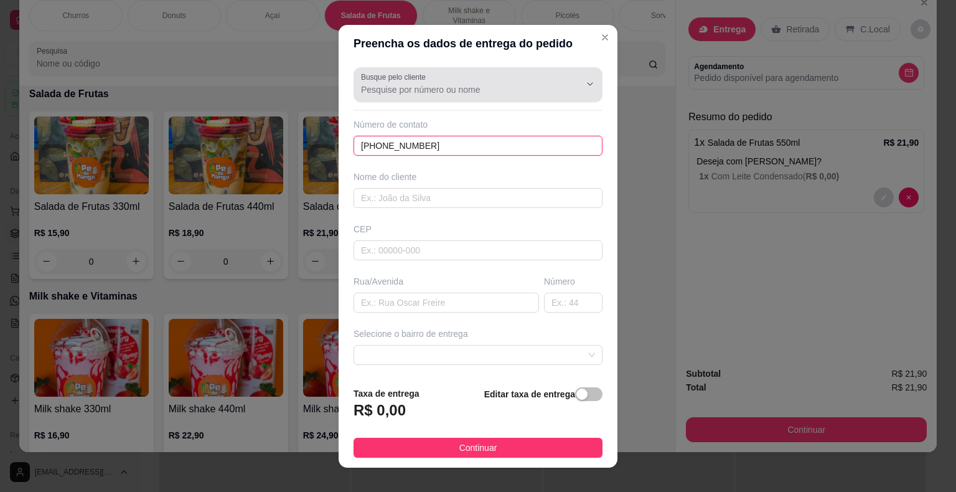
type input "[PHONE_NUMBER]"
click at [435, 83] on input "Busque pelo cliente" at bounding box center [460, 89] width 199 height 12
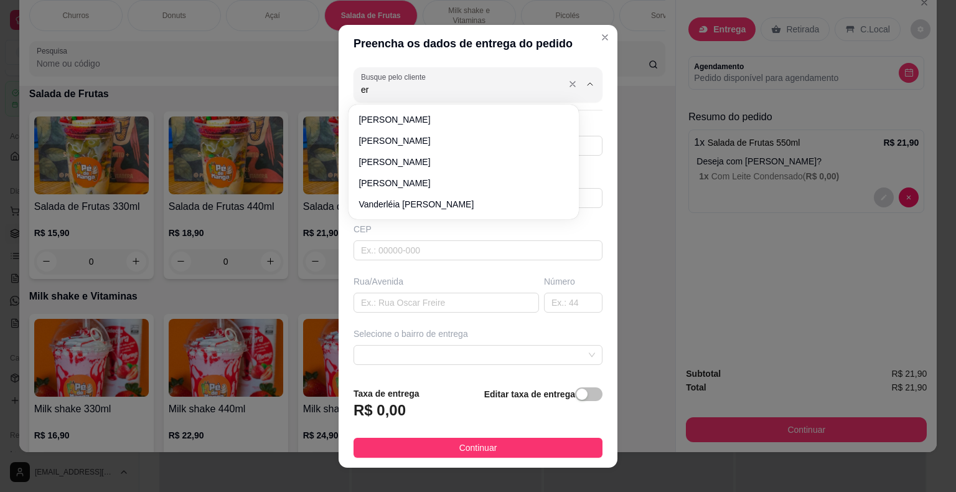
type input "e"
type input "1599619"
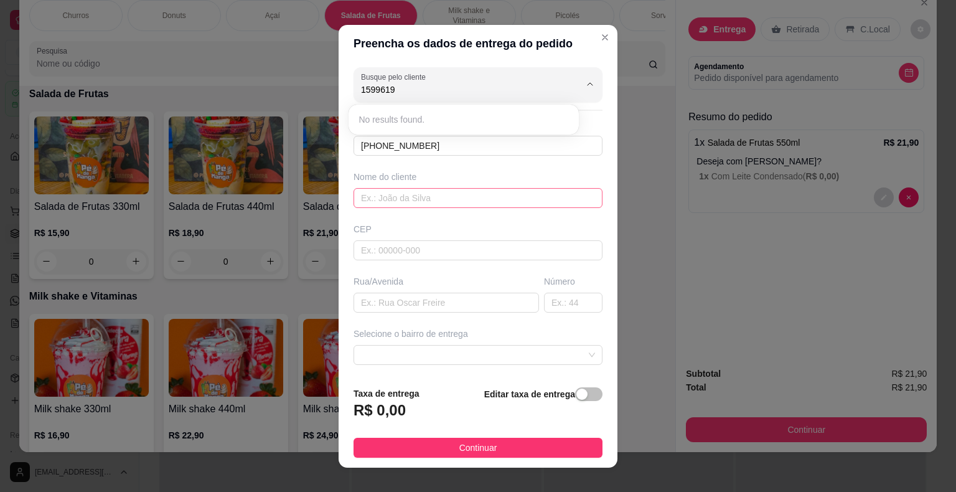
click at [440, 203] on input "text" at bounding box center [478, 198] width 249 height 20
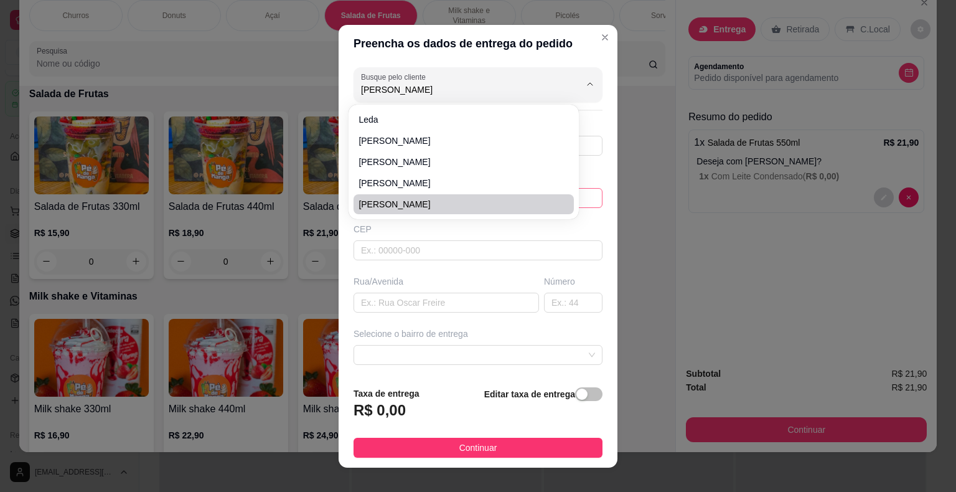
type input "Erick"
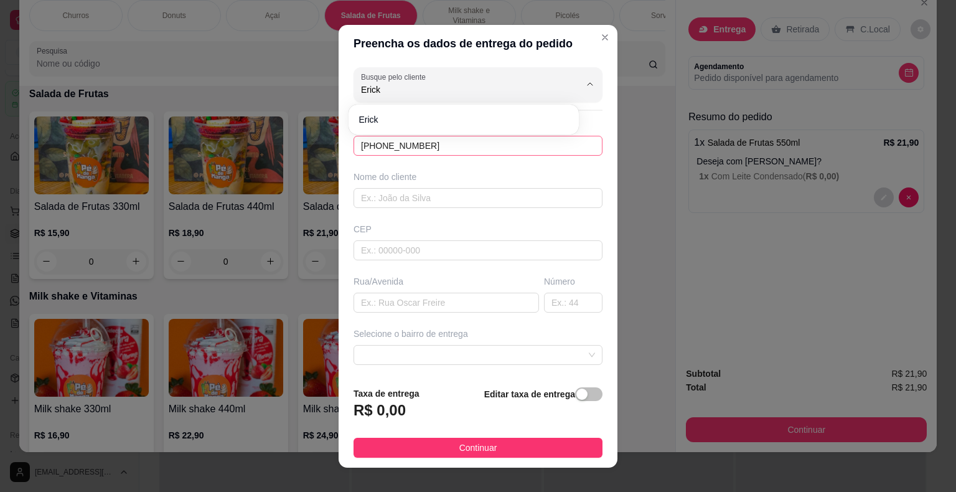
click at [446, 144] on input "[PHONE_NUMBER]" at bounding box center [478, 146] width 249 height 20
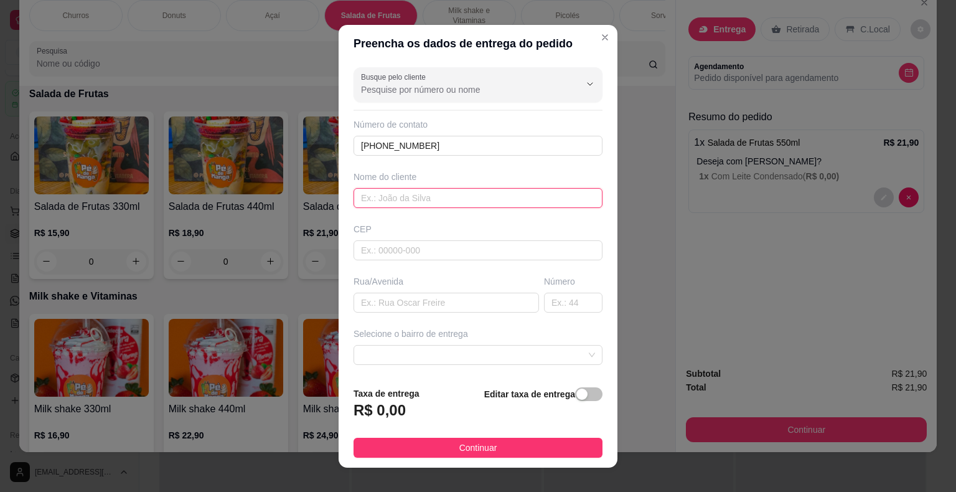
click at [416, 199] on input "text" at bounding box center [478, 198] width 249 height 20
type input "[PERSON_NAME]"
drag, startPoint x: 522, startPoint y: 243, endPoint x: 498, endPoint y: 250, distance: 25.1
click at [515, 246] on input "text" at bounding box center [478, 250] width 249 height 20
type input "18440000"
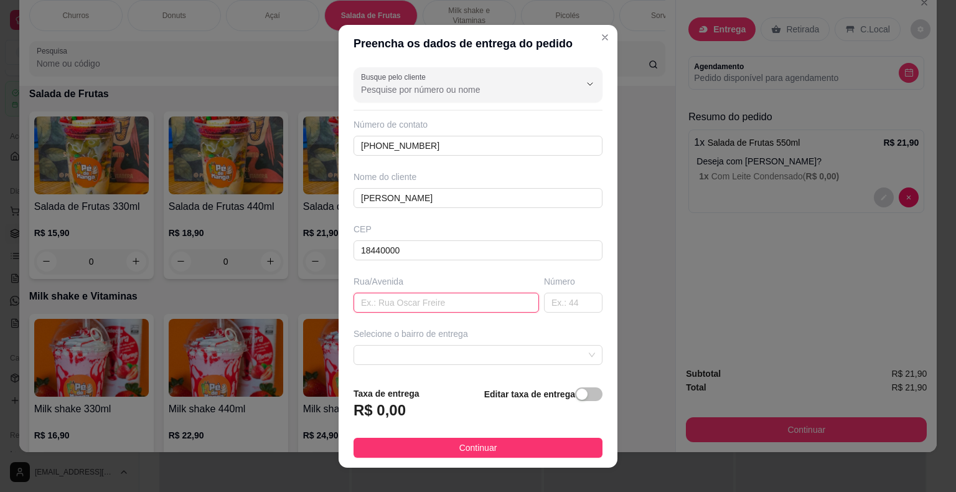
click at [458, 293] on input "text" at bounding box center [446, 303] width 185 height 20
click at [466, 360] on span at bounding box center [478, 354] width 234 height 19
type input "[GEOGRAPHIC_DATA][PERSON_NAME]"
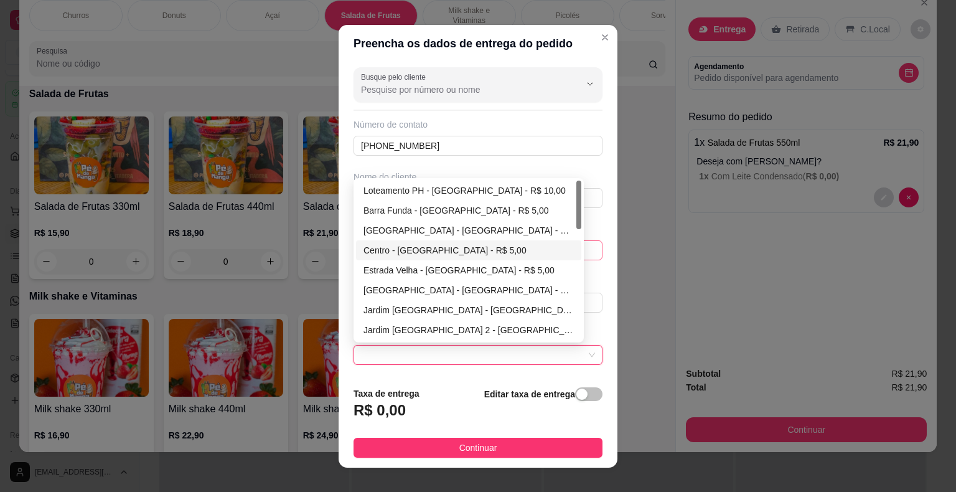
click at [426, 253] on div "Centro - [GEOGRAPHIC_DATA] - R$ 5,00" at bounding box center [468, 250] width 210 height 14
type input "Itaberá"
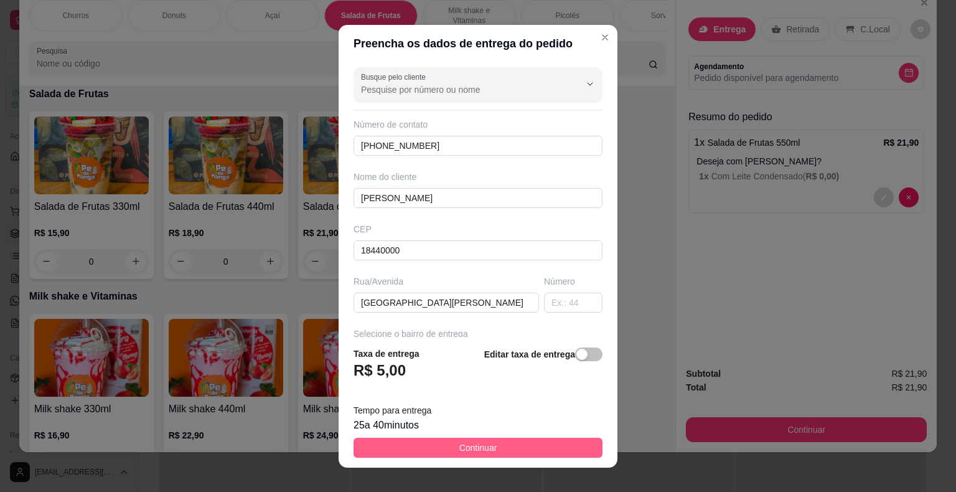
click at [480, 454] on span "Continuar" at bounding box center [478, 448] width 38 height 14
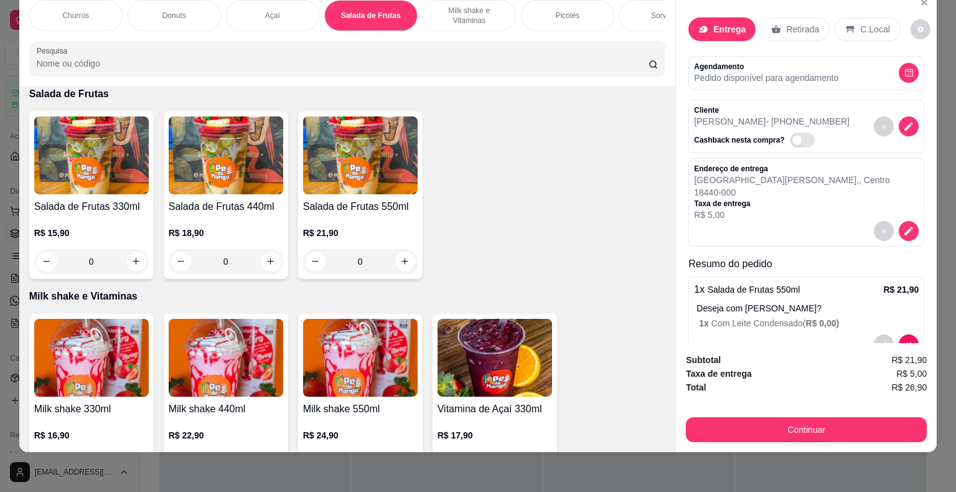
click at [774, 424] on button "Continuar" at bounding box center [806, 429] width 241 height 25
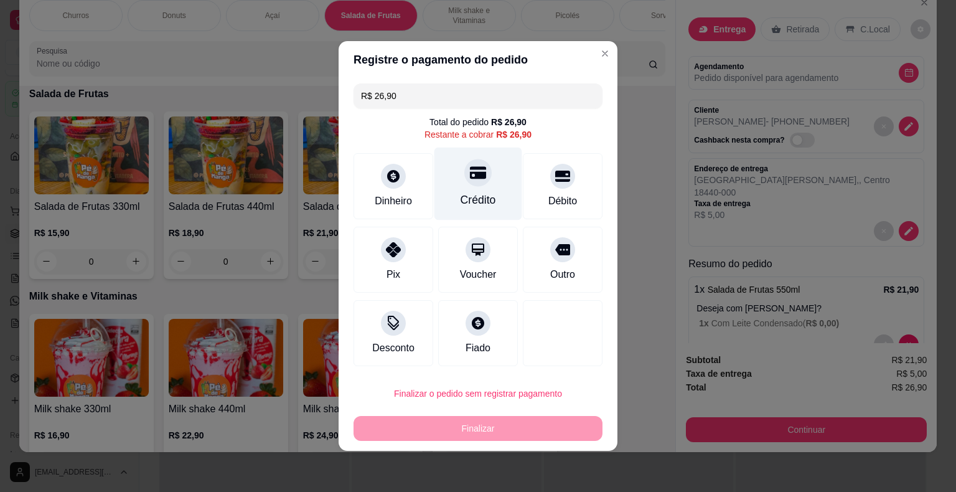
click at [486, 197] on div "Crédito" at bounding box center [478, 200] width 35 height 16
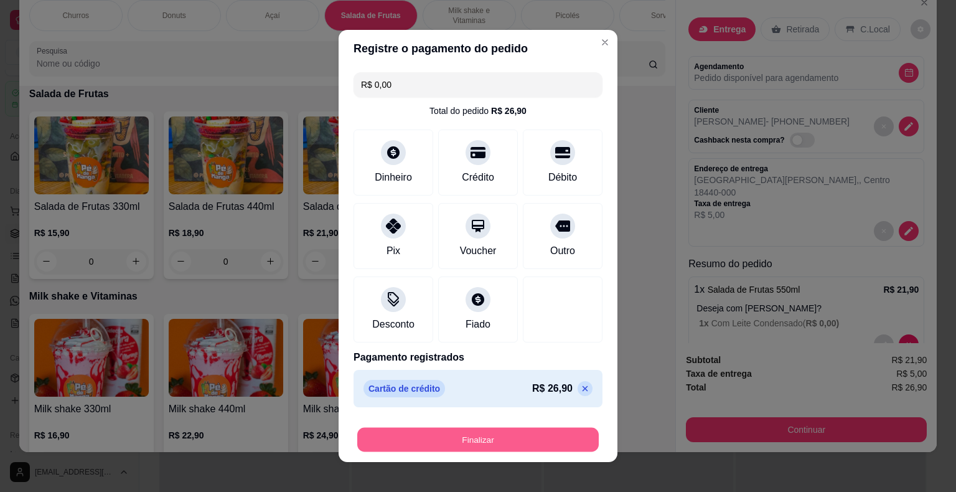
click at [530, 435] on button "Finalizar" at bounding box center [477, 440] width 241 height 24
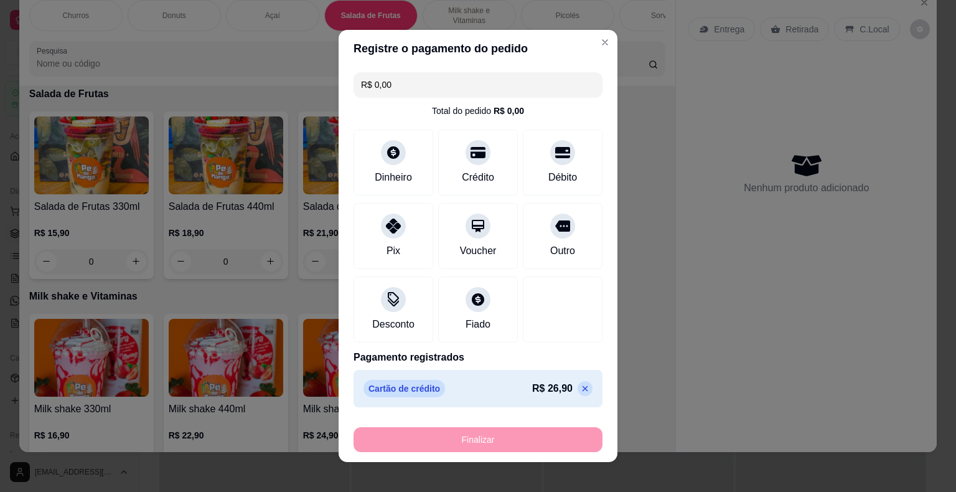
type input "-R$ 26,90"
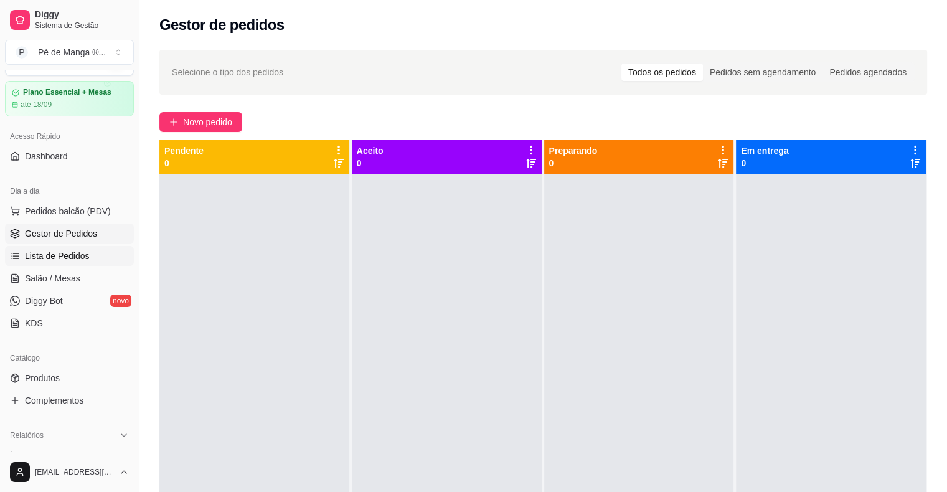
click at [63, 248] on link "Lista de Pedidos" at bounding box center [69, 256] width 129 height 20
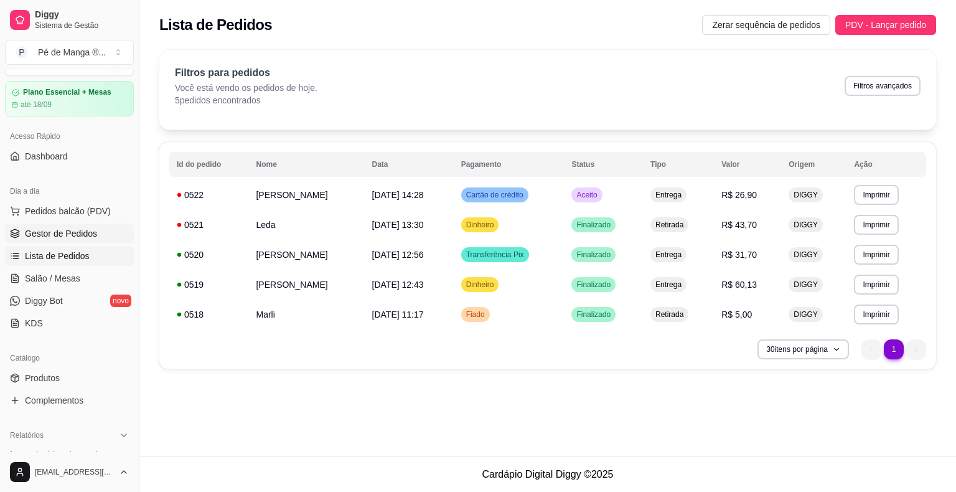
click at [63, 230] on span "Gestor de Pedidos" at bounding box center [61, 233] width 72 height 12
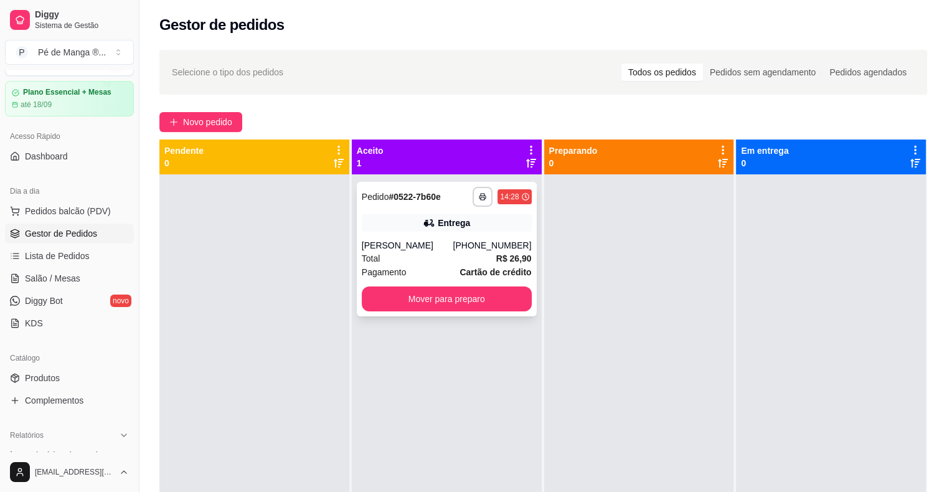
click at [489, 233] on div "**********" at bounding box center [447, 249] width 180 height 134
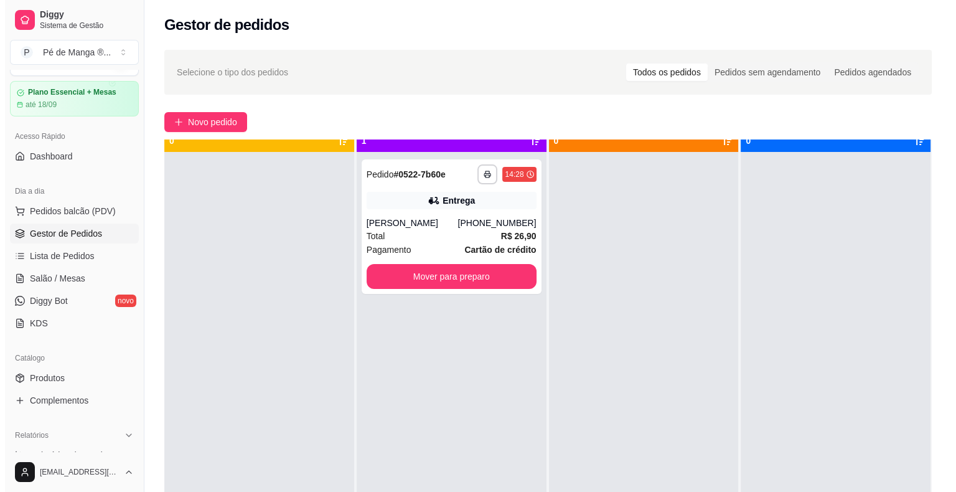
scroll to position [35, 0]
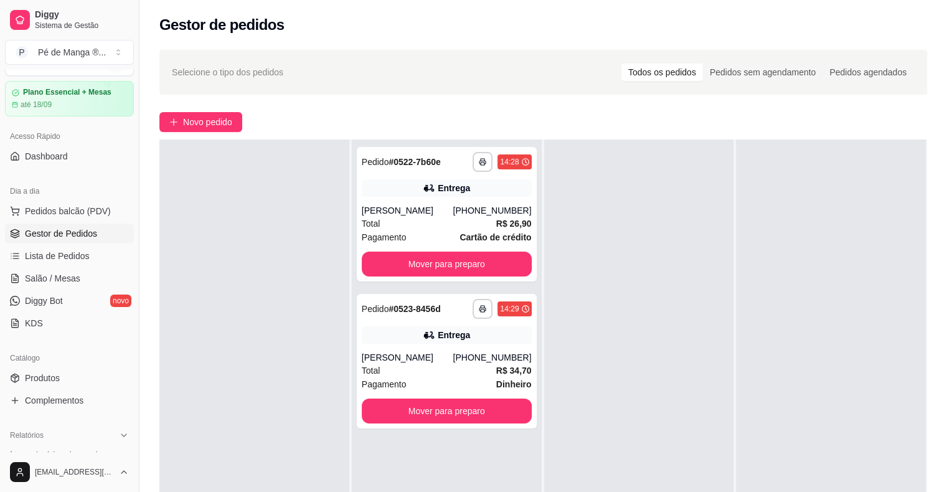
click at [79, 242] on link "Gestor de Pedidos" at bounding box center [69, 233] width 129 height 20
click at [82, 239] on link "Gestor de Pedidos" at bounding box center [69, 233] width 129 height 20
click at [80, 216] on button "Pedidos balcão (PDV)" at bounding box center [69, 211] width 129 height 20
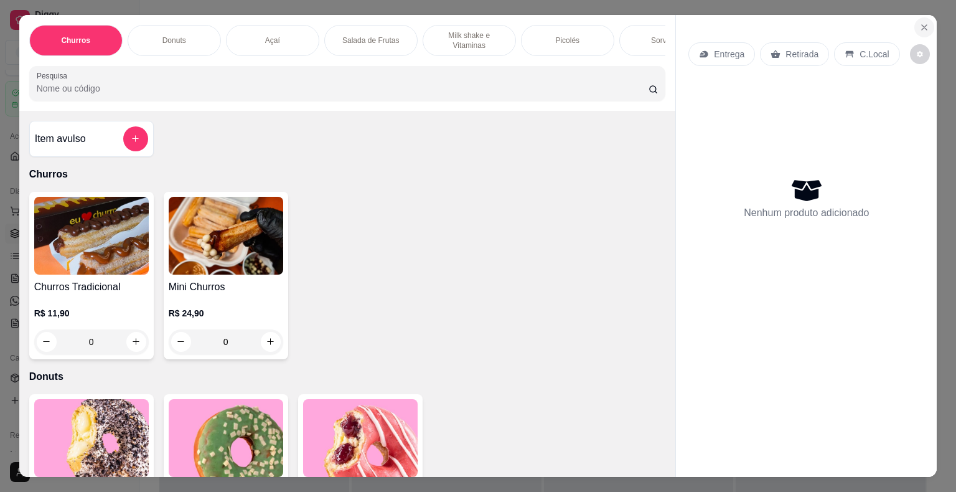
click at [924, 25] on button "Close" at bounding box center [924, 27] width 20 height 20
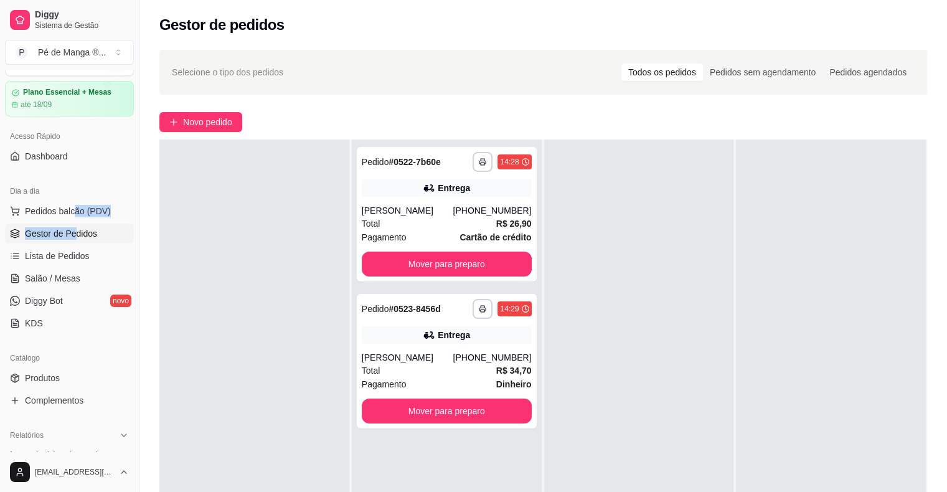
click at [73, 223] on ul "Pedidos balcão (PDV) Gestor de Pedidos Lista de Pedidos Salão / Mesas Diggy Bot…" at bounding box center [69, 267] width 129 height 132
click at [71, 278] on span "Salão / Mesas" at bounding box center [52, 278] width 55 height 12
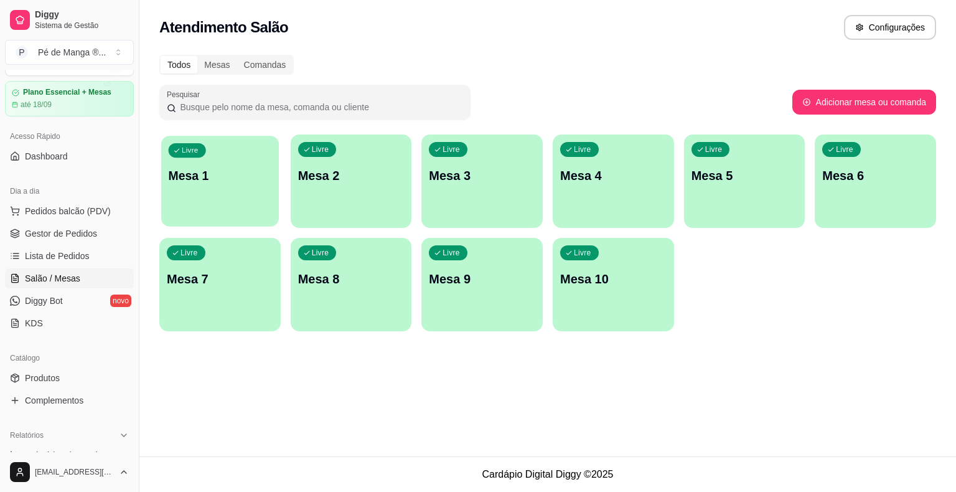
click at [236, 200] on div "Livre Mesa 1" at bounding box center [220, 174] width 118 height 76
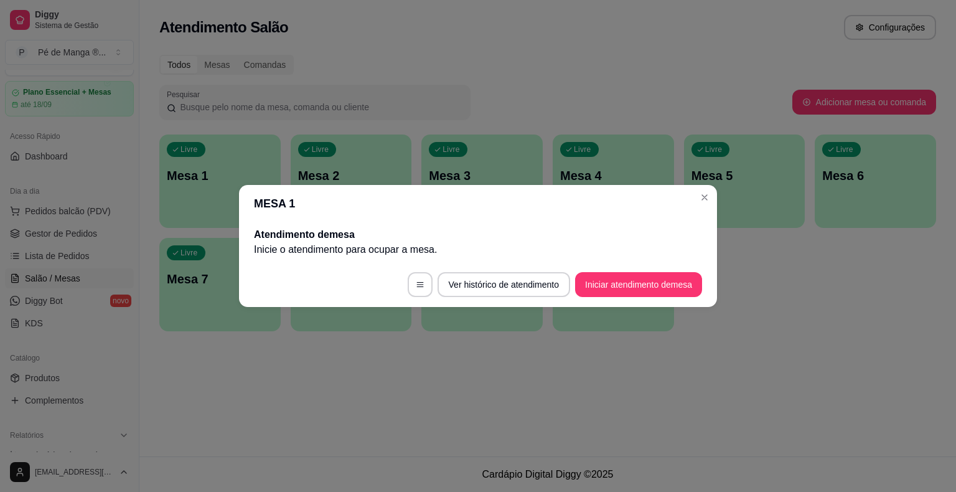
click at [624, 288] on button "Iniciar atendimento de mesa" at bounding box center [638, 284] width 127 height 25
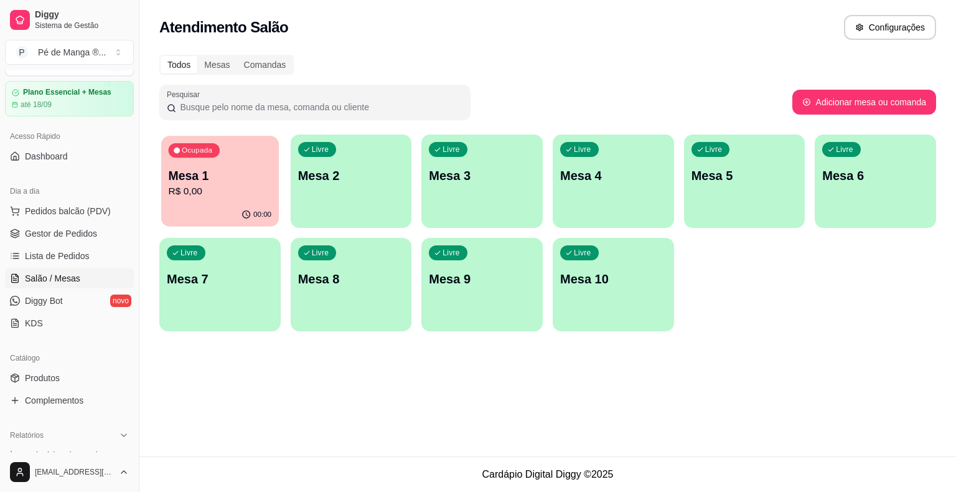
click at [233, 190] on p "R$ 0,00" at bounding box center [220, 191] width 103 height 14
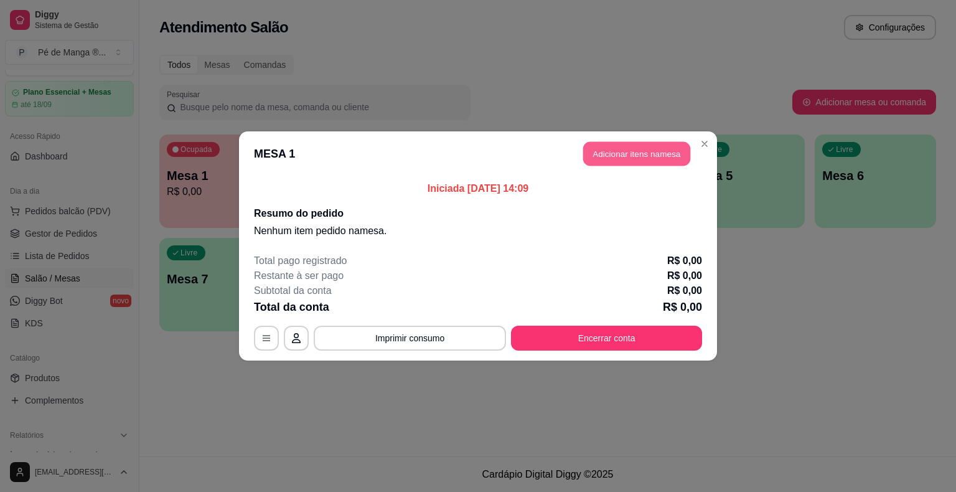
click at [635, 149] on button "Adicionar itens na mesa" at bounding box center [636, 154] width 107 height 24
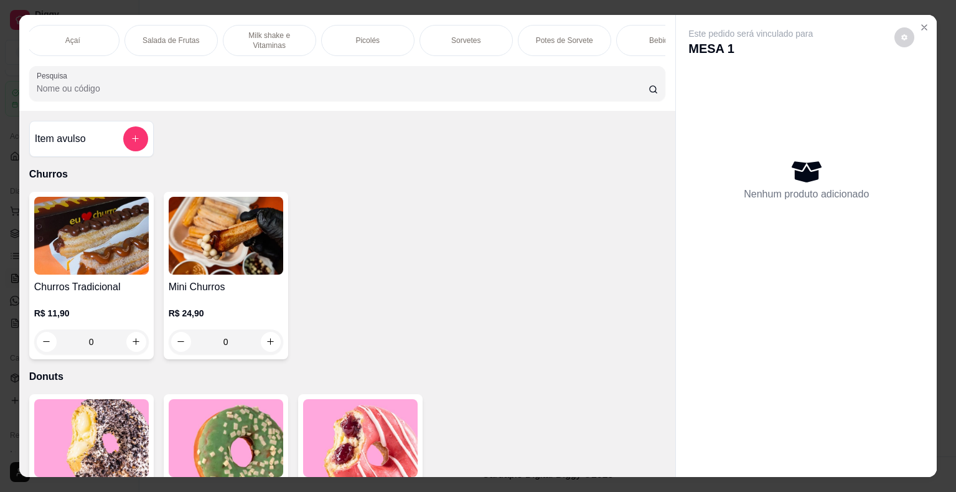
scroll to position [0, 193]
click at [278, 41] on p "Milk shake e Vitaminas" at bounding box center [276, 40] width 72 height 20
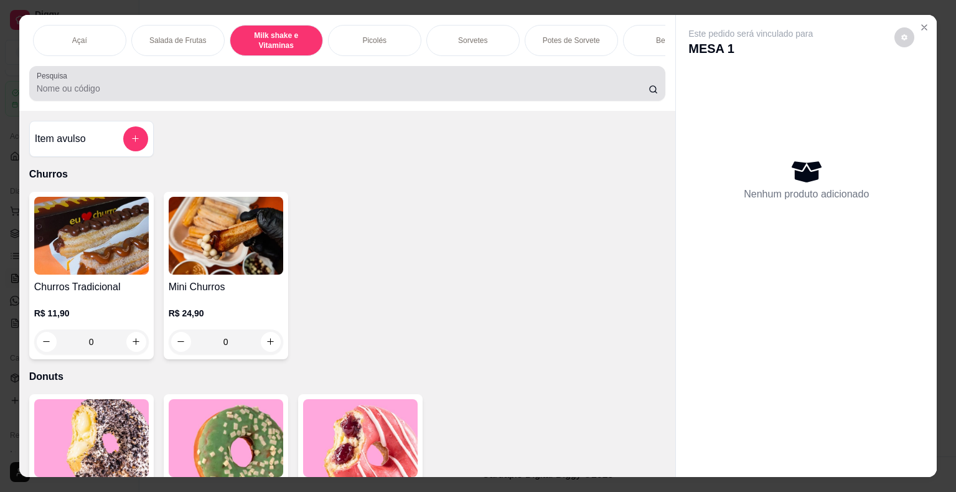
scroll to position [30, 0]
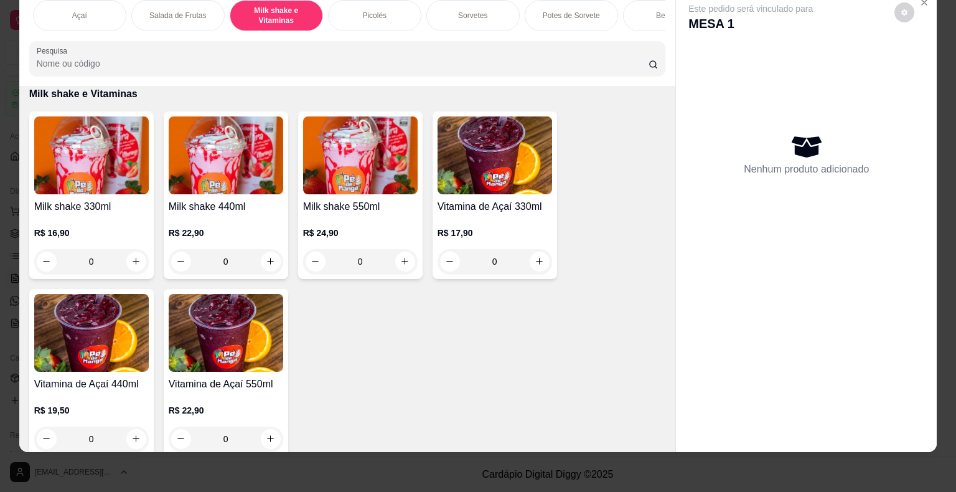
click at [103, 205] on h4 "Milk shake 330ml" at bounding box center [91, 206] width 115 height 15
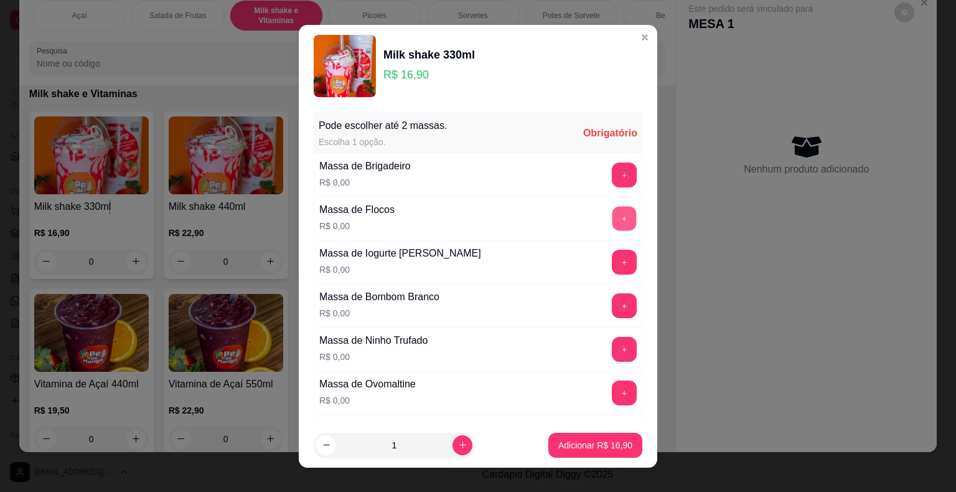
click at [612, 218] on button "+" at bounding box center [624, 218] width 24 height 24
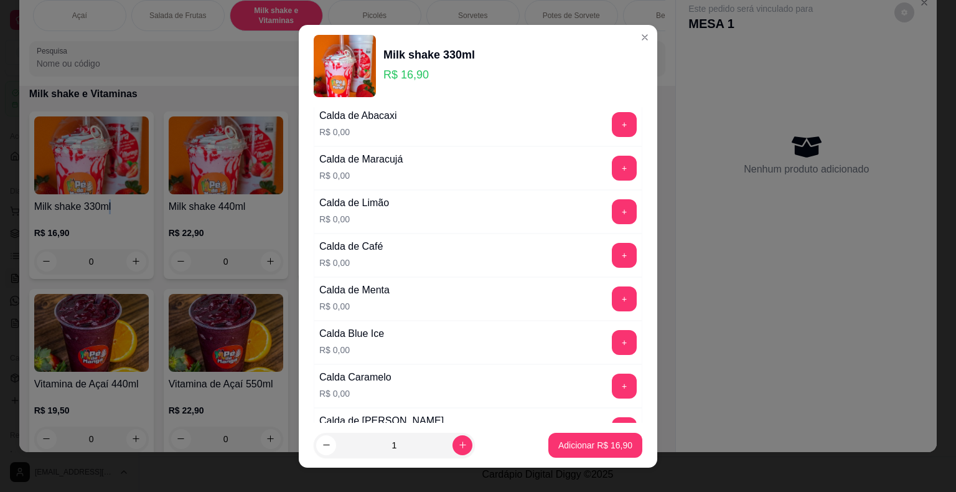
scroll to position [871, 0]
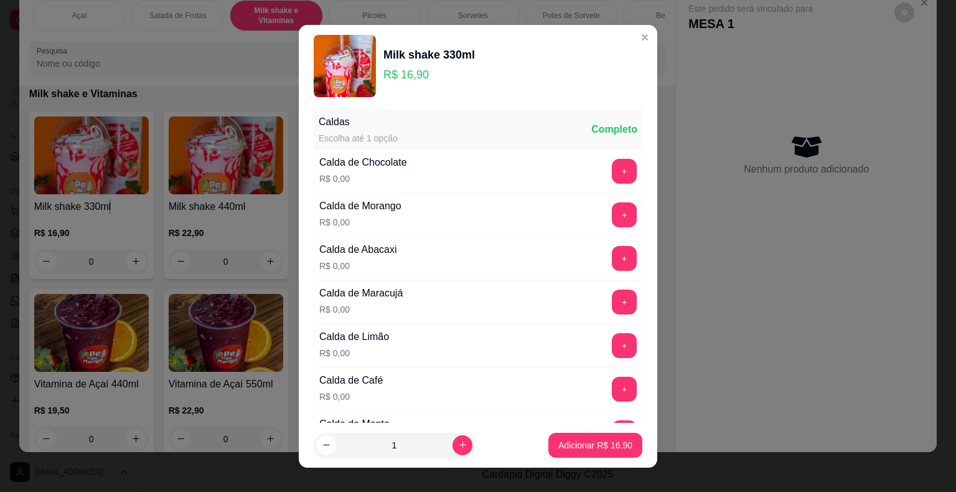
click at [612, 166] on button "+" at bounding box center [624, 171] width 25 height 25
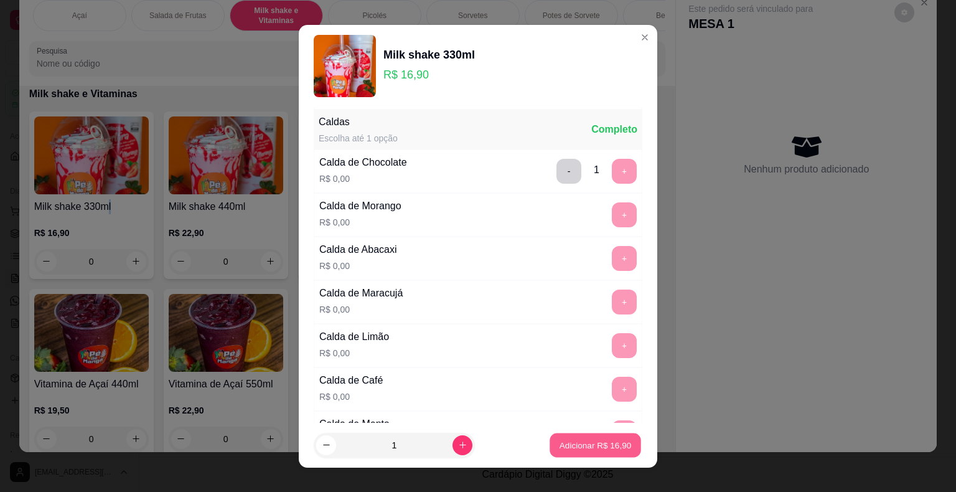
click at [602, 451] on p "Adicionar R$ 16,90" at bounding box center [596, 445] width 72 height 12
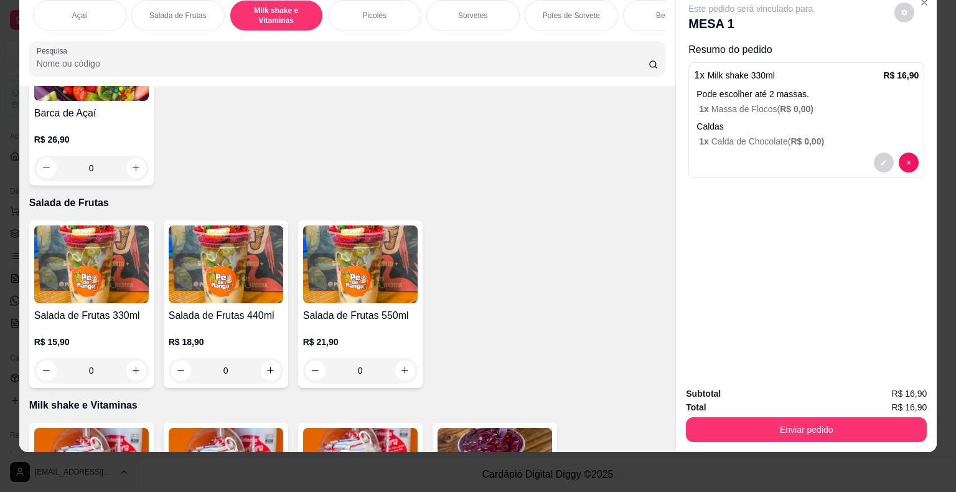
click at [475, 11] on p "Sorvetes" at bounding box center [472, 16] width 29 height 10
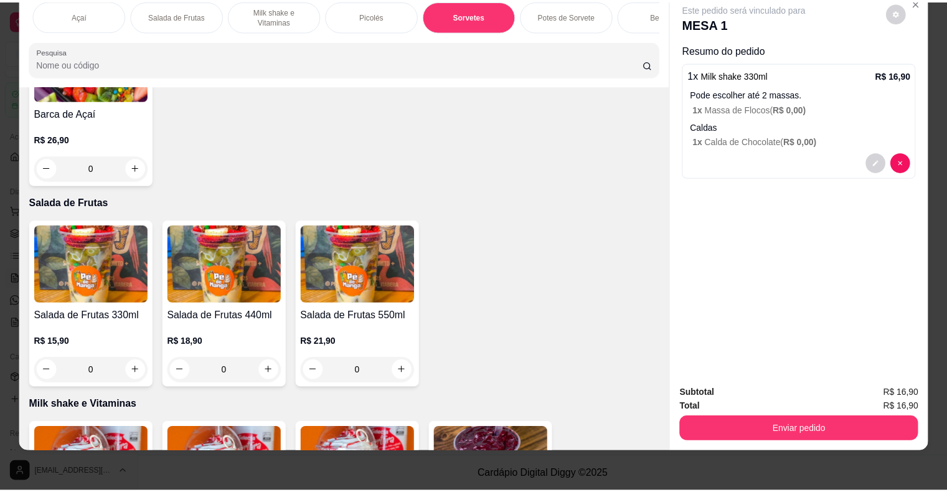
scroll to position [1639, 0]
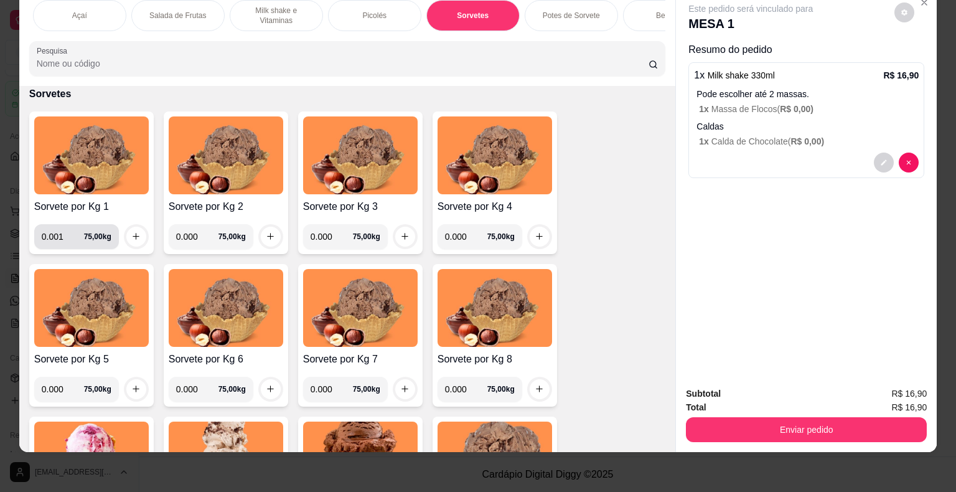
click at [67, 233] on input "0.001" at bounding box center [63, 236] width 42 height 25
type input "0.168"
click at [133, 236] on icon "increase-product-quantity" at bounding box center [135, 236] width 9 height 9
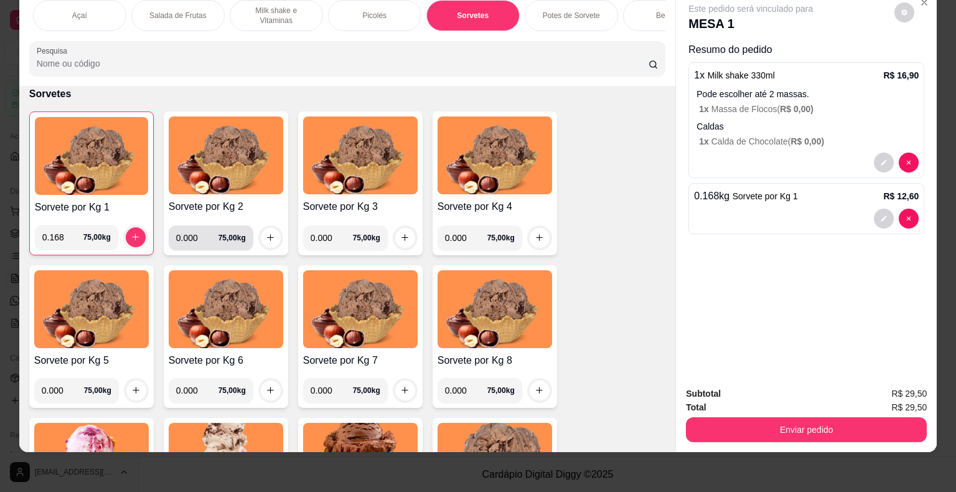
click at [194, 240] on input "0.000" at bounding box center [197, 237] width 42 height 25
type input "0.230"
click at [266, 235] on icon "increase-product-quantity" at bounding box center [270, 237] width 9 height 9
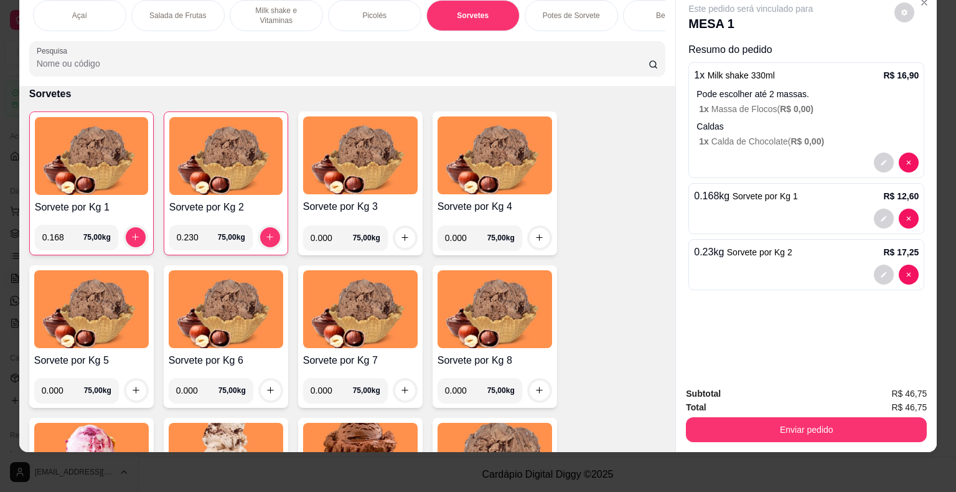
click at [791, 437] on div "Subtotal R$ 46,75 Total R$ 46,75 Enviar pedido" at bounding box center [806, 414] width 261 height 75
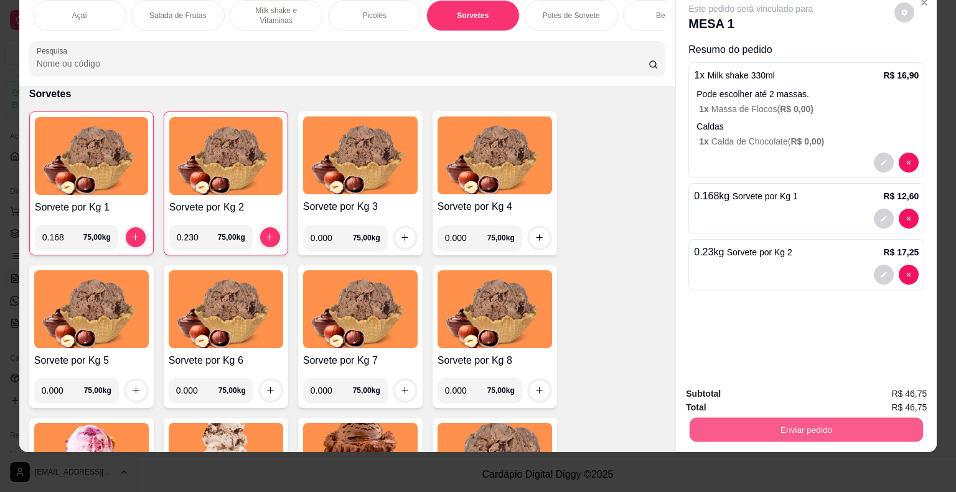
click at [802, 423] on button "Enviar pedido" at bounding box center [806, 430] width 233 height 24
click at [772, 390] on button "Não registrar e enviar pedido" at bounding box center [764, 390] width 129 height 24
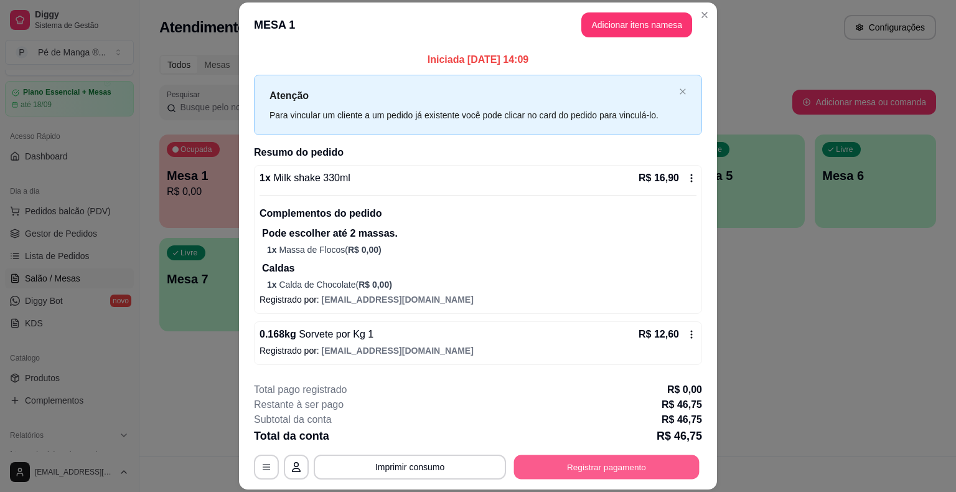
click at [572, 472] on button "Registrar pagamento" at bounding box center [606, 467] width 185 height 24
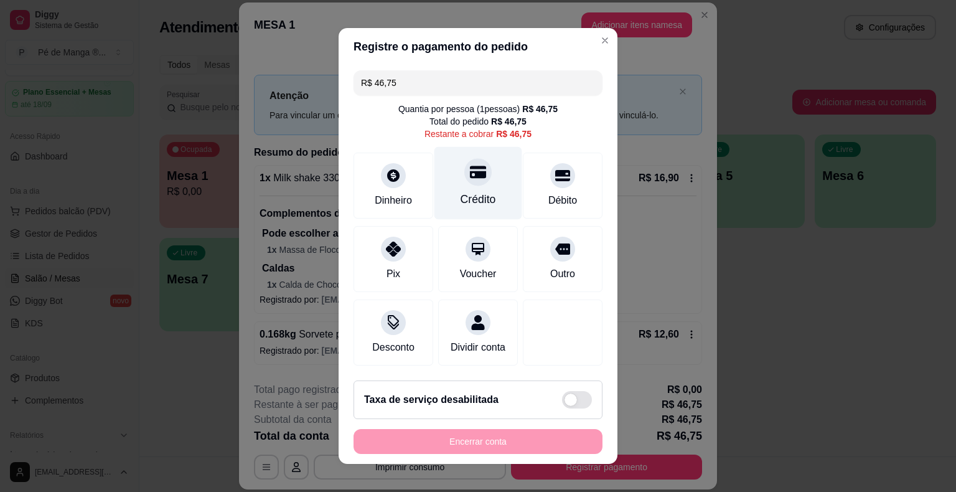
click at [461, 195] on div "Crédito" at bounding box center [478, 199] width 35 height 16
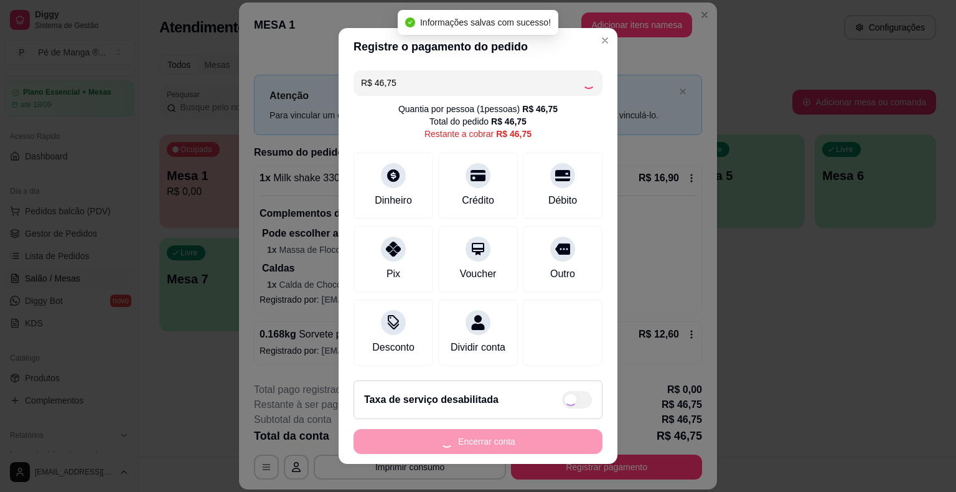
type input "R$ 0,00"
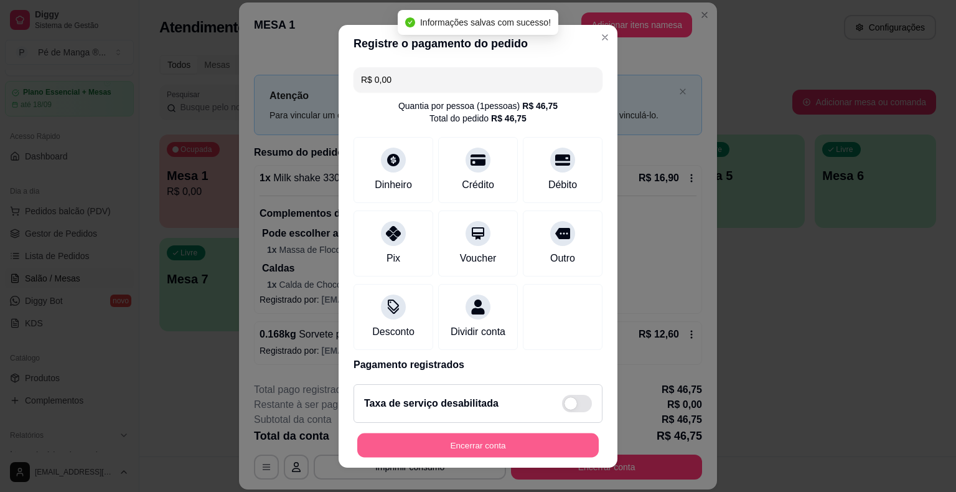
click at [497, 447] on button "Encerrar conta" at bounding box center [477, 445] width 241 height 24
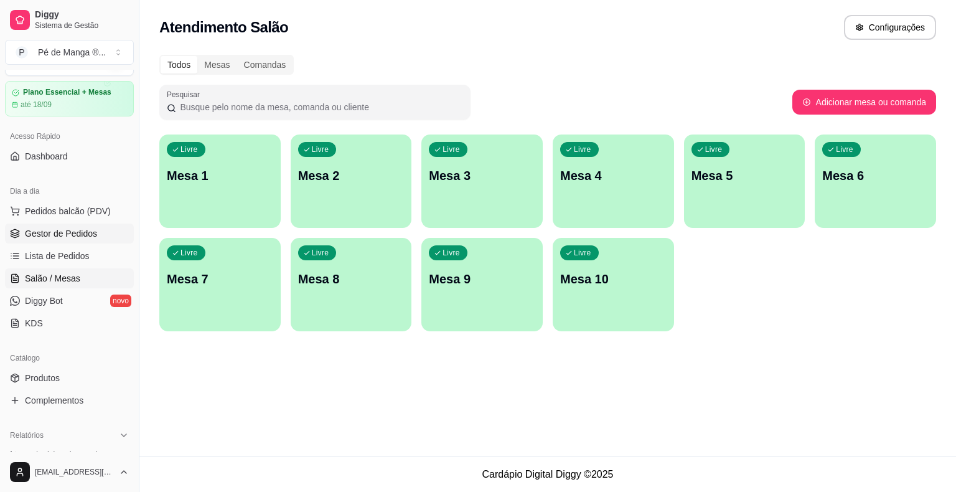
click at [85, 225] on link "Gestor de Pedidos" at bounding box center [69, 233] width 129 height 20
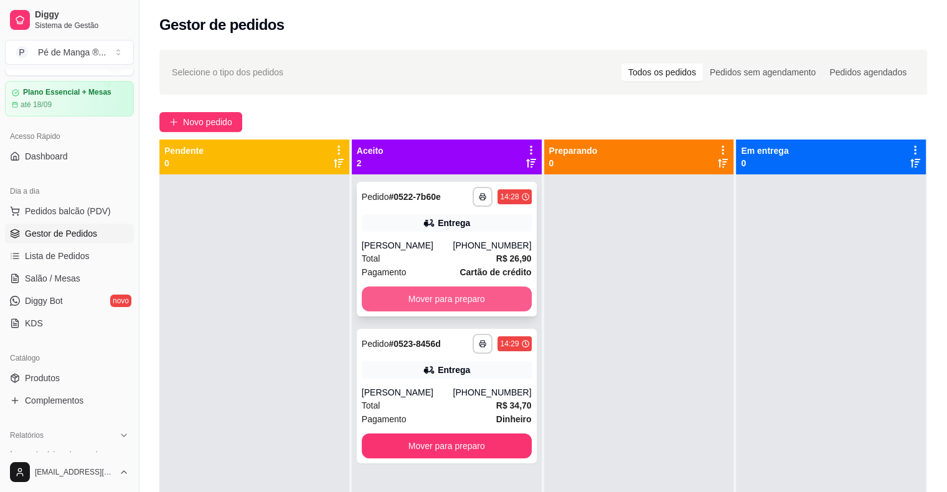
click at [495, 299] on button "Mover para preparo" at bounding box center [447, 298] width 170 height 25
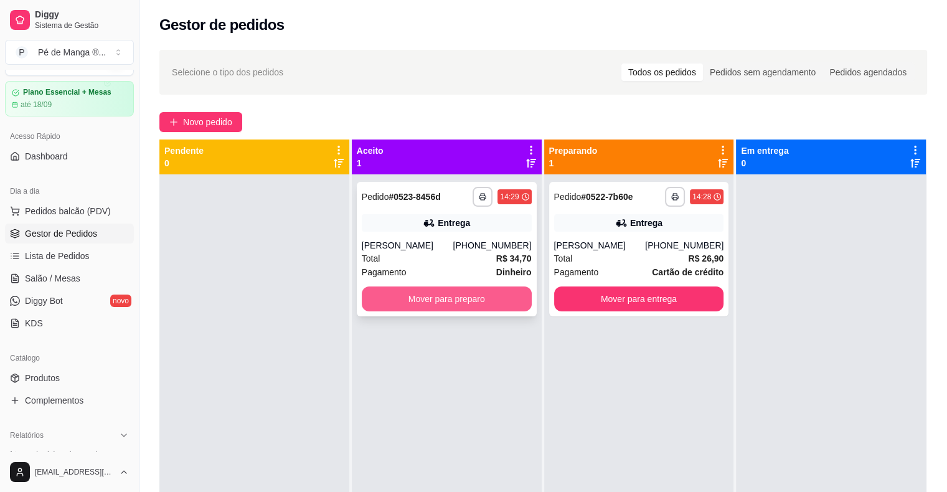
click at [504, 300] on button "Mover para preparo" at bounding box center [447, 298] width 170 height 25
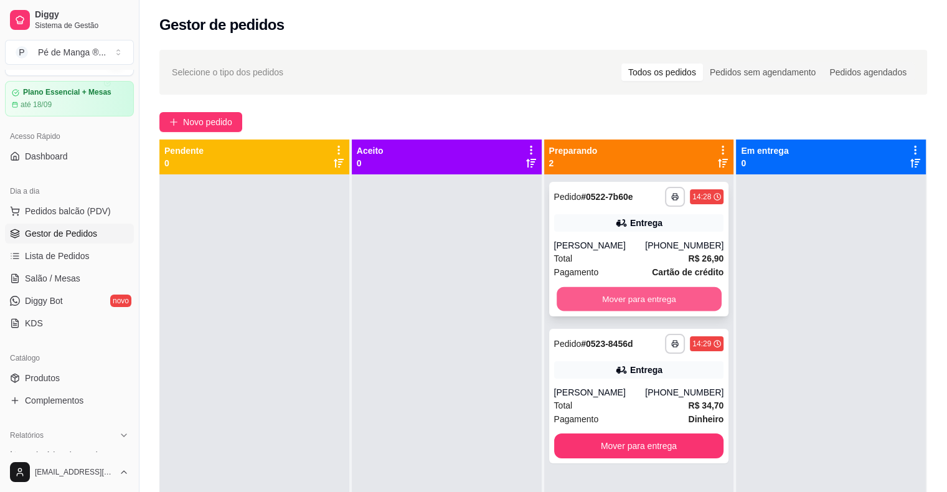
click at [645, 299] on button "Mover para entrega" at bounding box center [638, 299] width 165 height 24
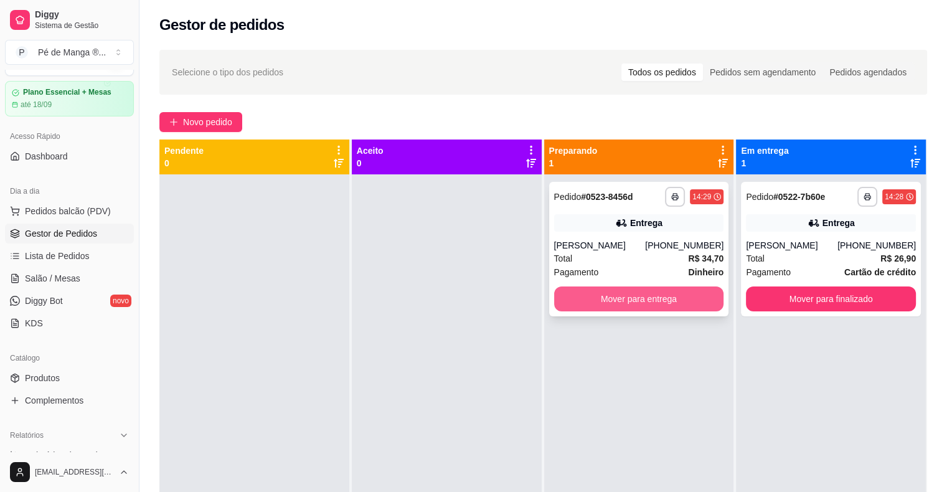
click at [663, 297] on button "Mover para entrega" at bounding box center [639, 298] width 170 height 25
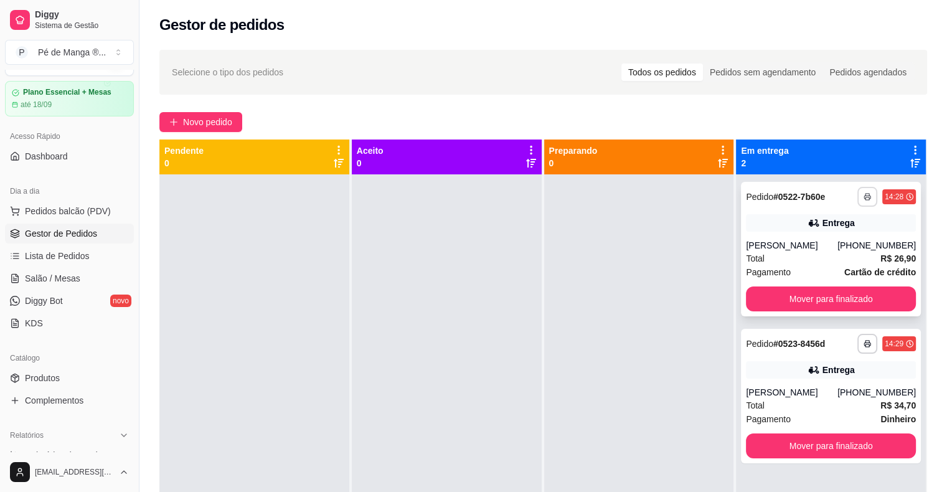
click at [857, 192] on button "button" at bounding box center [867, 197] width 20 height 20
click at [833, 243] on button "IMPRESSORA" at bounding box center [825, 240] width 90 height 20
click at [835, 305] on button "Mover para finalizado" at bounding box center [830, 299] width 165 height 24
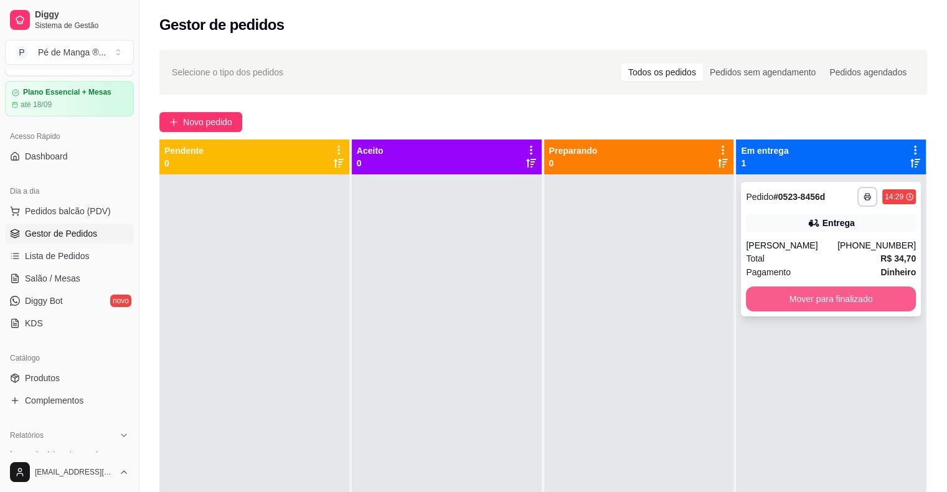
click at [822, 305] on button "Mover para finalizado" at bounding box center [831, 298] width 170 height 25
